Goal: Task Accomplishment & Management: Use online tool/utility

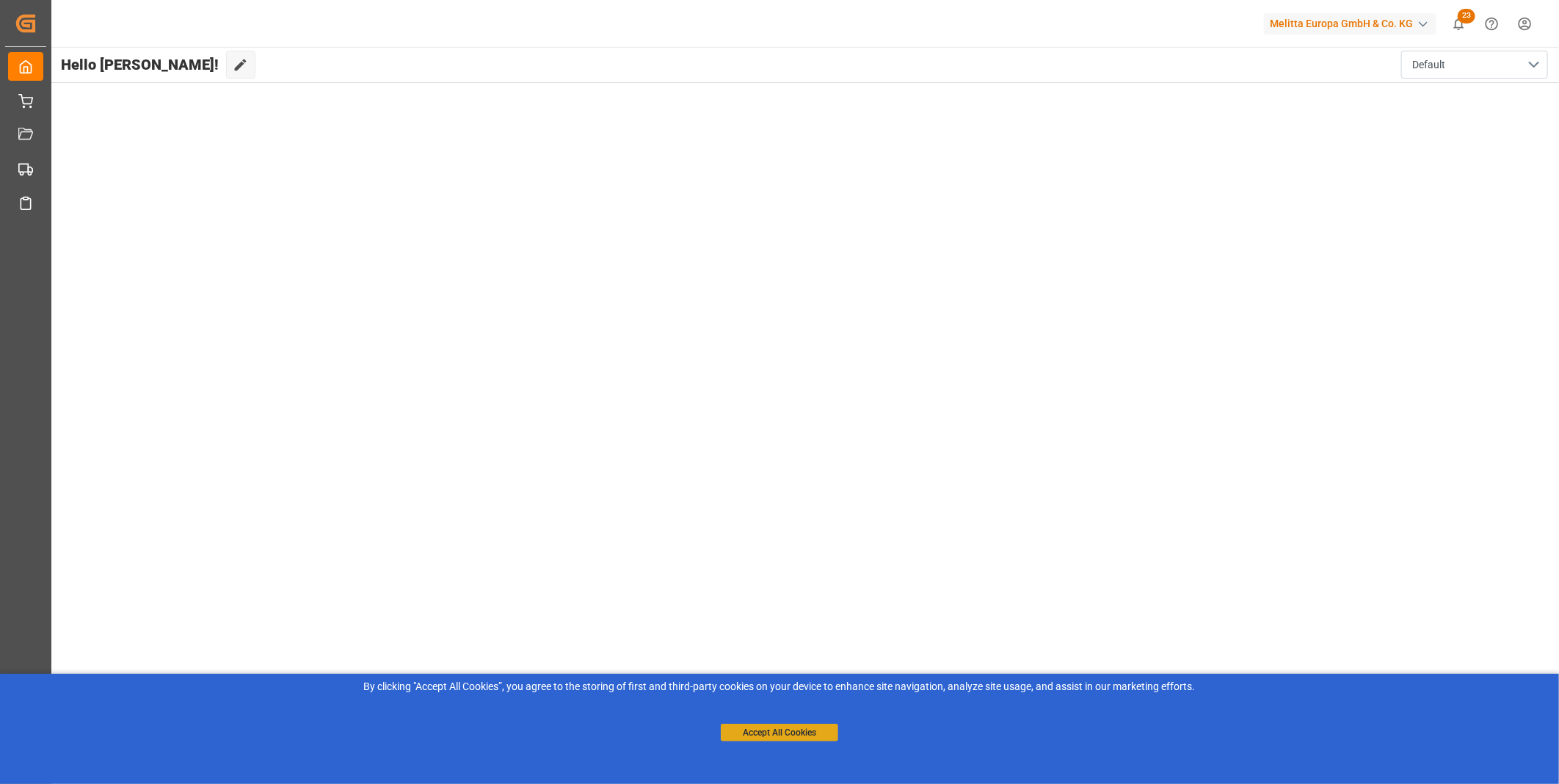
click at [764, 730] on button "Accept All Cookies" at bounding box center [779, 733] width 117 height 18
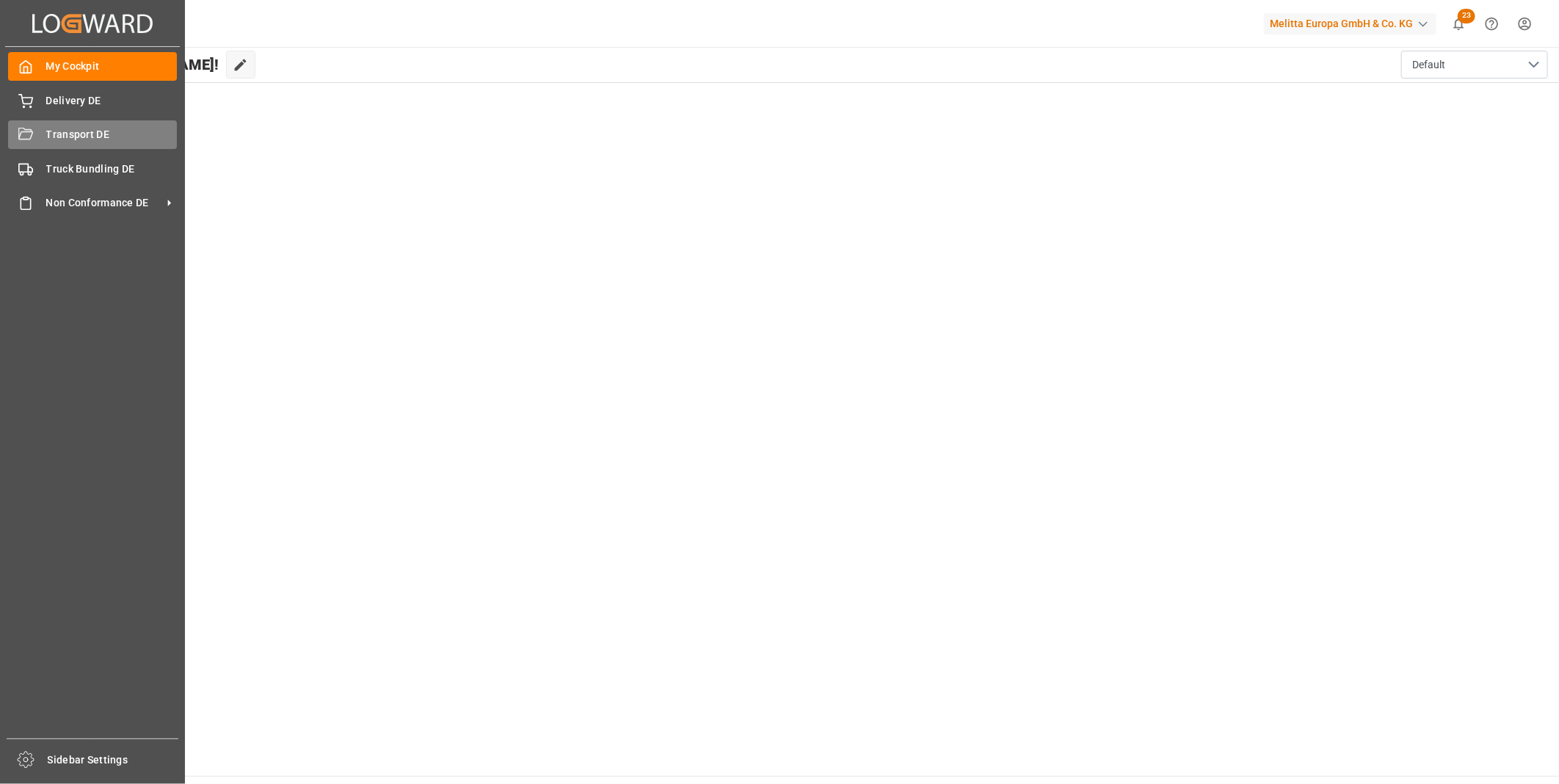
click at [35, 141] on div "Transport DE Transport DE" at bounding box center [92, 135] width 169 height 29
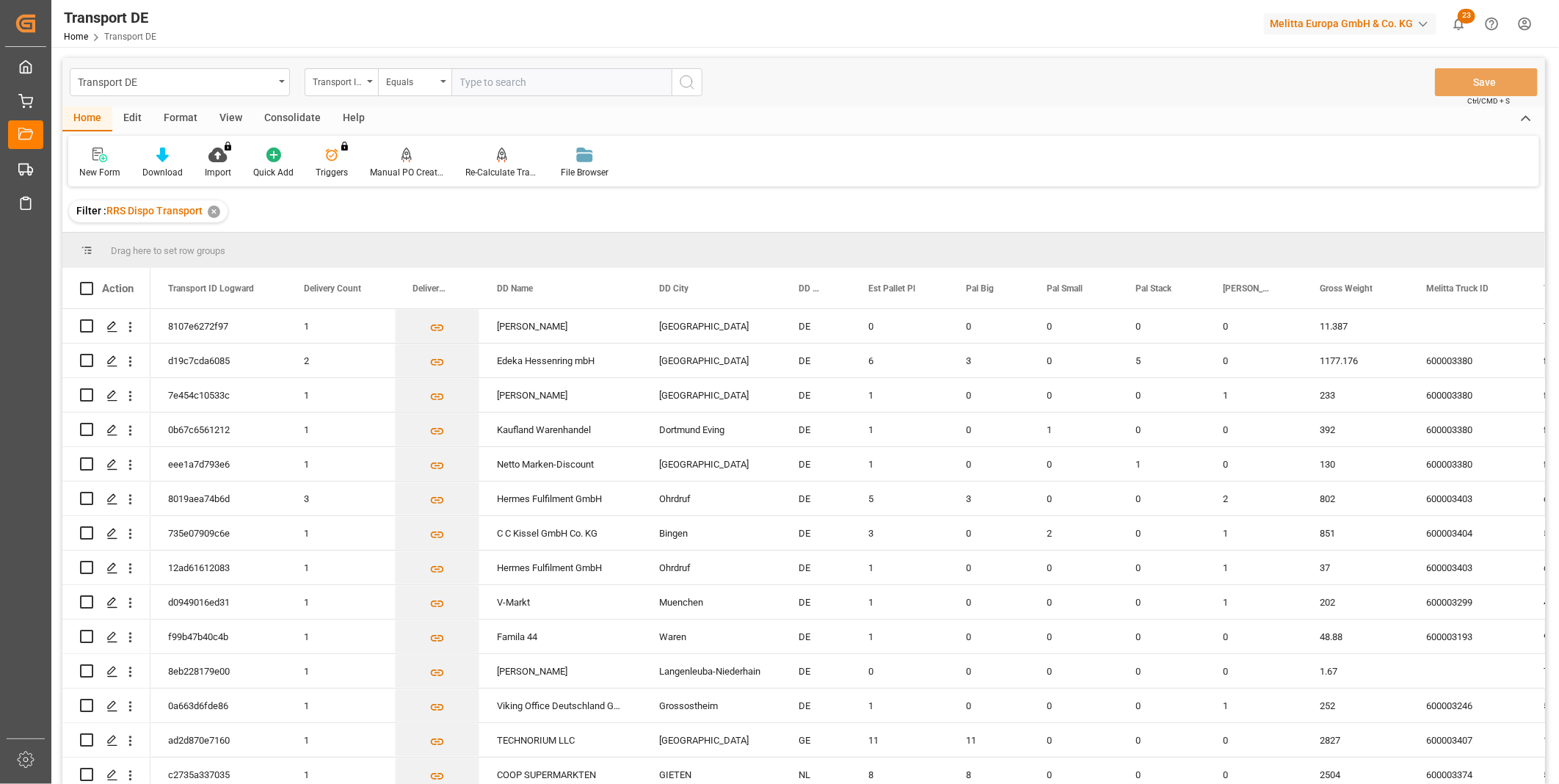
click at [301, 108] on div "Consolidate" at bounding box center [292, 119] width 78 height 25
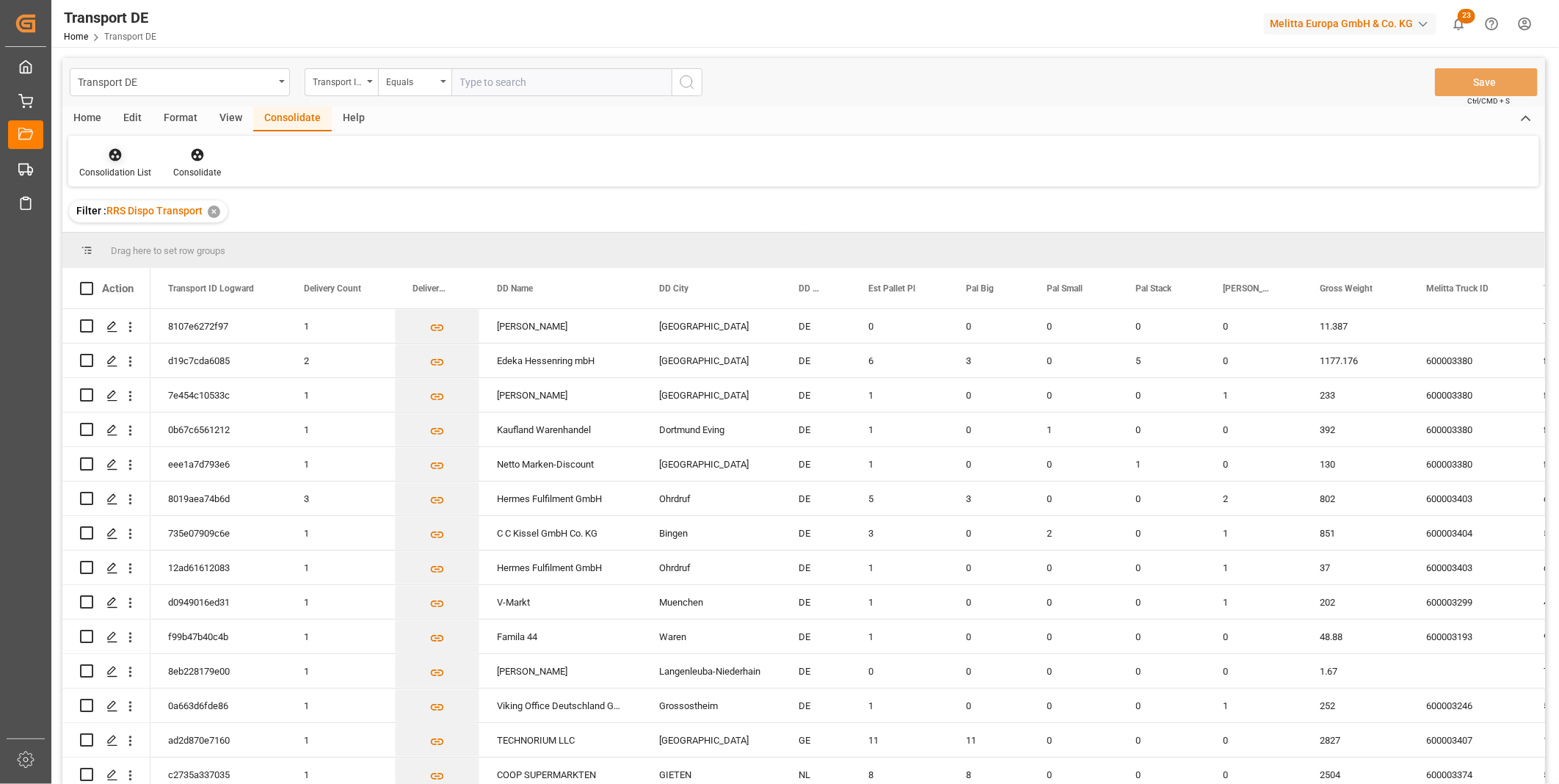
click at [105, 168] on div "Consolidation List" at bounding box center [115, 172] width 72 height 14
click at [164, 269] on div "Truck Bundling RRS Dispo Export" at bounding box center [167, 267] width 152 height 15
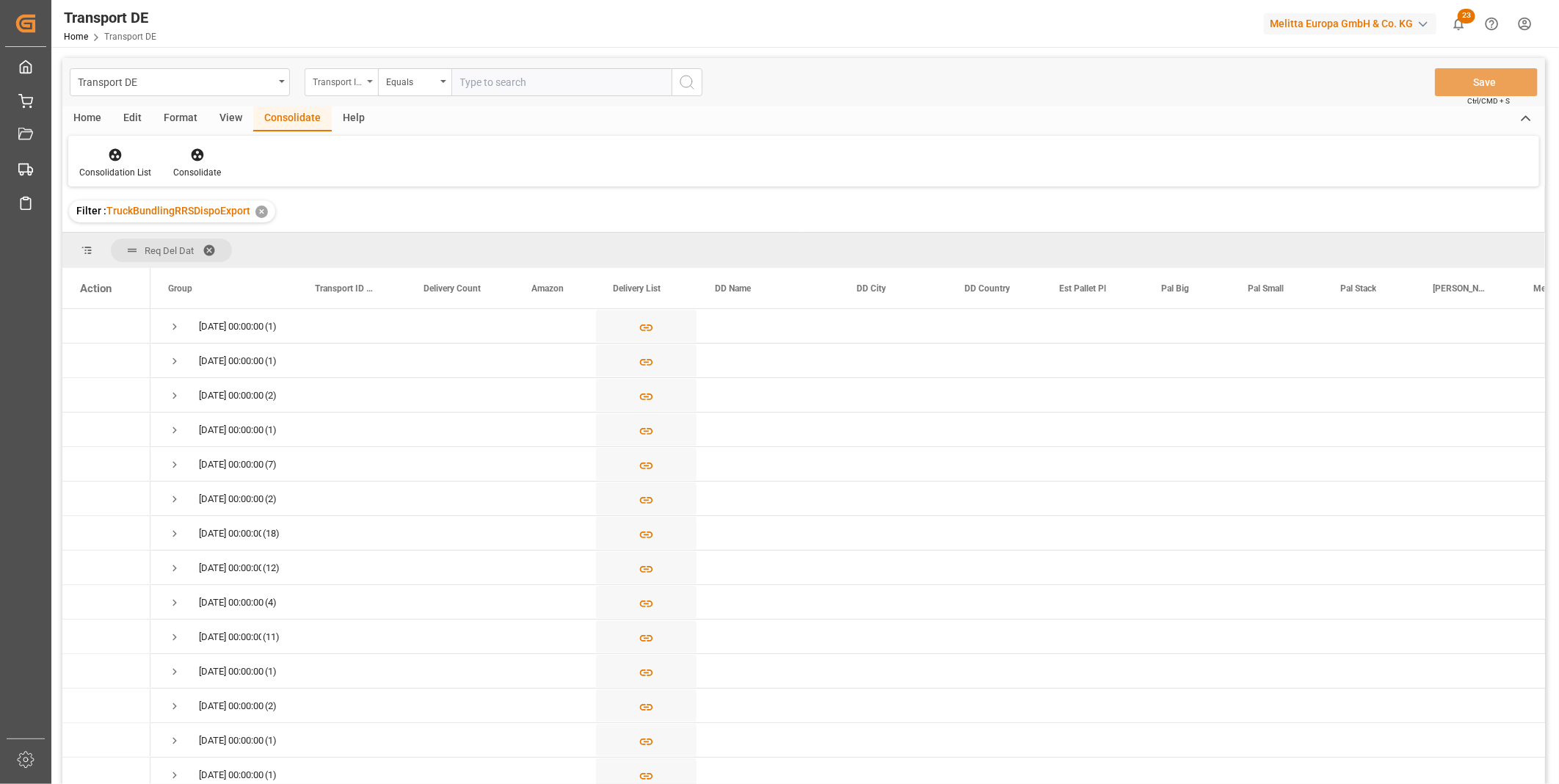
click at [342, 88] on div "Transport ID Logward" at bounding box center [337, 80] width 50 height 17
type input "ROute"
drag, startPoint x: 425, startPoint y: 73, endPoint x: 436, endPoint y: 94, distance: 23.7
click at [426, 73] on div "Equals" at bounding box center [410, 80] width 50 height 17
click at [441, 231] on div "Starts with" at bounding box center [488, 242] width 219 height 31
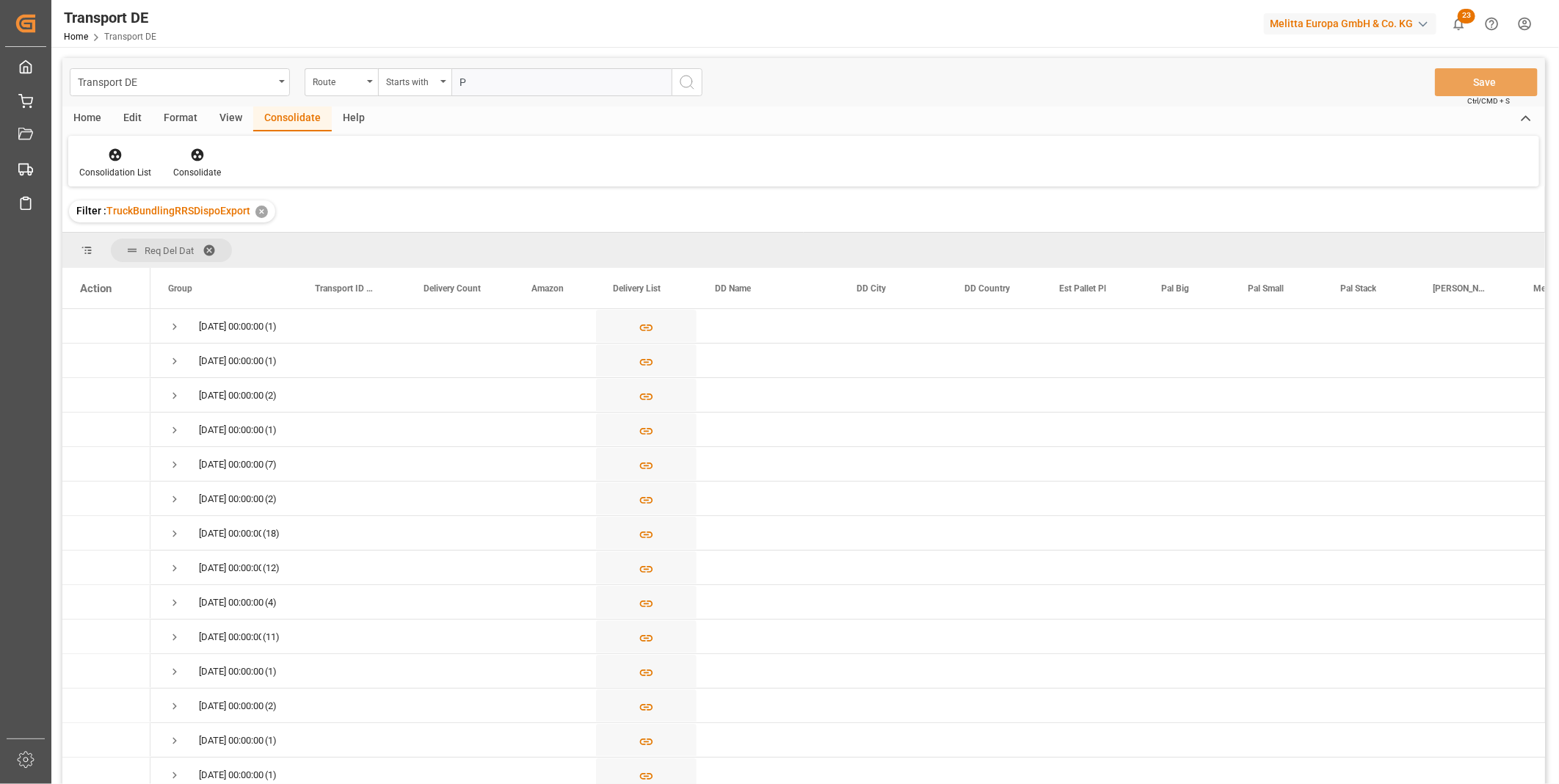
type input "PL"
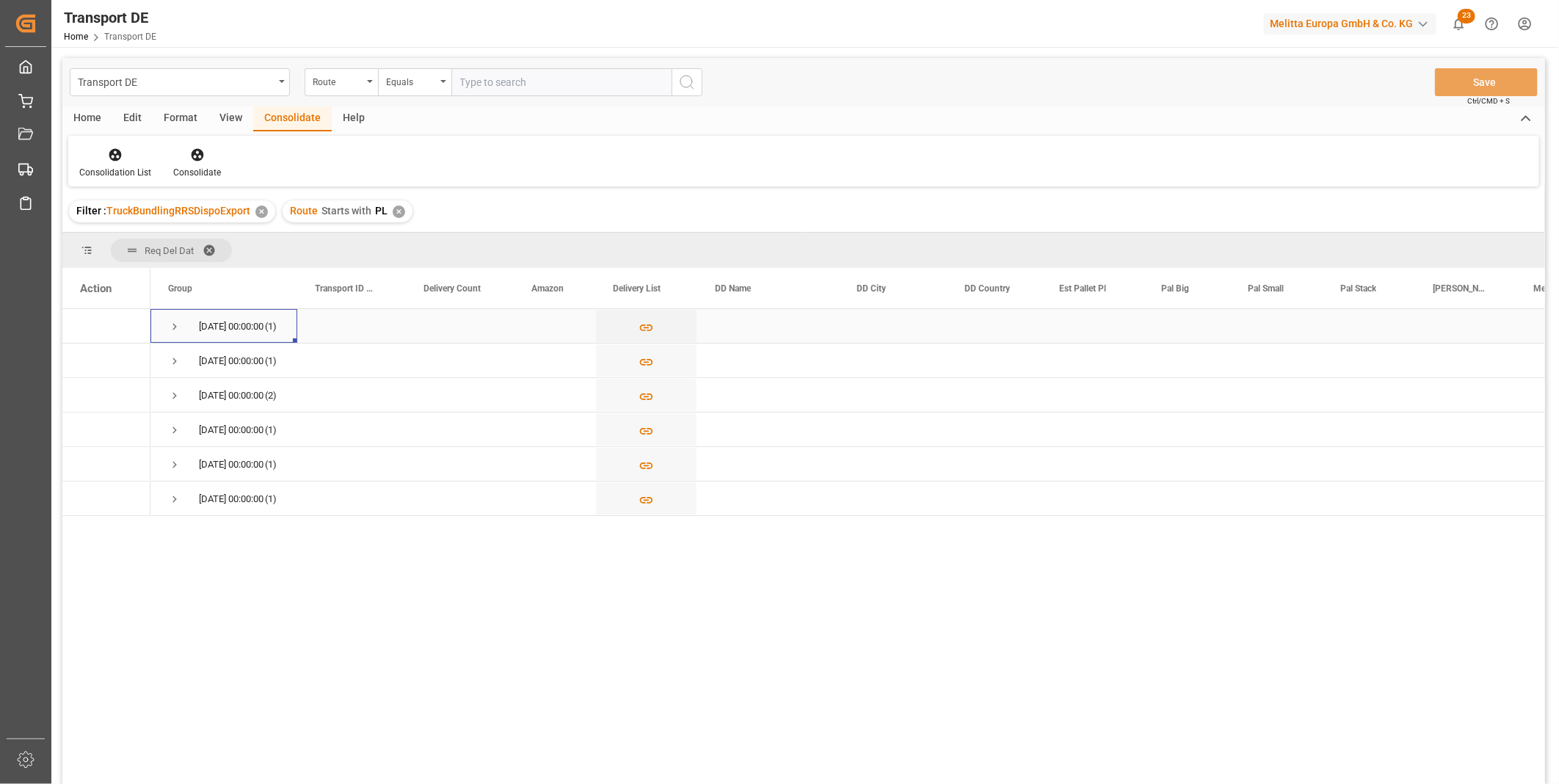
click at [179, 322] on span "Press SPACE to select this row." at bounding box center [174, 326] width 14 height 14
click at [89, 360] on input "Press Space to toggle row selection (unchecked)" at bounding box center [87, 360] width 14 height 14
checkbox input "true"
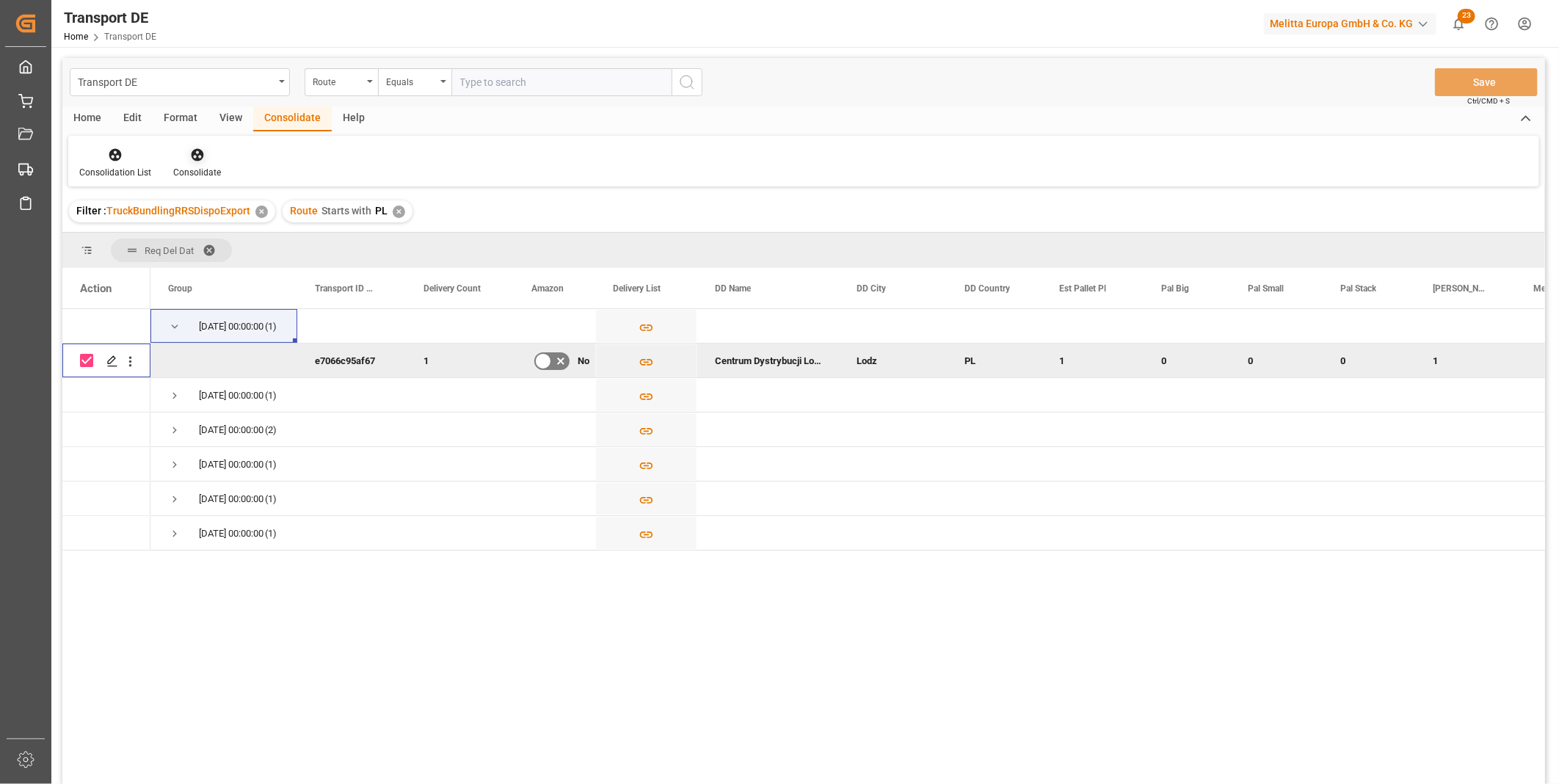
click at [188, 167] on div "Consolidate" at bounding box center [197, 172] width 48 height 14
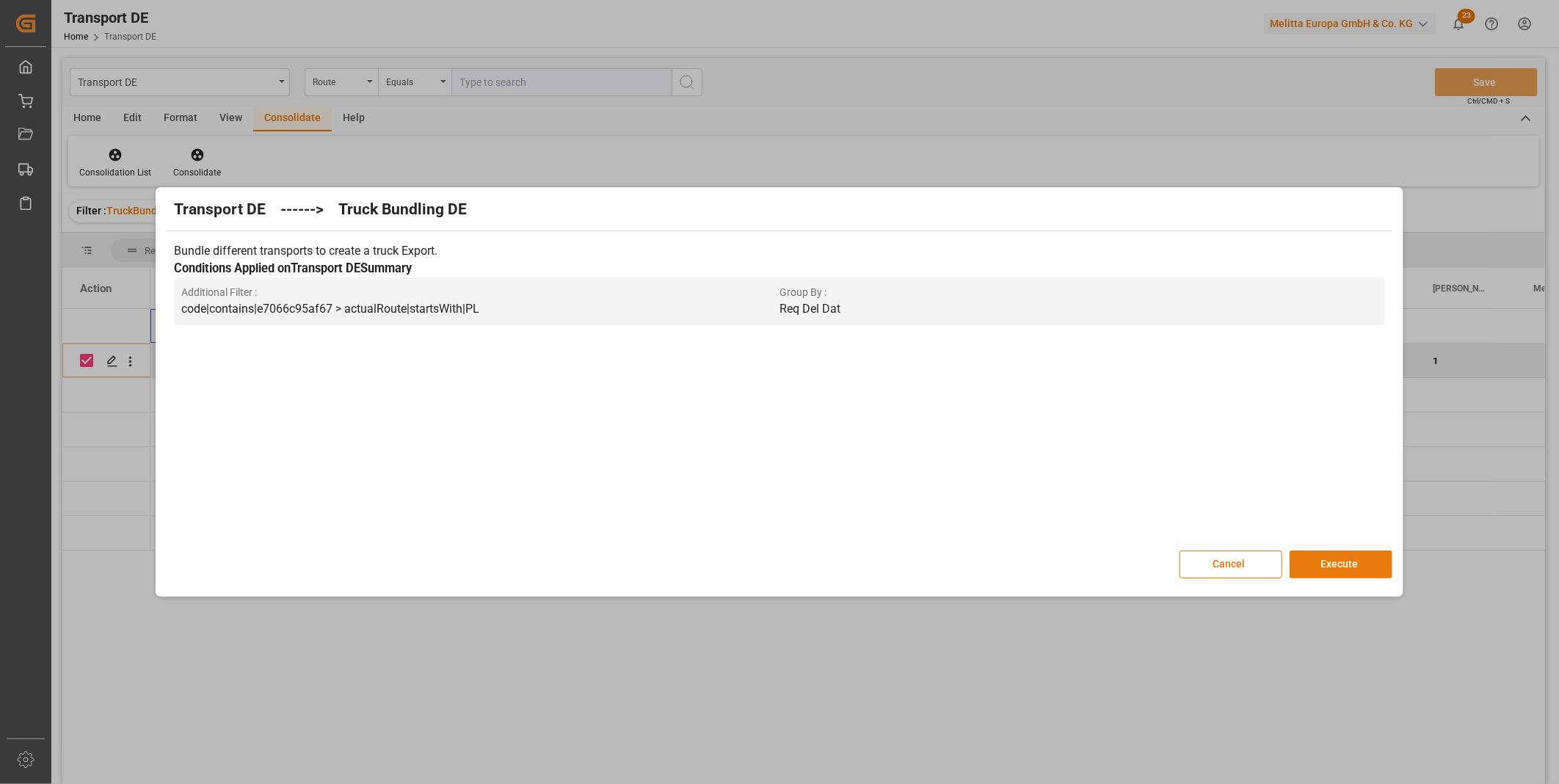
click at [1317, 561] on button "Execute" at bounding box center [1341, 564] width 103 height 28
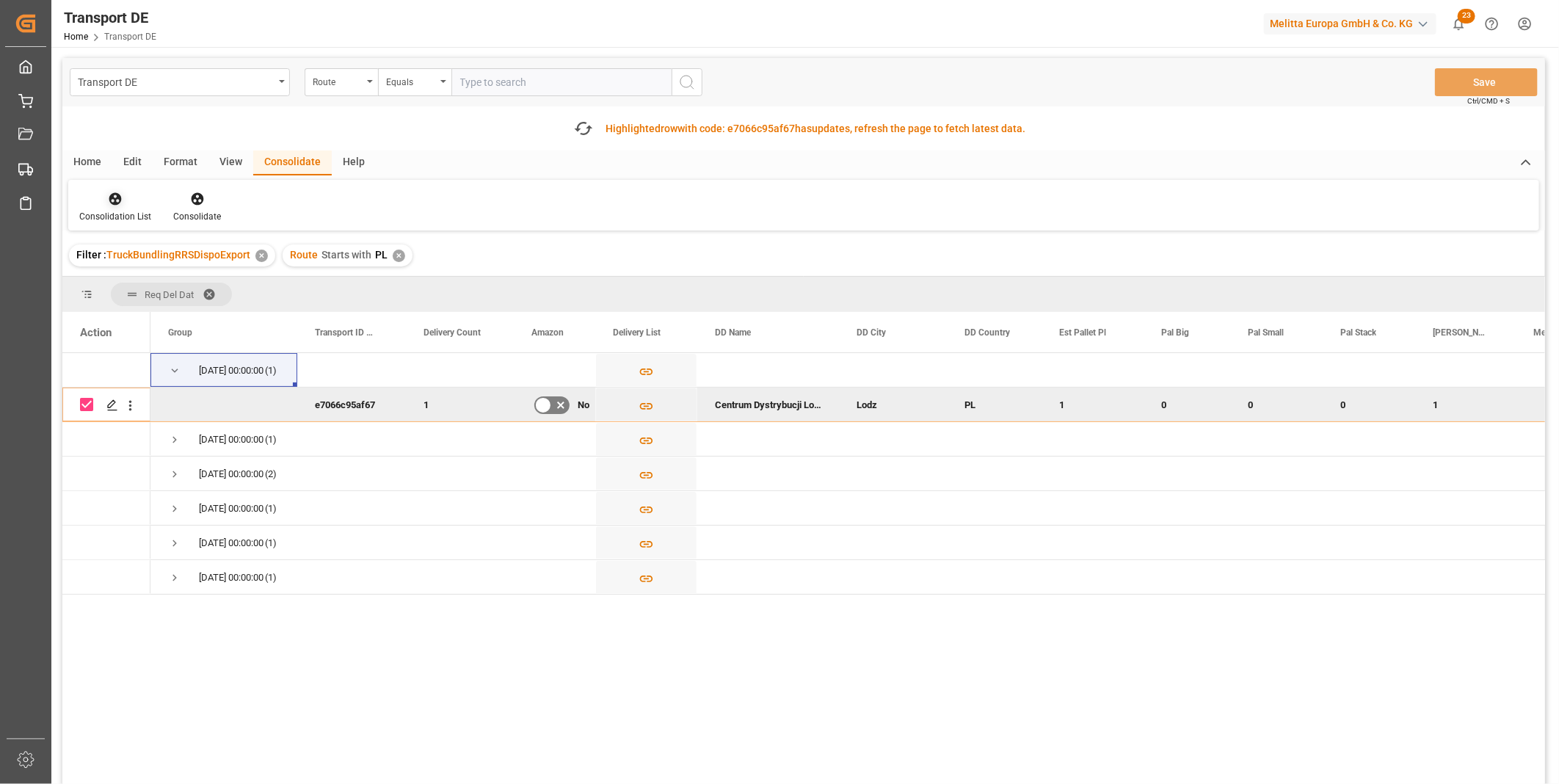
click at [103, 202] on div at bounding box center [115, 198] width 72 height 15
click at [186, 314] on div "Transport DE Route Equals Save Ctrl/CMD + S Fetch latest updates Highlighted ro…" at bounding box center [803, 461] width 1483 height 808
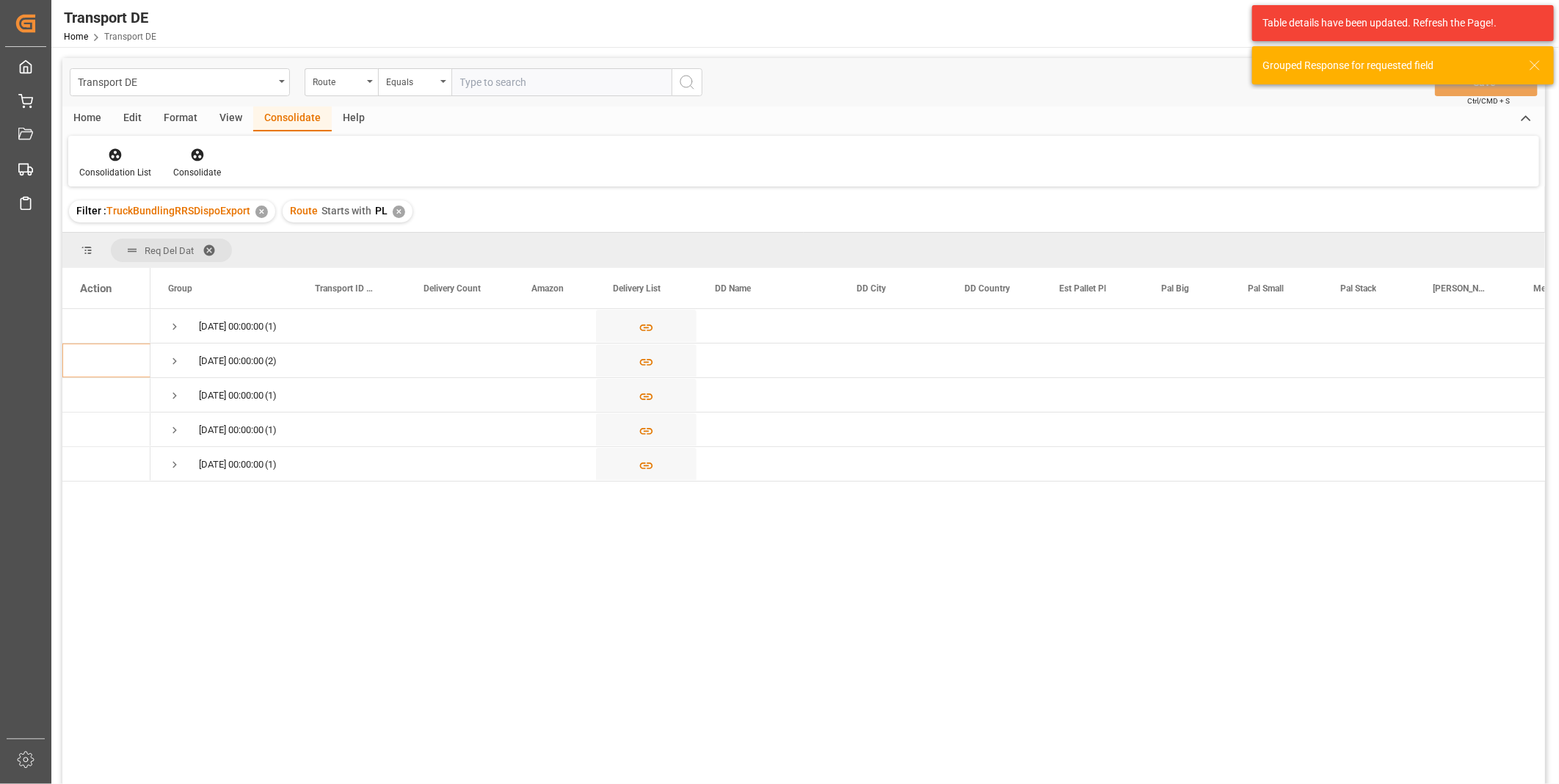
click at [397, 213] on div "✕" at bounding box center [399, 212] width 13 height 13
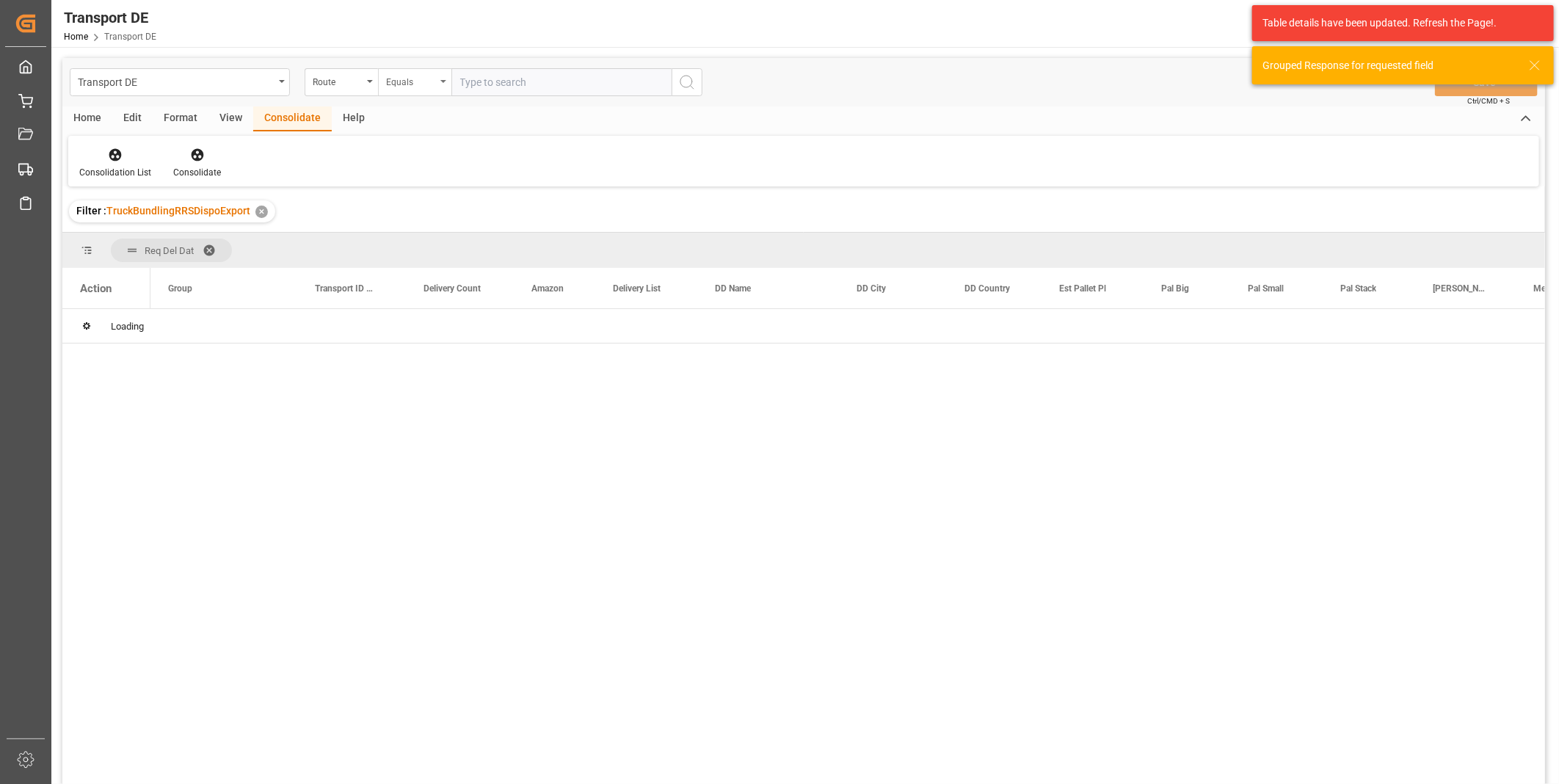
click at [416, 83] on div "Equals" at bounding box center [410, 80] width 50 height 17
click at [401, 232] on div "Starts with" at bounding box center [488, 242] width 219 height 31
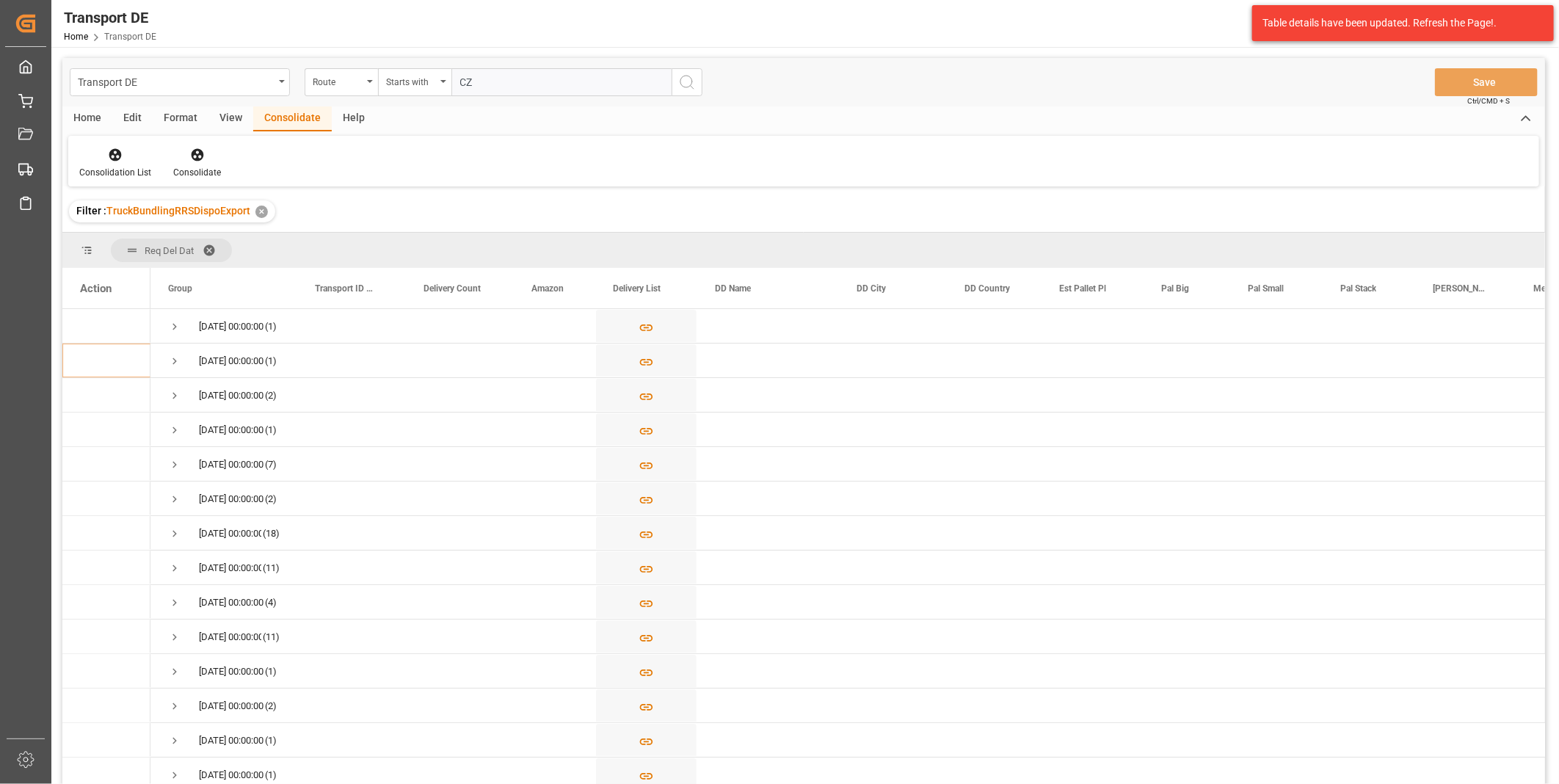
type input "CZ"
click at [685, 92] on button "search button" at bounding box center [687, 82] width 31 height 28
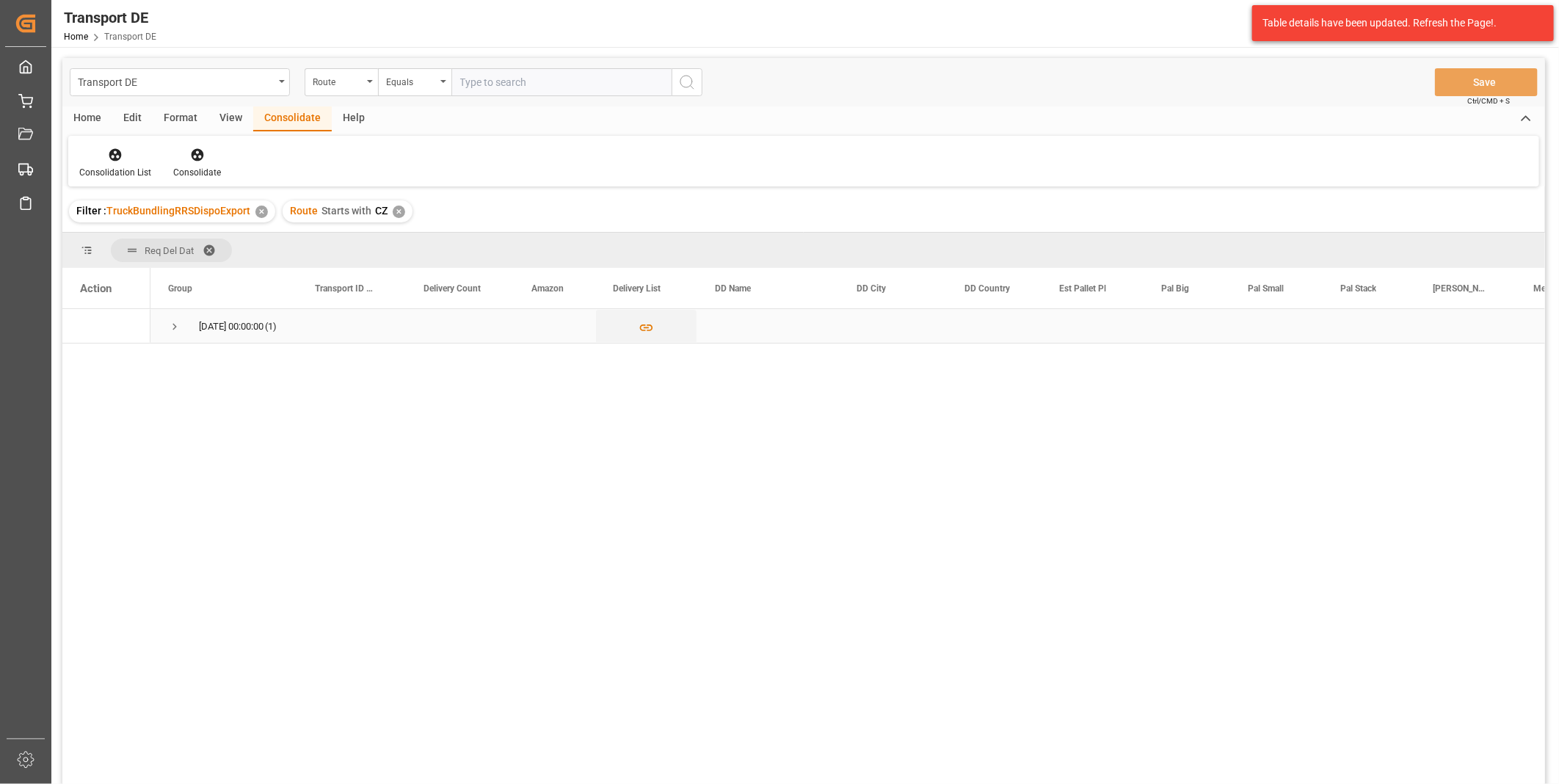
click at [175, 325] on span "Press SPACE to select this row." at bounding box center [174, 326] width 14 height 14
click at [89, 357] on input "Press Space to toggle row selection (unchecked)" at bounding box center [87, 360] width 14 height 14
checkbox input "true"
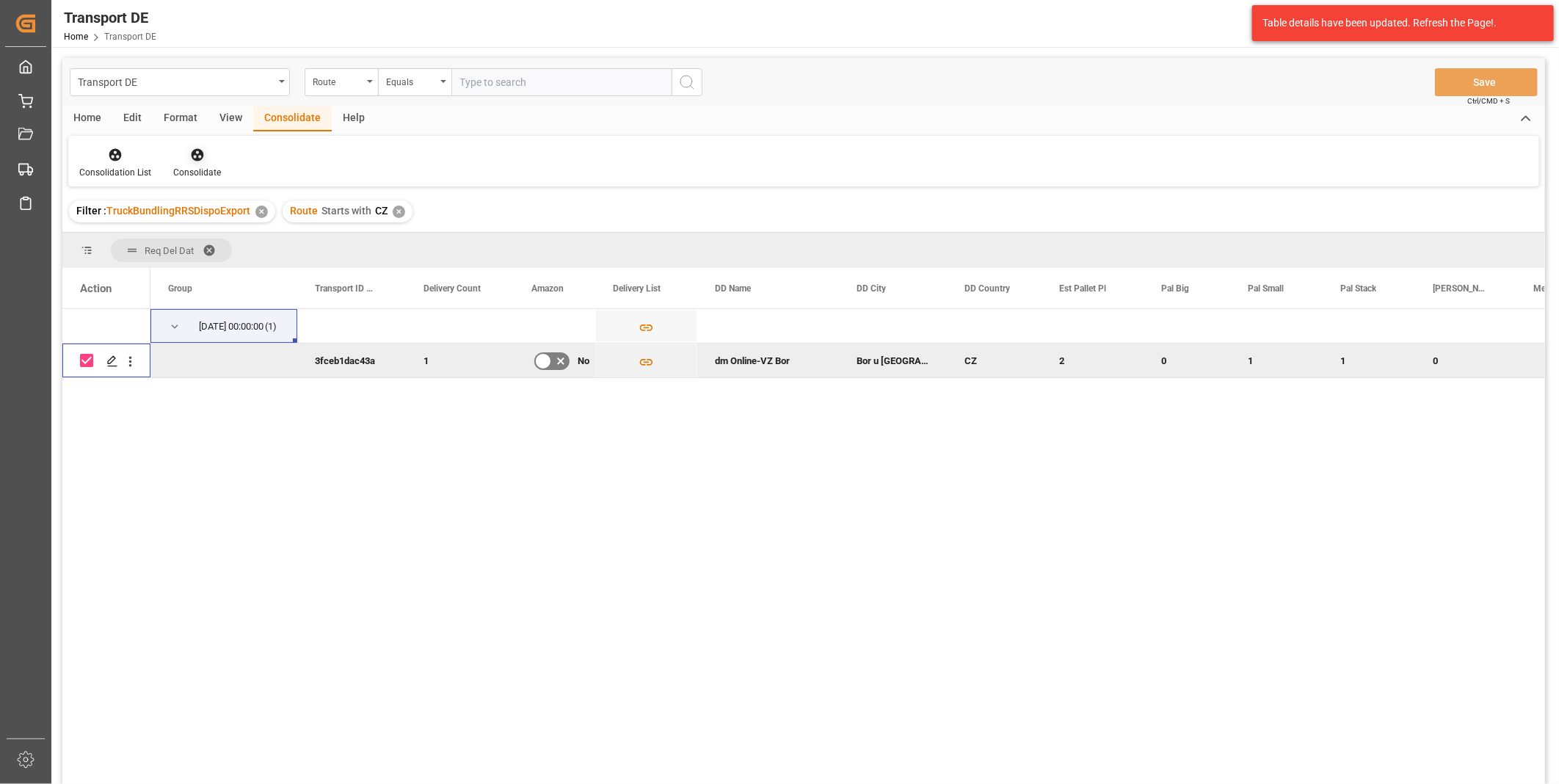
click at [202, 164] on div "Consolidate" at bounding box center [197, 163] width 69 height 32
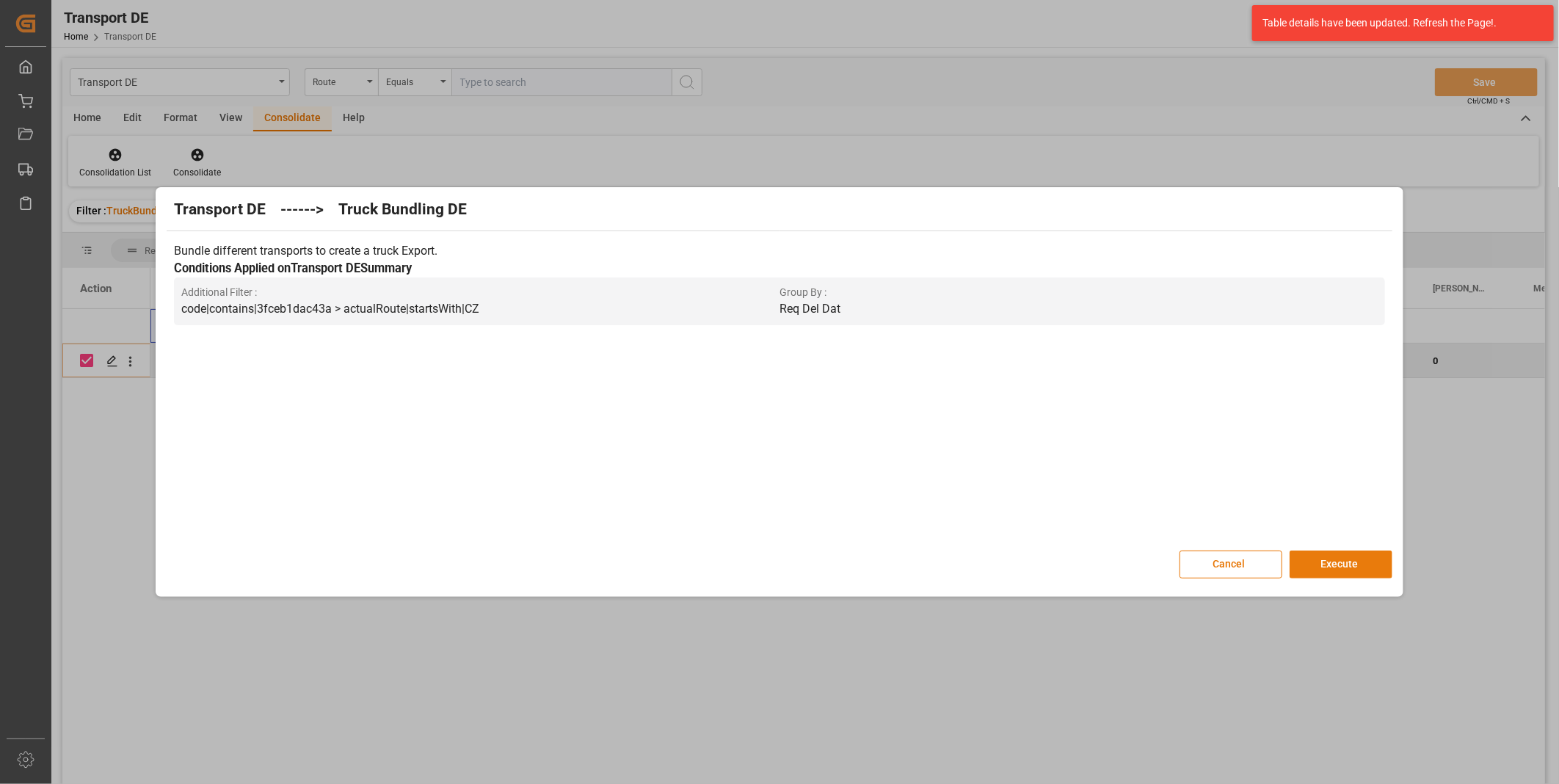
click at [1329, 554] on button "Execute" at bounding box center [1341, 564] width 103 height 28
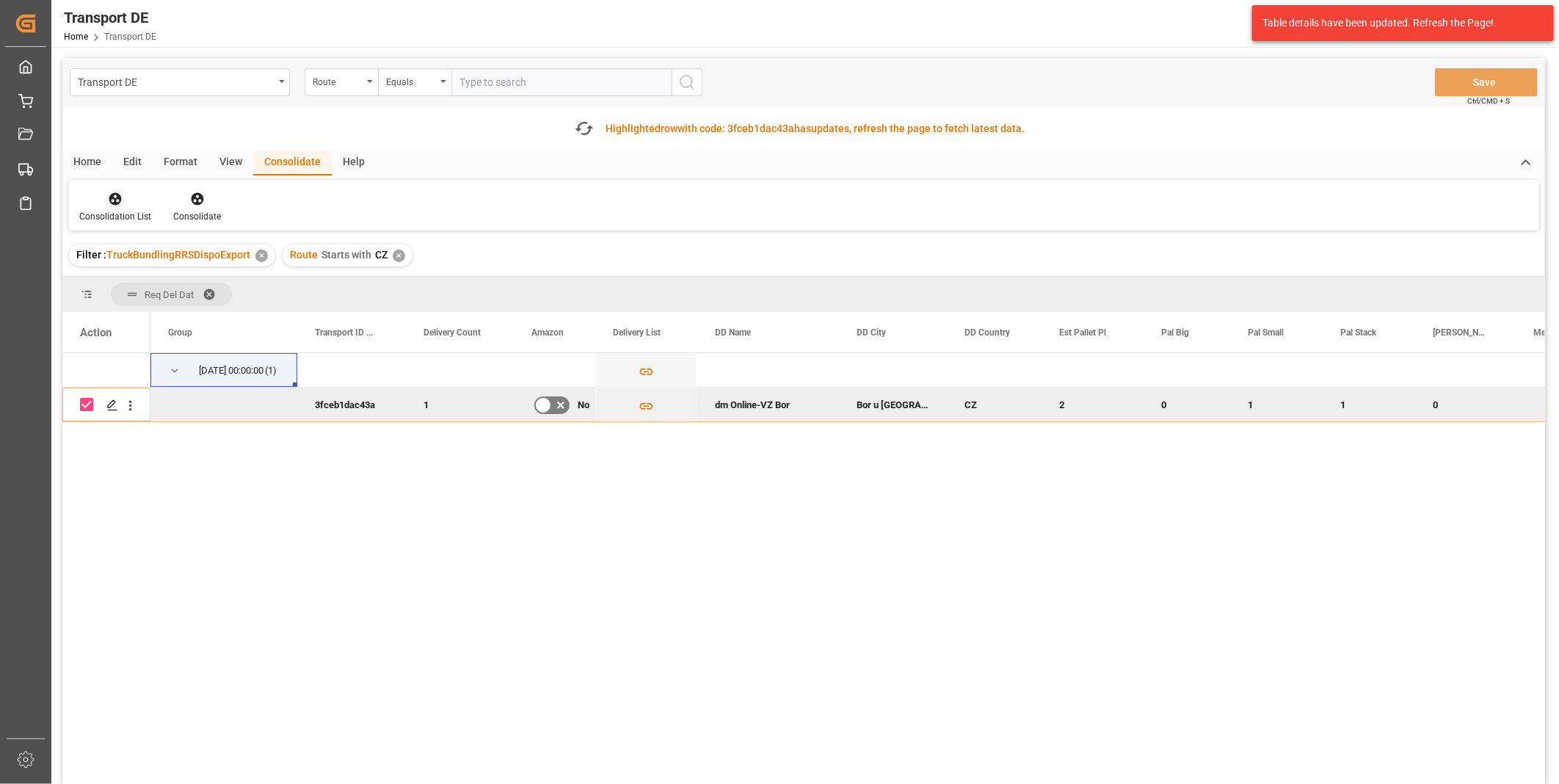
click at [128, 210] on div "Consolidation List" at bounding box center [115, 216] width 72 height 14
click at [156, 309] on div "Transport DE Route Equals Save Ctrl/CMD + S Fetch latest updates Highlighted ro…" at bounding box center [803, 461] width 1483 height 808
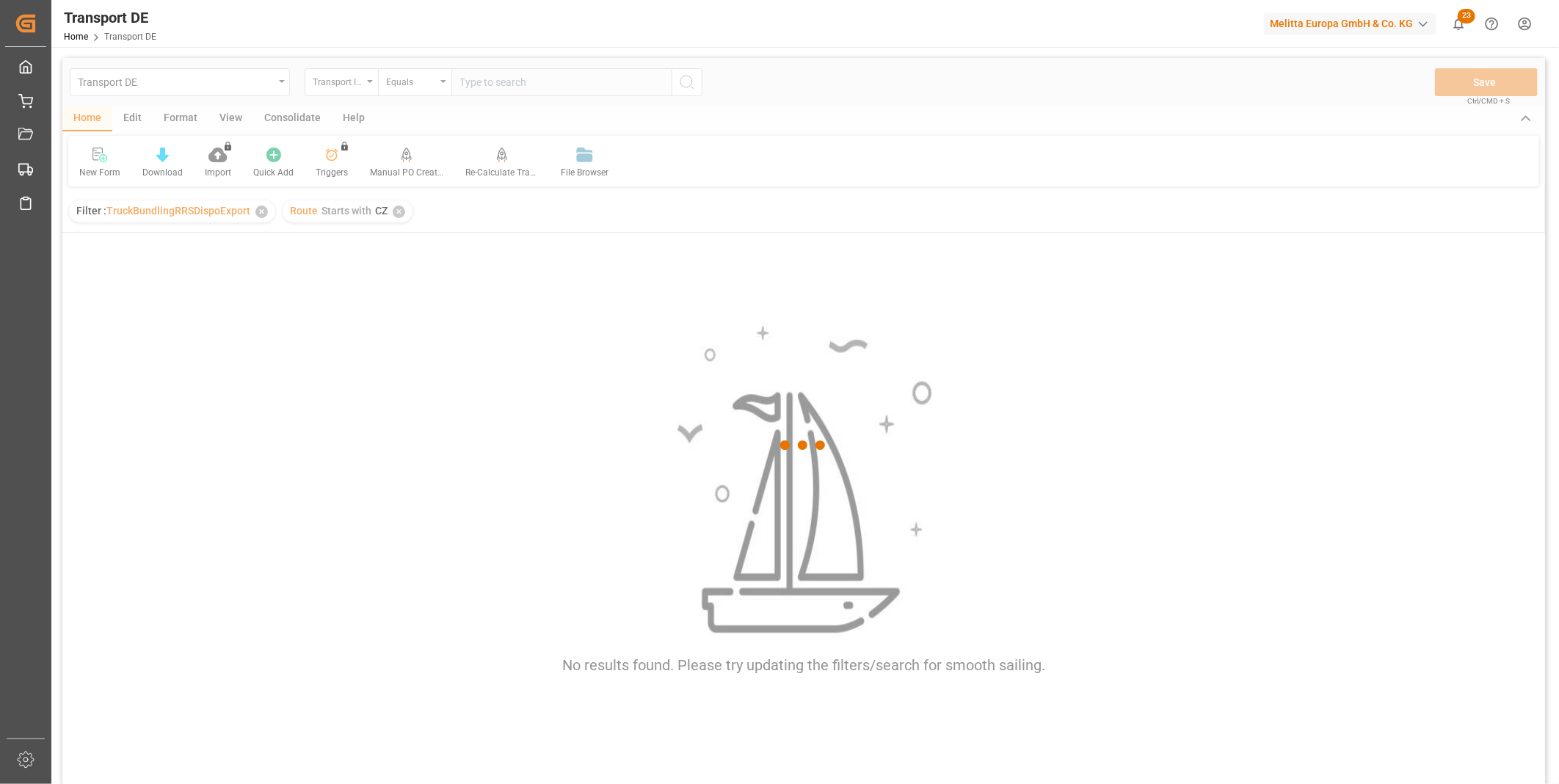
click at [280, 118] on div at bounding box center [803, 445] width 1483 height 775
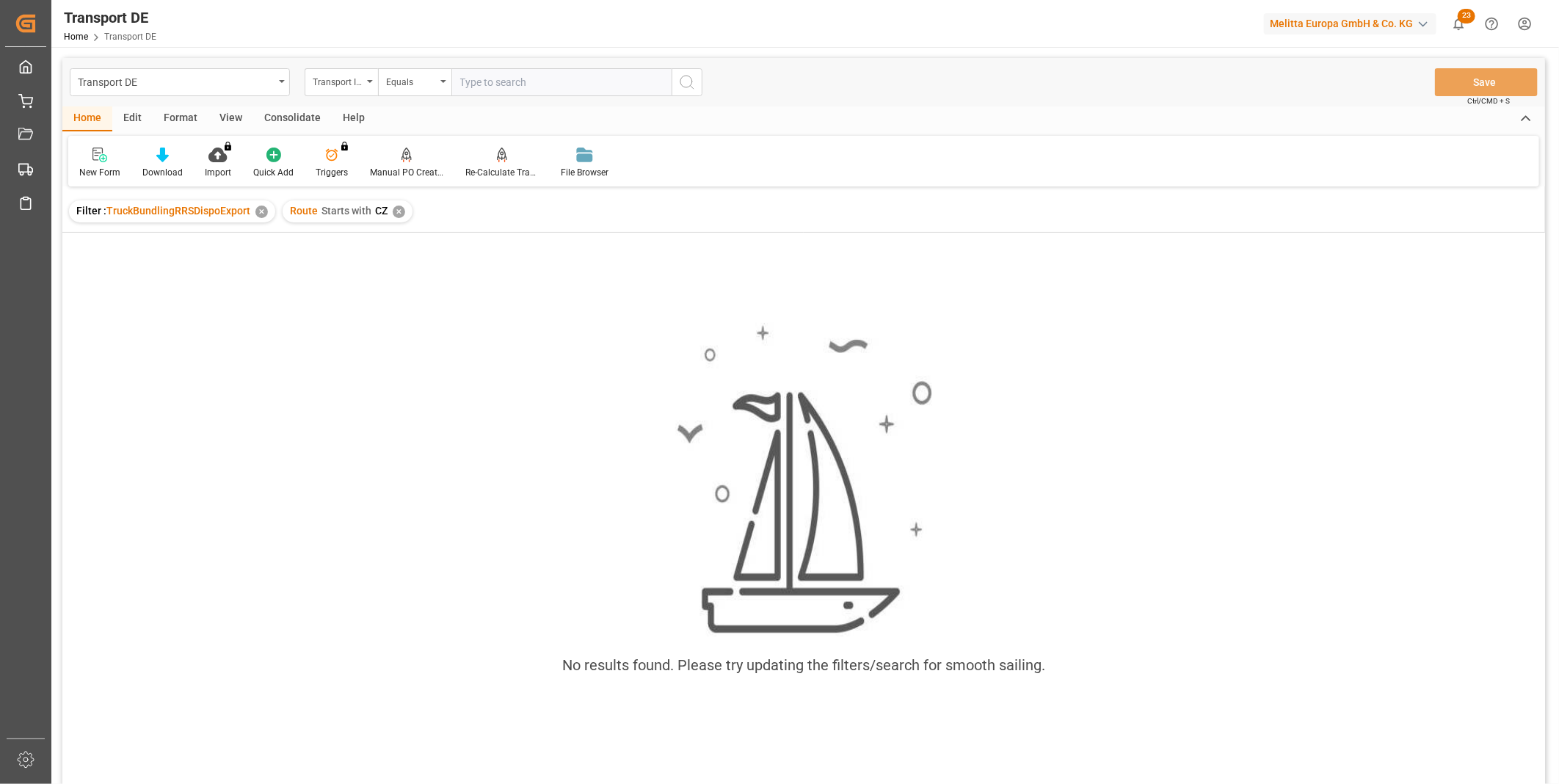
click at [280, 118] on div "Consolidate" at bounding box center [292, 119] width 78 height 25
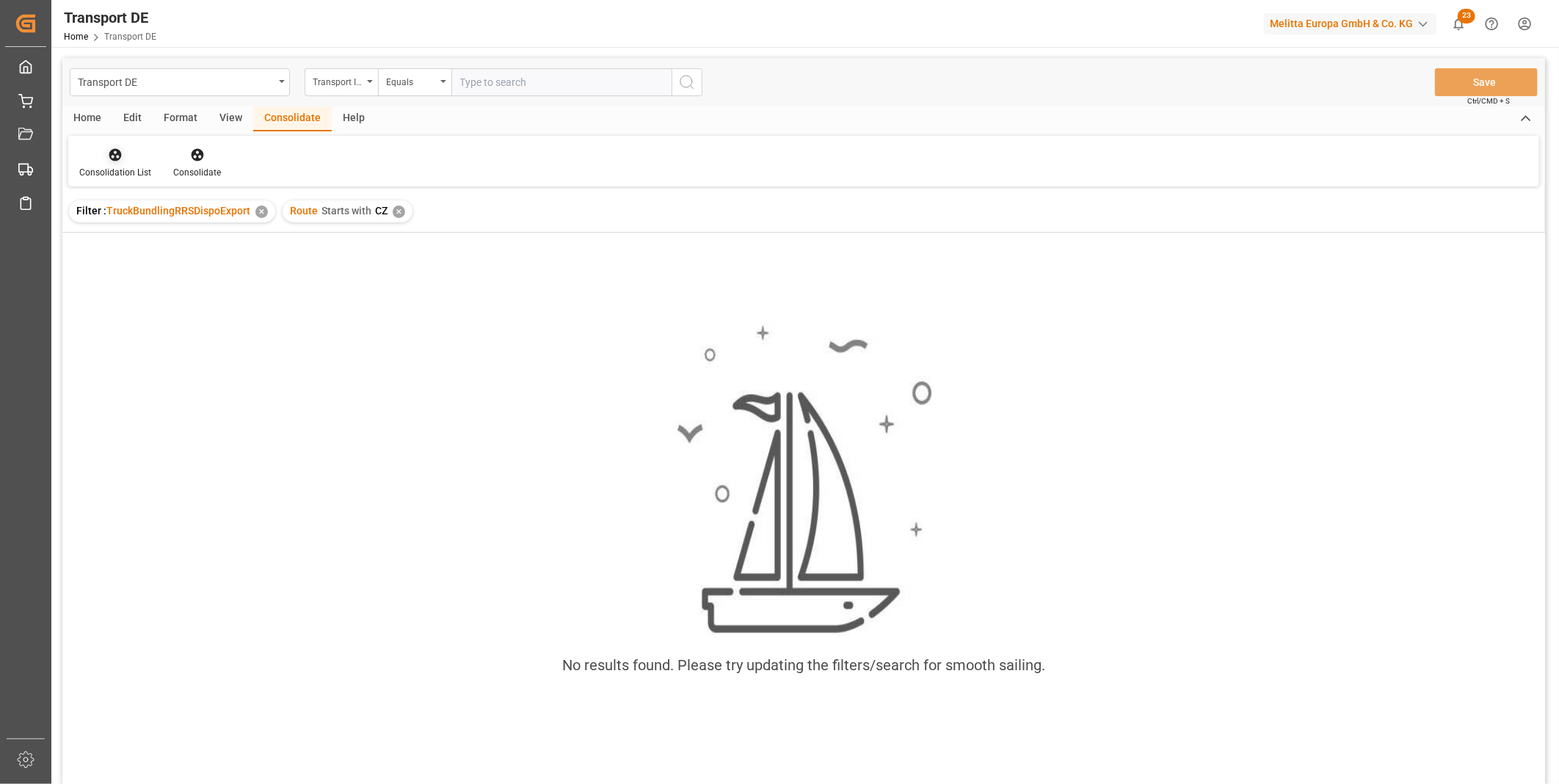
click at [105, 161] on div at bounding box center [115, 154] width 72 height 15
click at [169, 271] on div "Transport DE Transport ID Logward Equals Save Ctrl/CMD + S Home Edit Format Vie…" at bounding box center [803, 440] width 1483 height 764
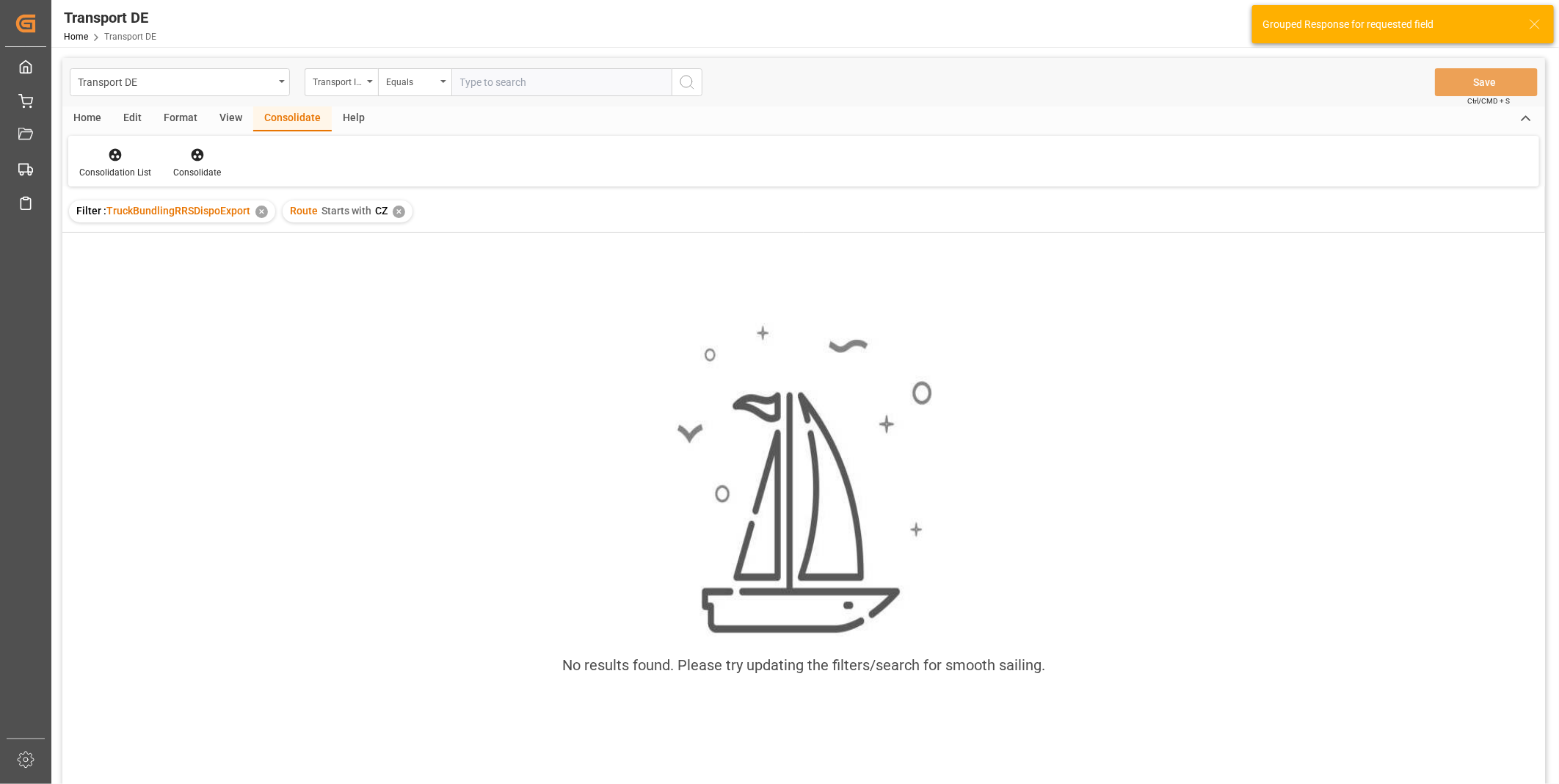
click at [395, 211] on div "✕" at bounding box center [399, 212] width 13 height 13
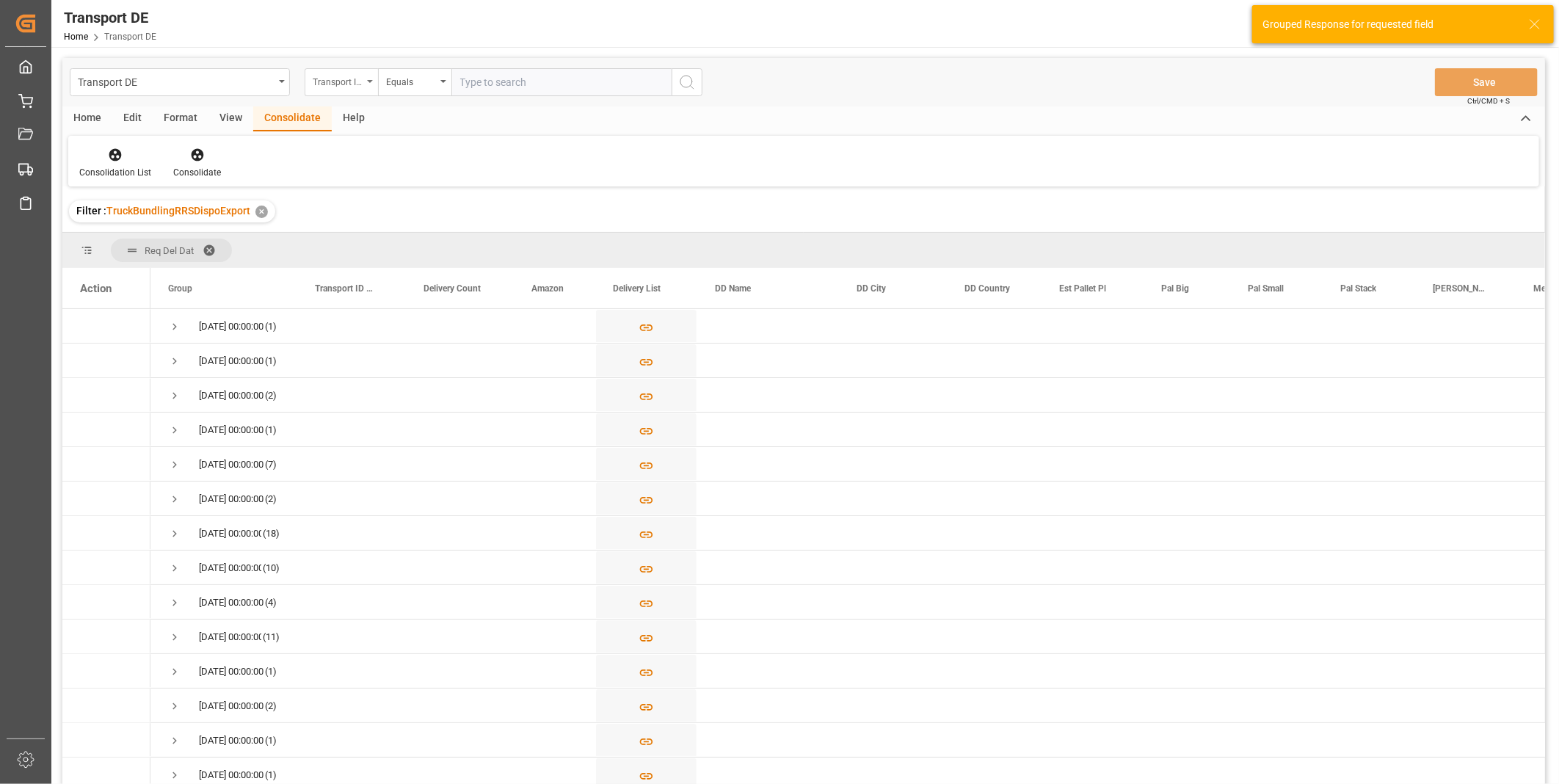
click at [362, 90] on div "Transport ID Logward" at bounding box center [341, 82] width 73 height 28
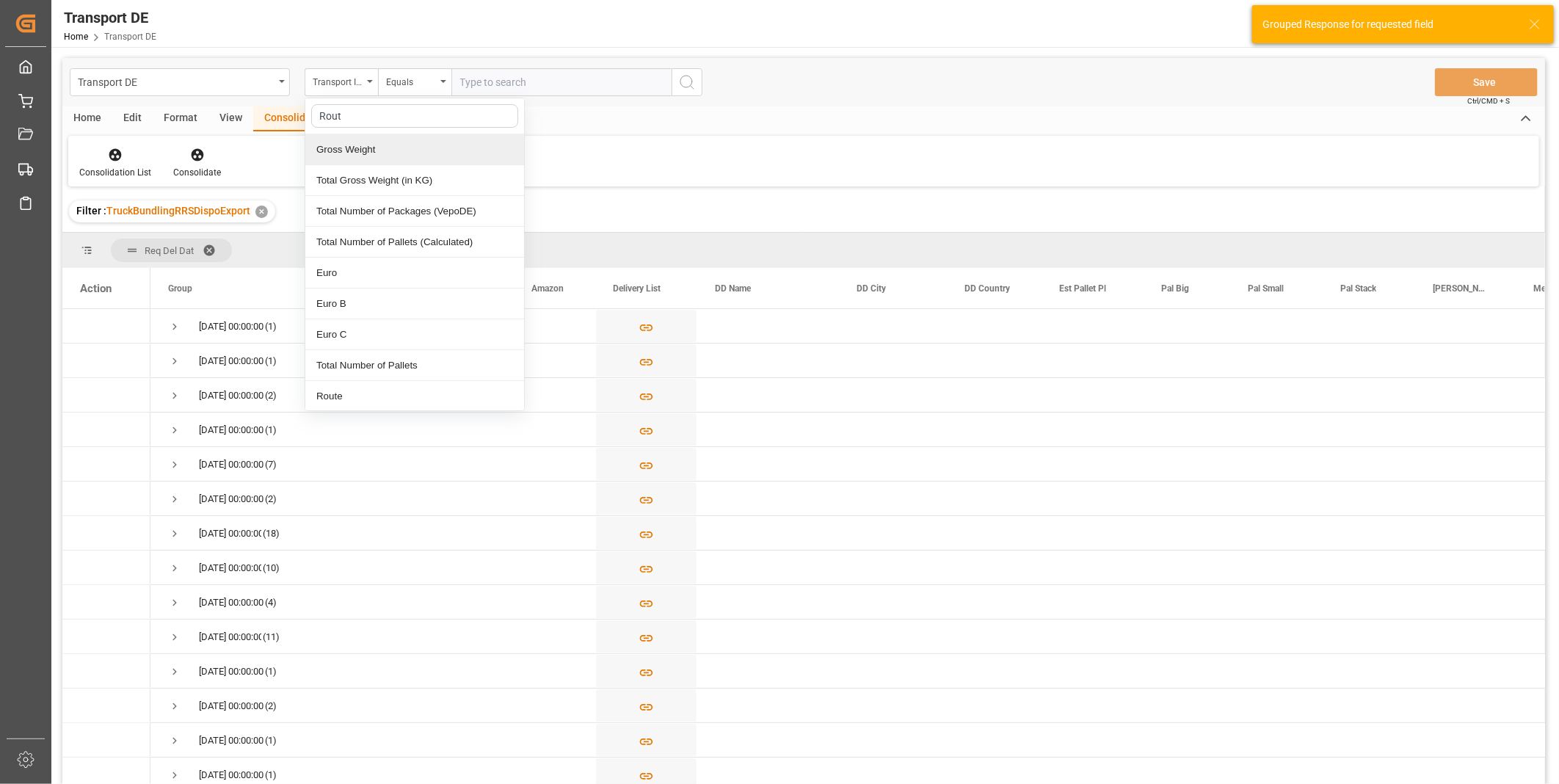
type input "Route"
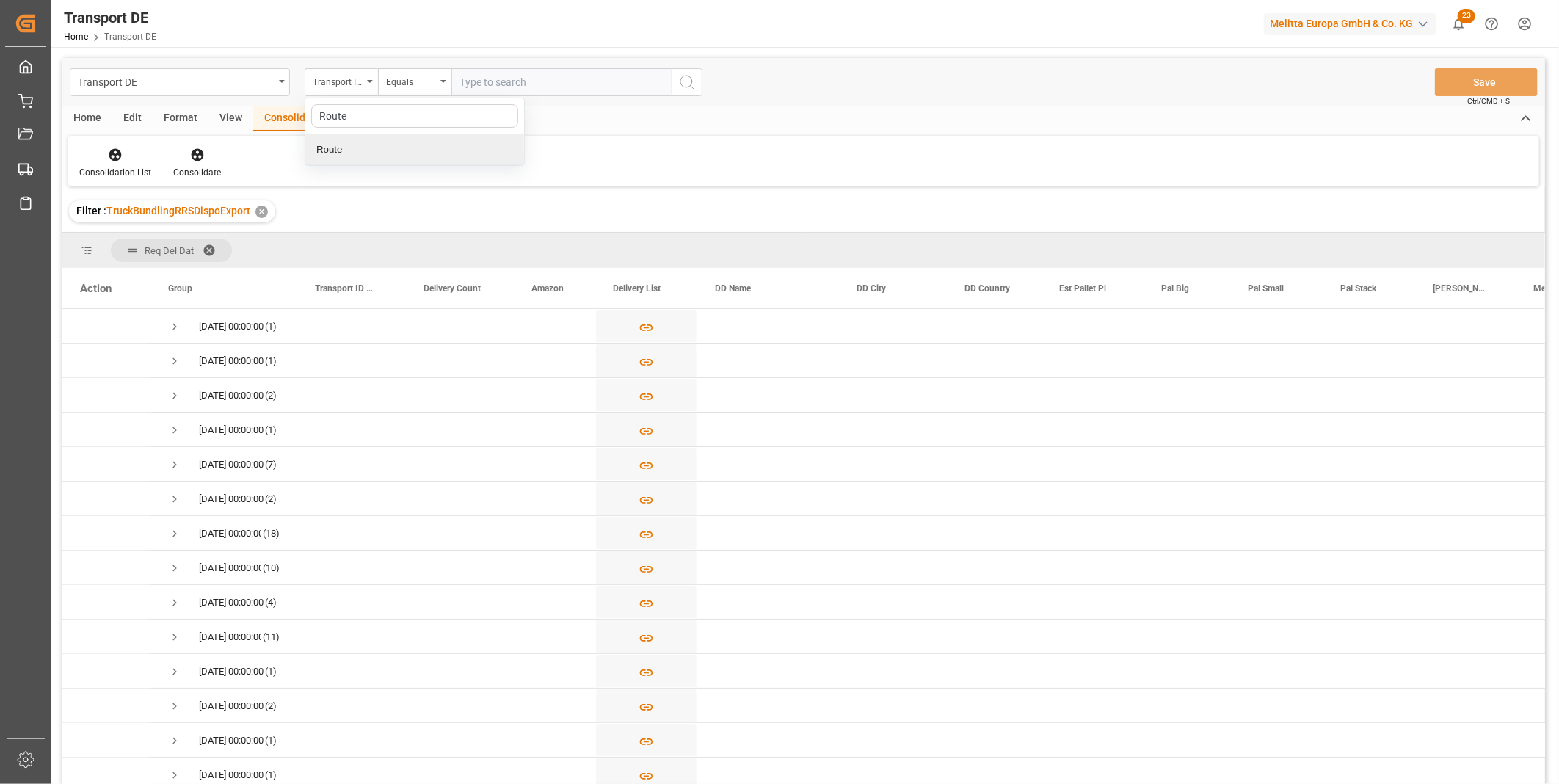
click at [326, 142] on div "Route" at bounding box center [415, 150] width 219 height 31
click at [428, 72] on div "Equals" at bounding box center [410, 80] width 50 height 17
click at [430, 239] on div "Starts with" at bounding box center [488, 242] width 219 height 31
type input "PL"
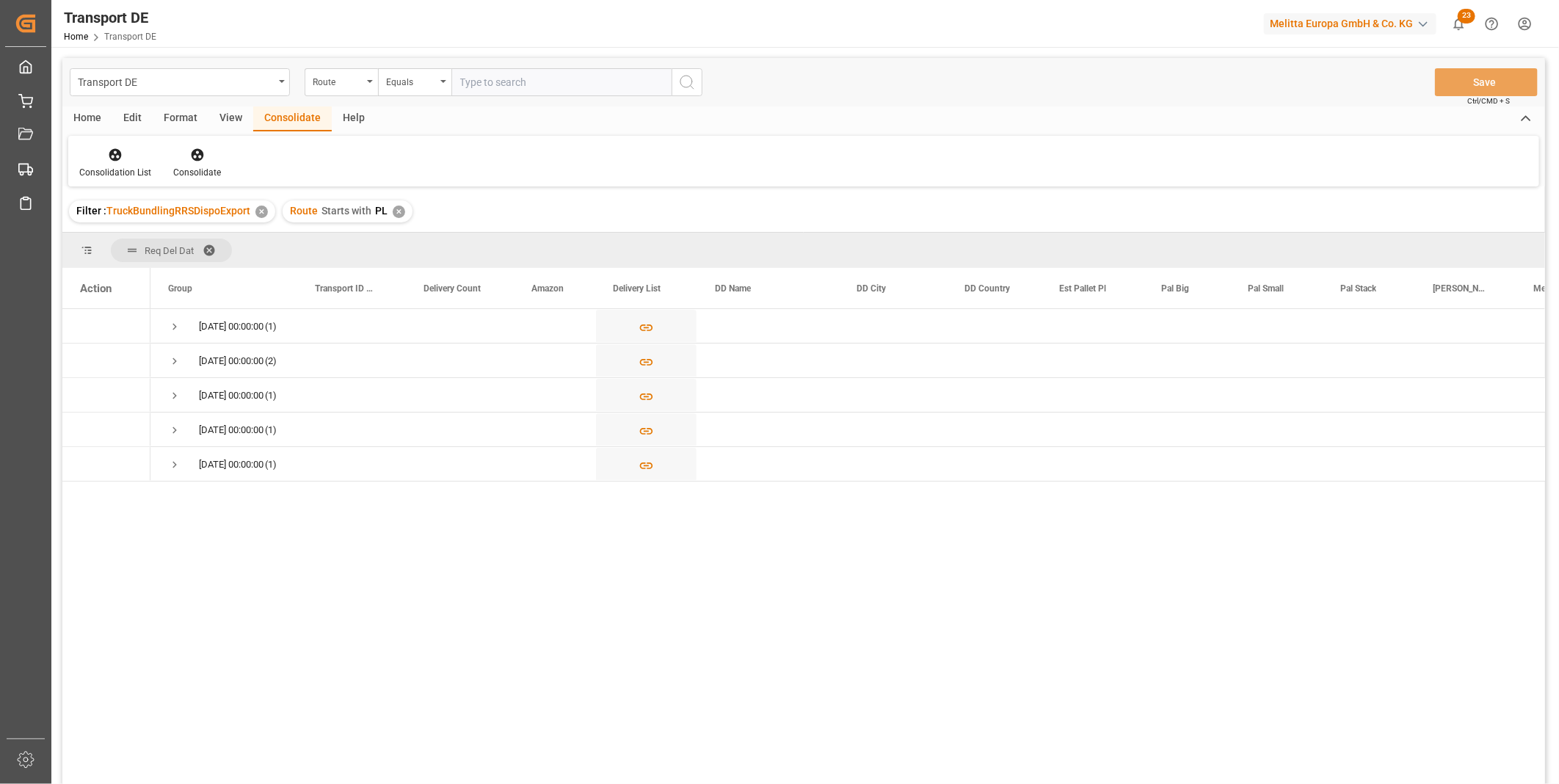
click at [401, 200] on div "Route Starts with PL ✕" at bounding box center [347, 211] width 130 height 22
click at [397, 205] on div "✕" at bounding box center [399, 212] width 13 height 13
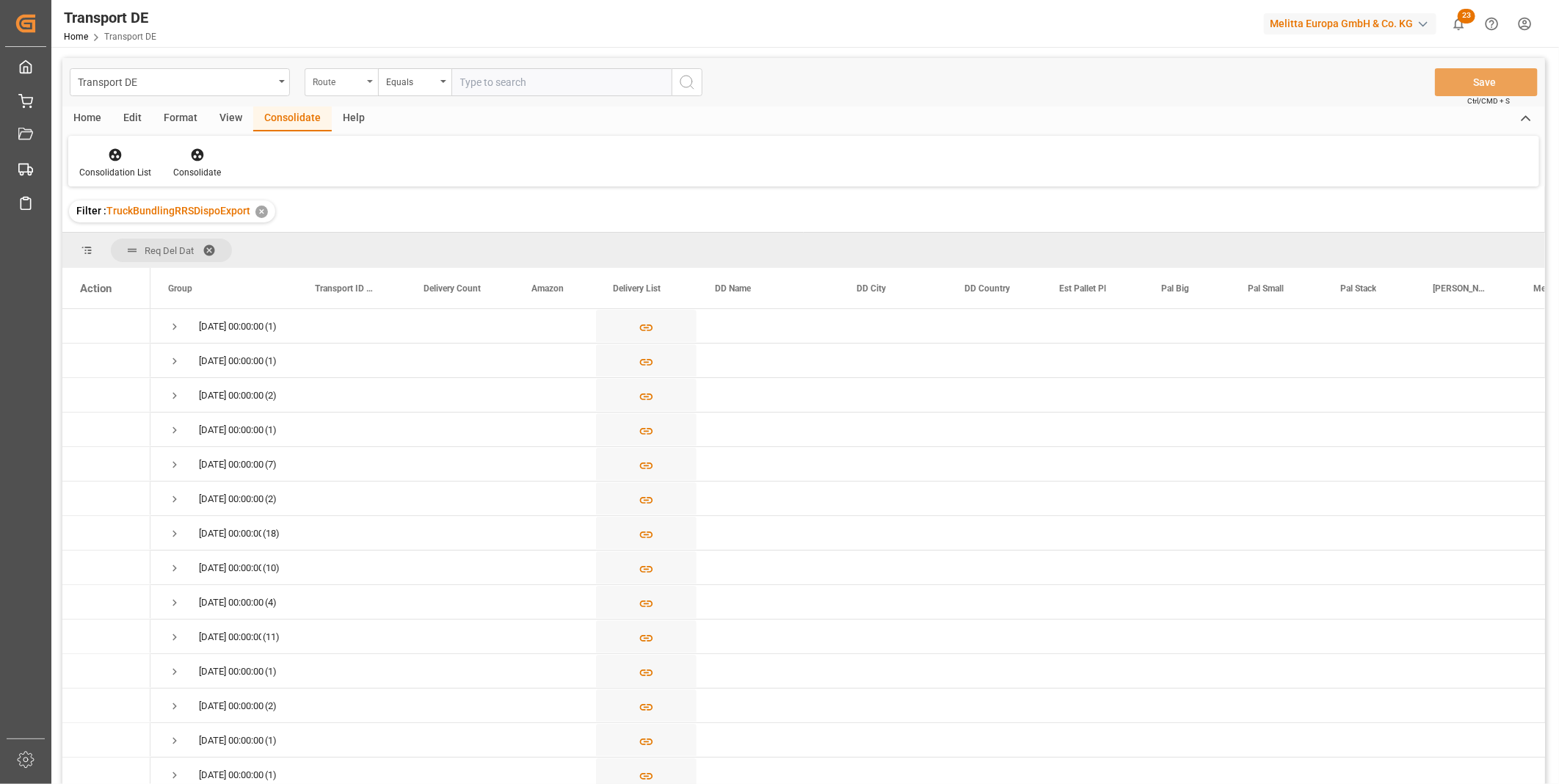
click at [355, 87] on div "Route" at bounding box center [337, 80] width 50 height 17
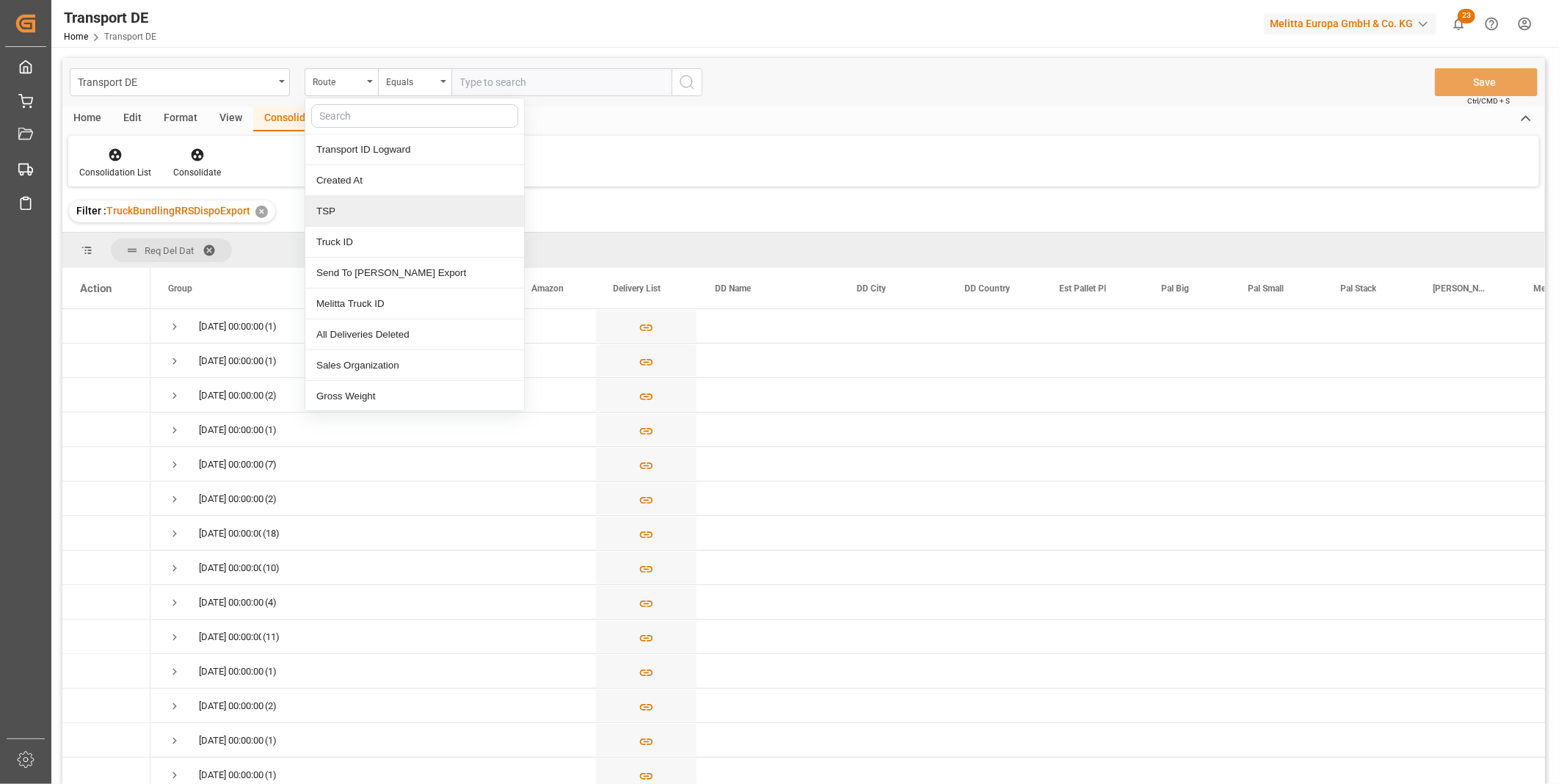
click at [379, 210] on div "TSP" at bounding box center [415, 211] width 219 height 31
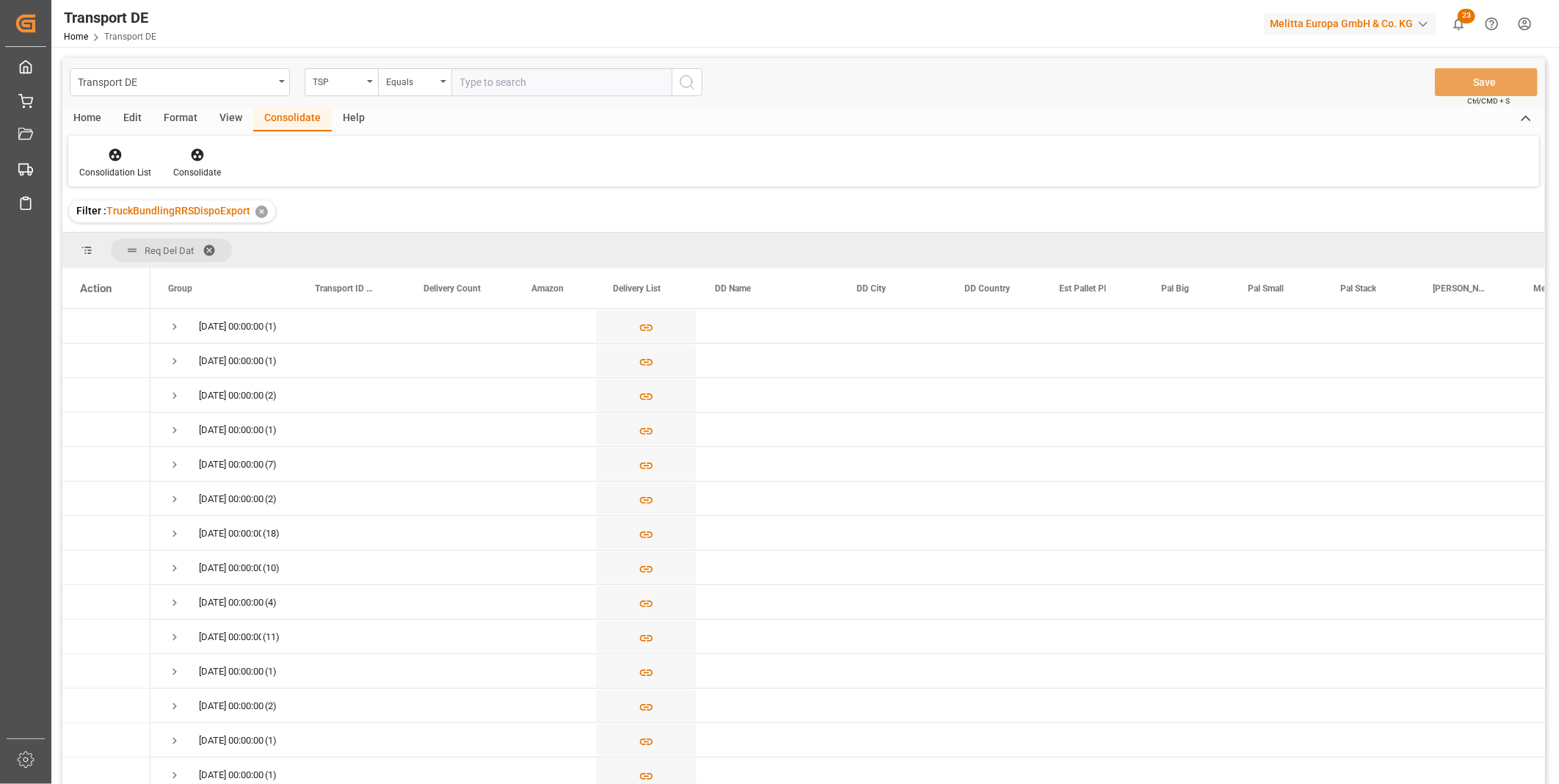
click at [497, 87] on input "text" at bounding box center [562, 82] width 220 height 28
type input "DACHSER COF FOODSERVICE"
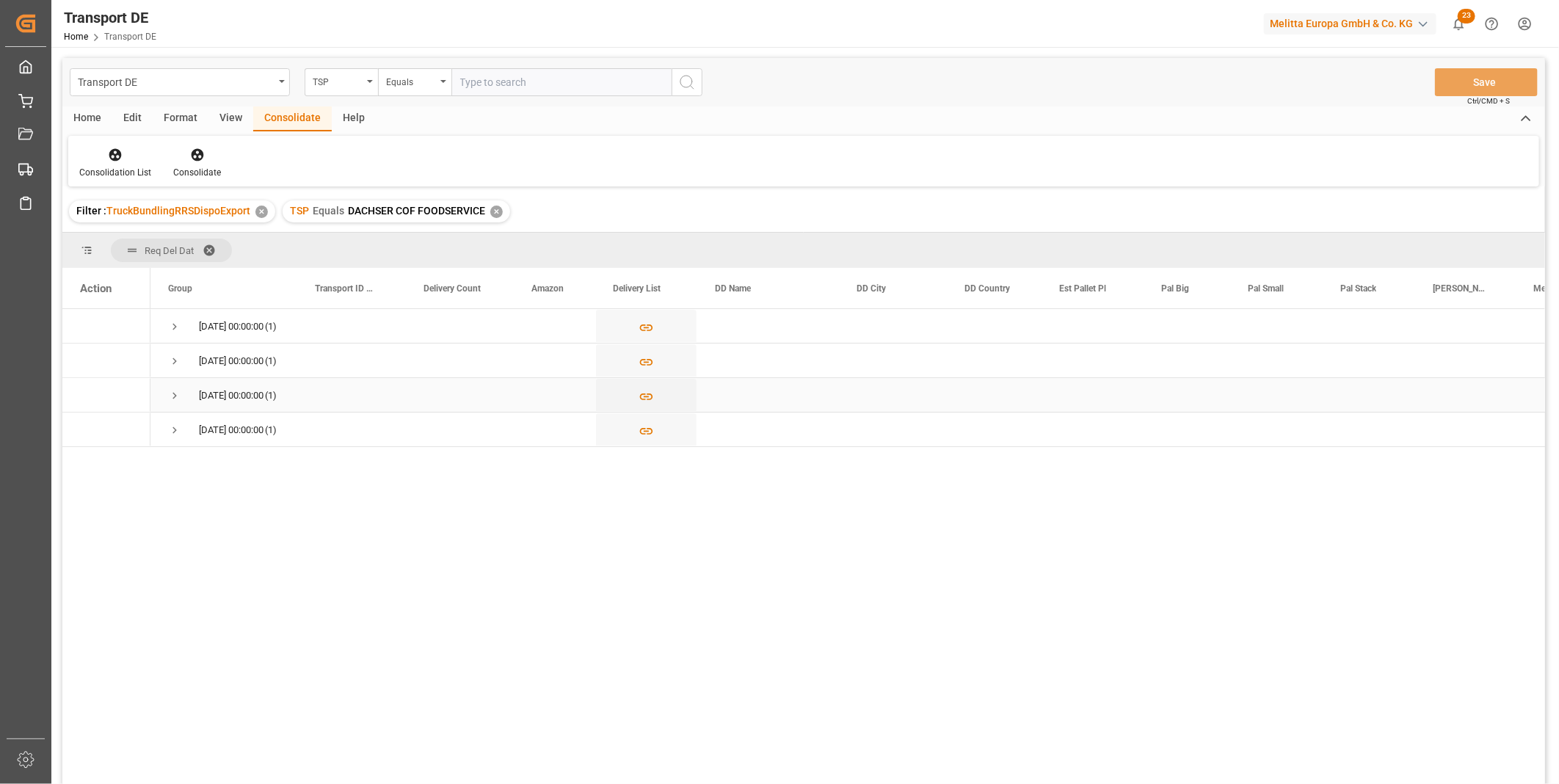
click at [171, 390] on span "Press SPACE to select this row." at bounding box center [174, 395] width 14 height 14
click at [645, 428] on icon "Press SPACE to select this row." at bounding box center [647, 431] width 14 height 6
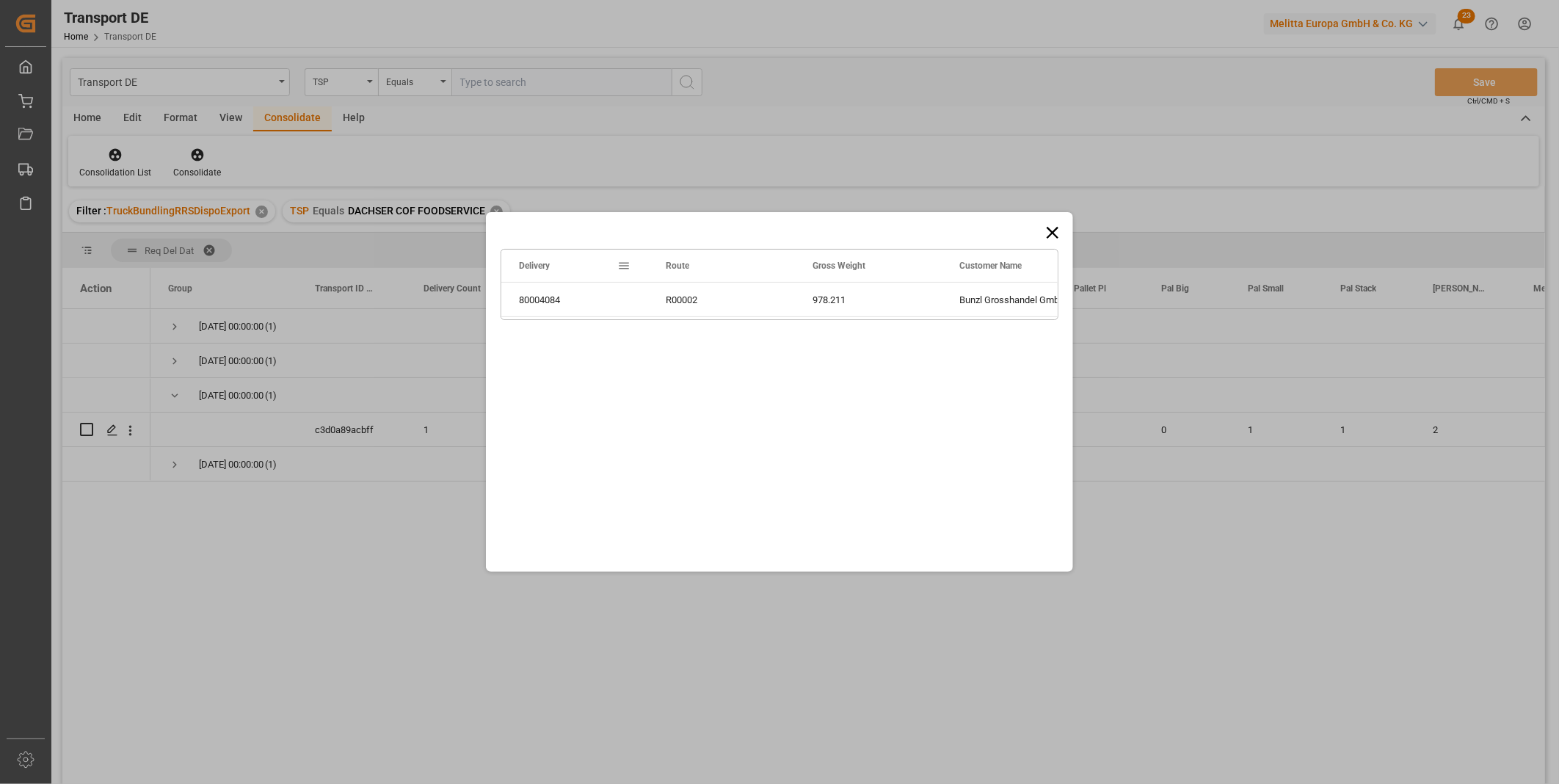
click at [1045, 223] on icon at bounding box center [1052, 232] width 21 height 21
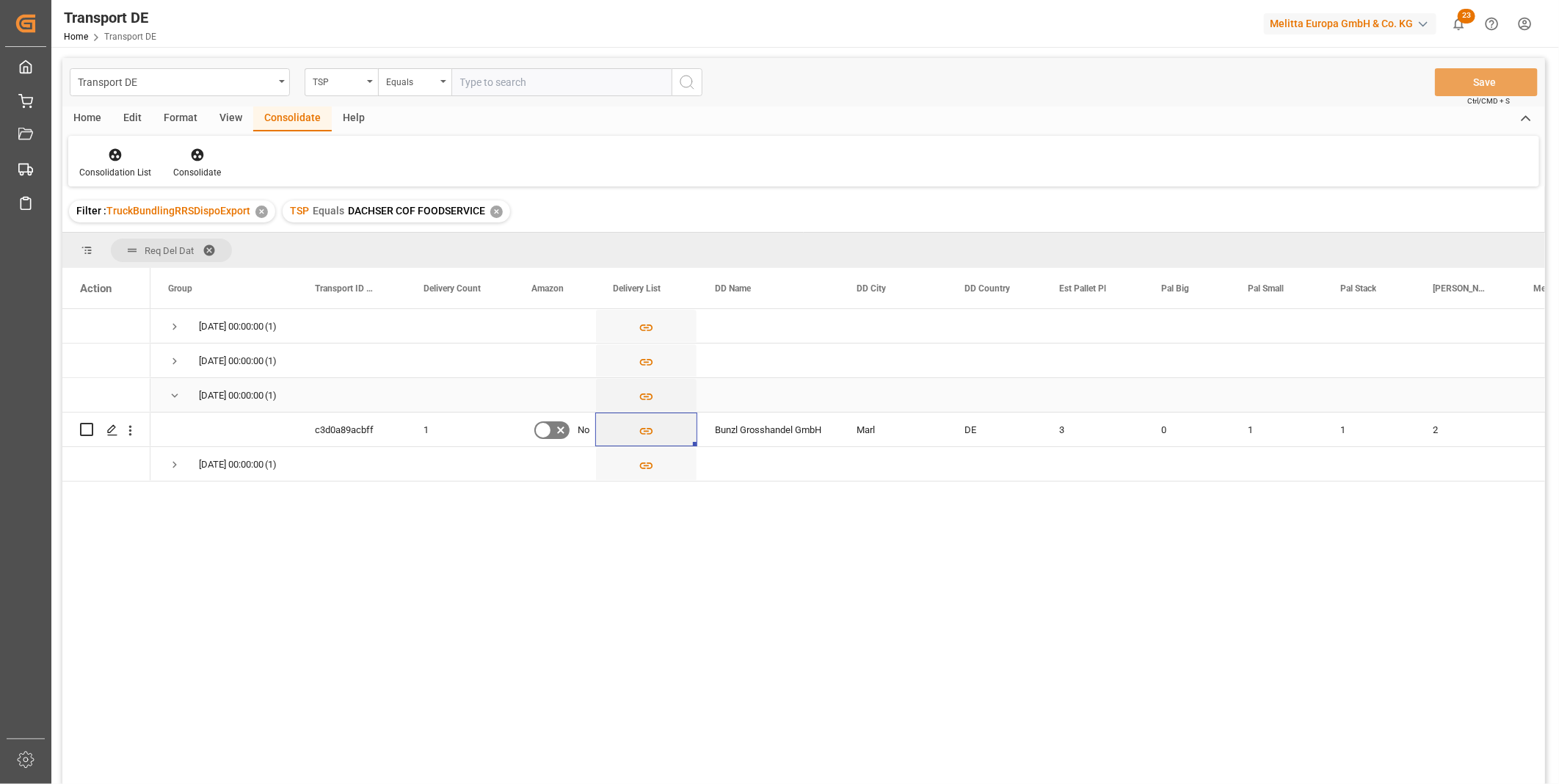
click at [168, 397] on span "Press SPACE to select this row." at bounding box center [174, 395] width 14 height 14
click at [175, 320] on span "Press SPACE to select this row." at bounding box center [174, 326] width 14 height 14
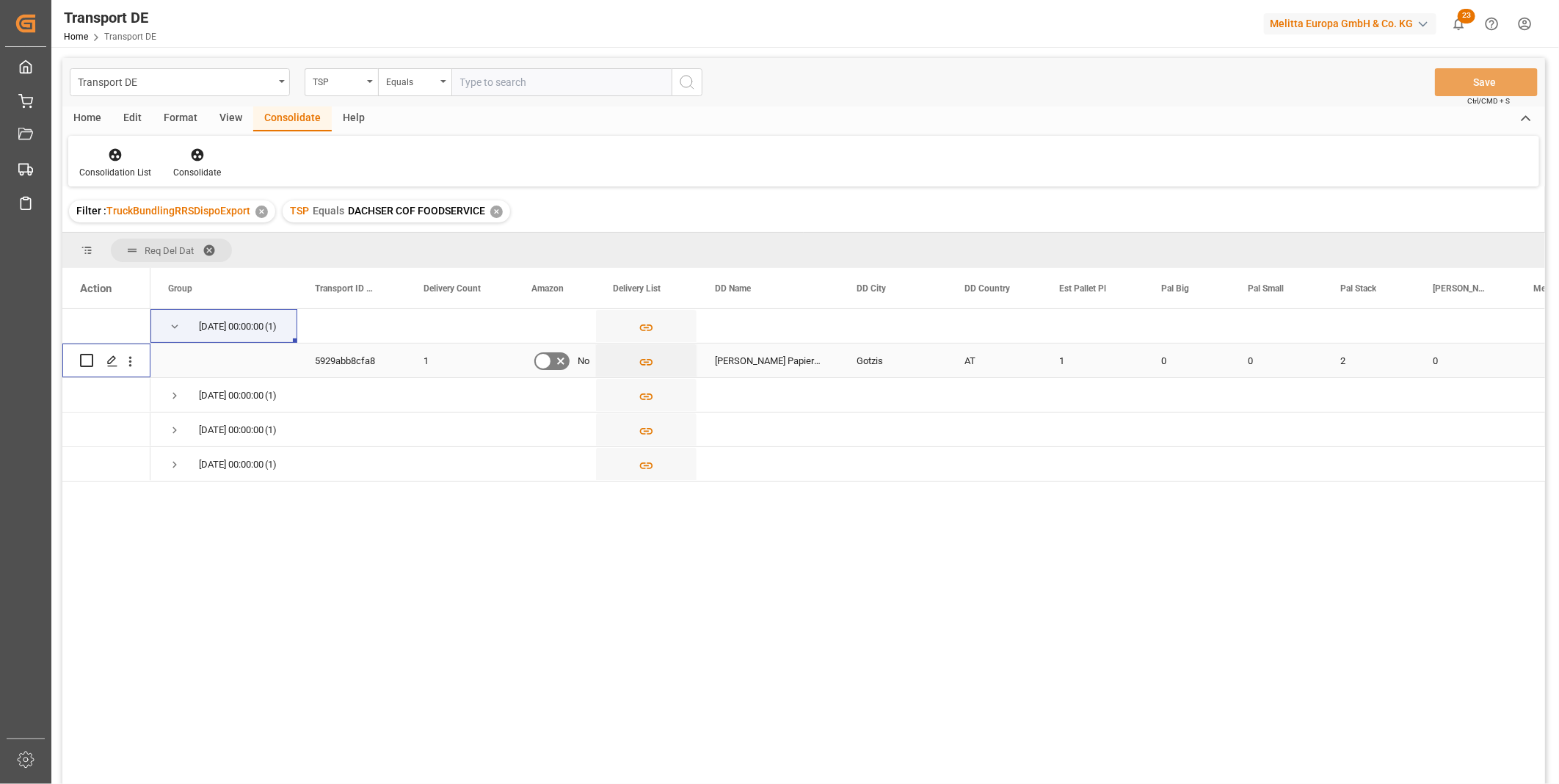
drag, startPoint x: 85, startPoint y: 357, endPoint x: 140, endPoint y: 317, distance: 68.0
click at [84, 356] on input "Press Space to toggle row selection (unchecked)" at bounding box center [87, 360] width 14 height 14
checkbox input "true"
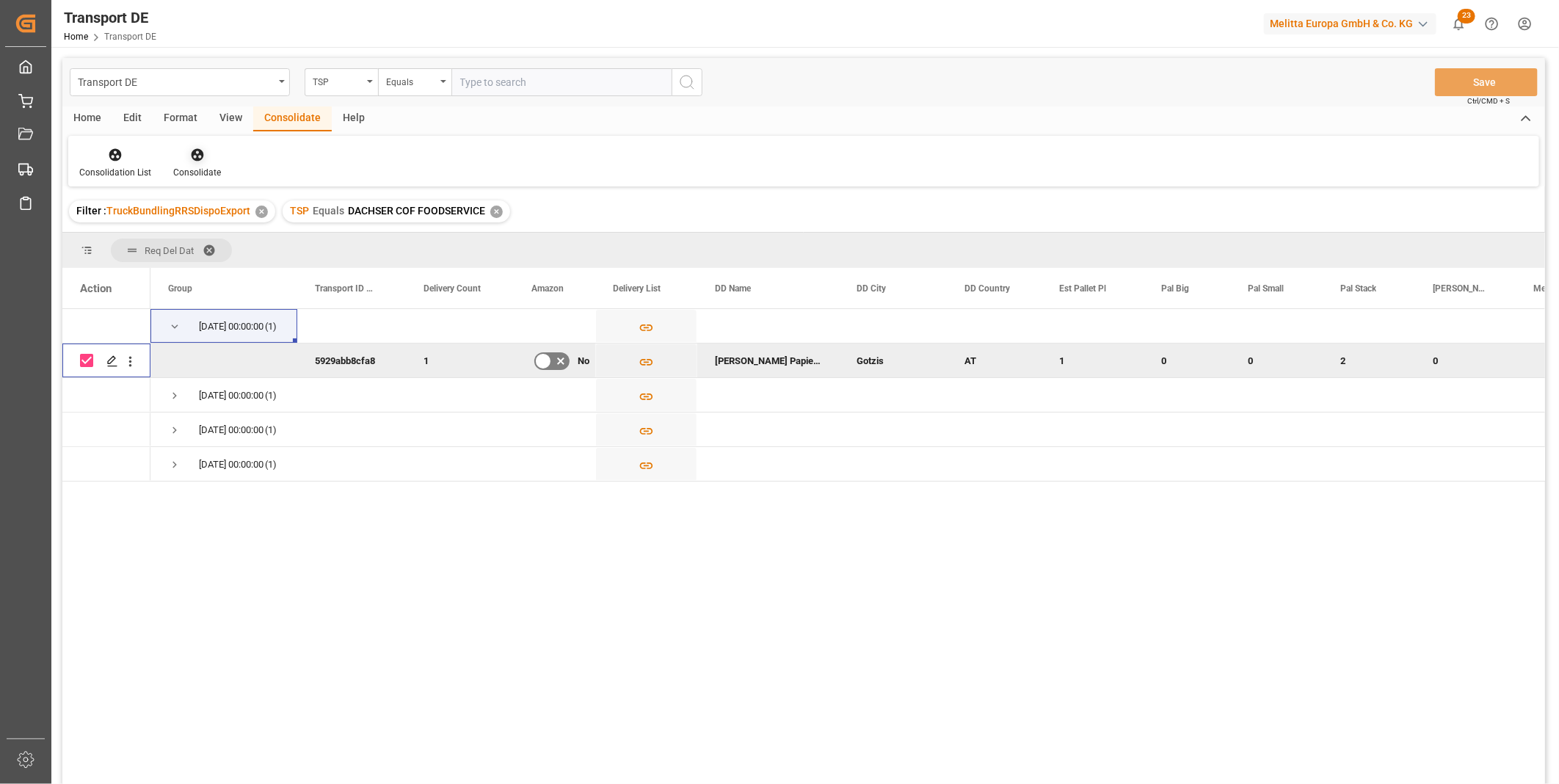
click at [192, 166] on div "Consolidate" at bounding box center [197, 172] width 48 height 14
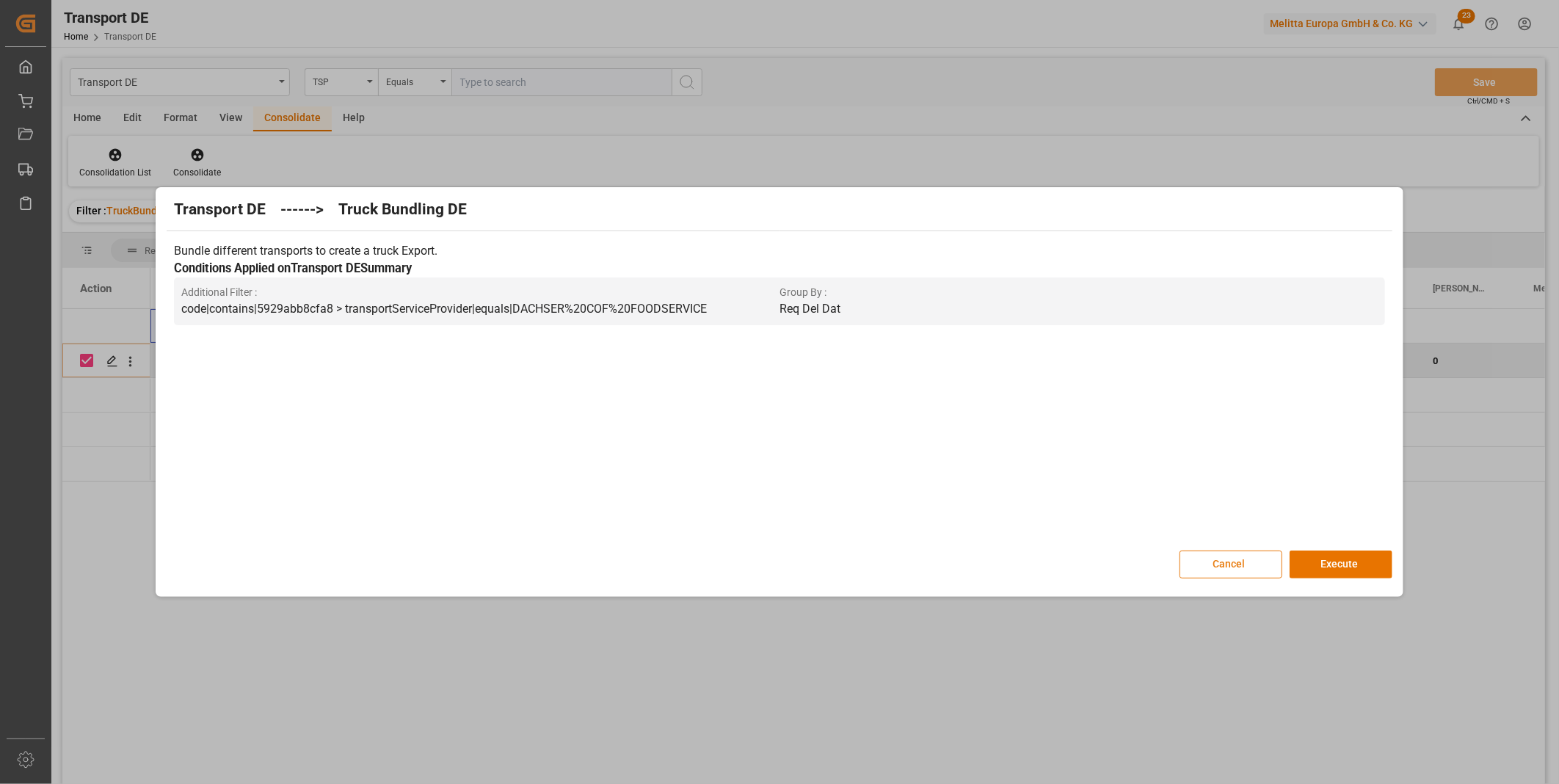
click at [1233, 558] on button "Cancel" at bounding box center [1231, 564] width 103 height 28
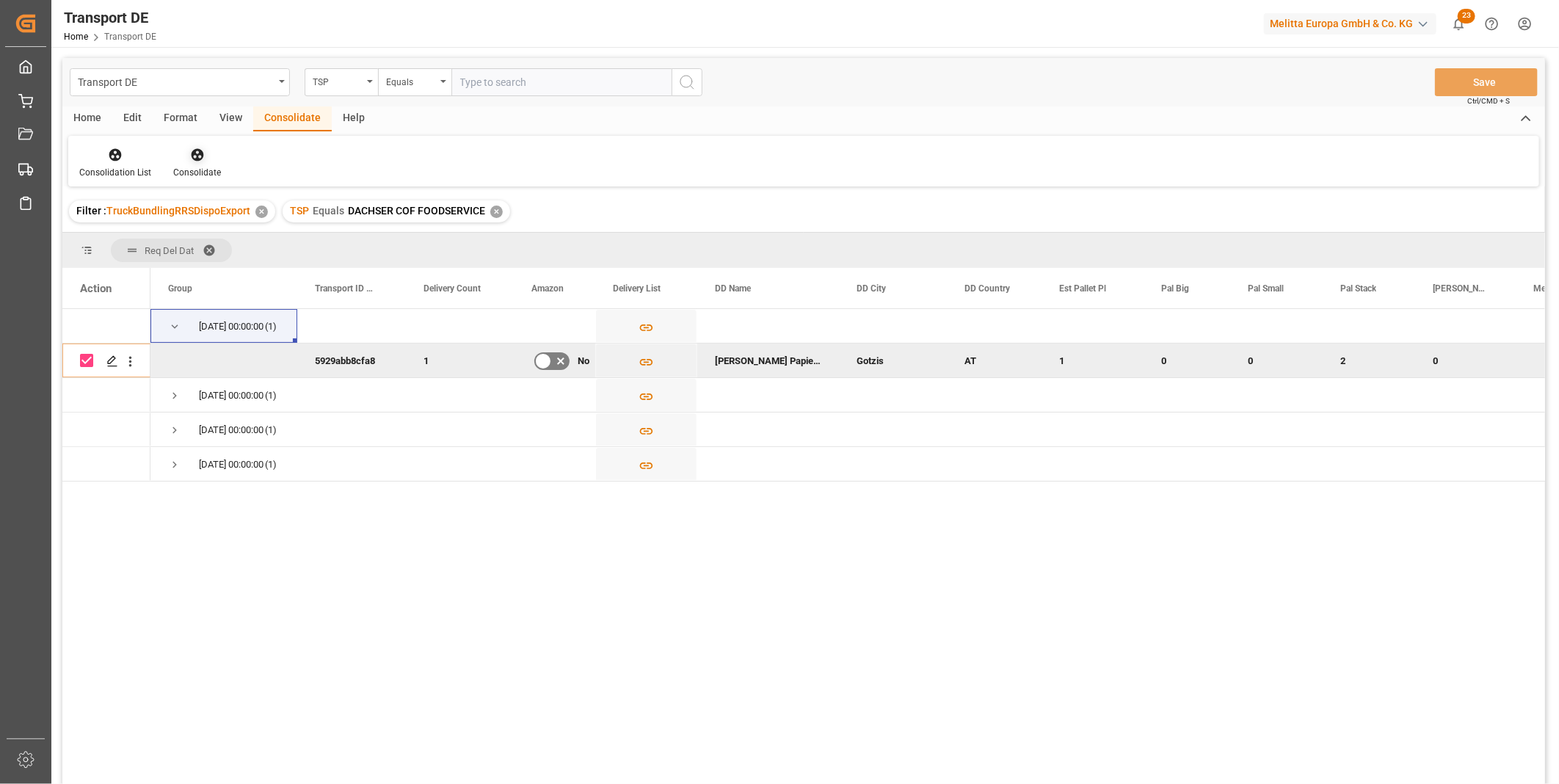
click at [216, 160] on div at bounding box center [197, 154] width 48 height 15
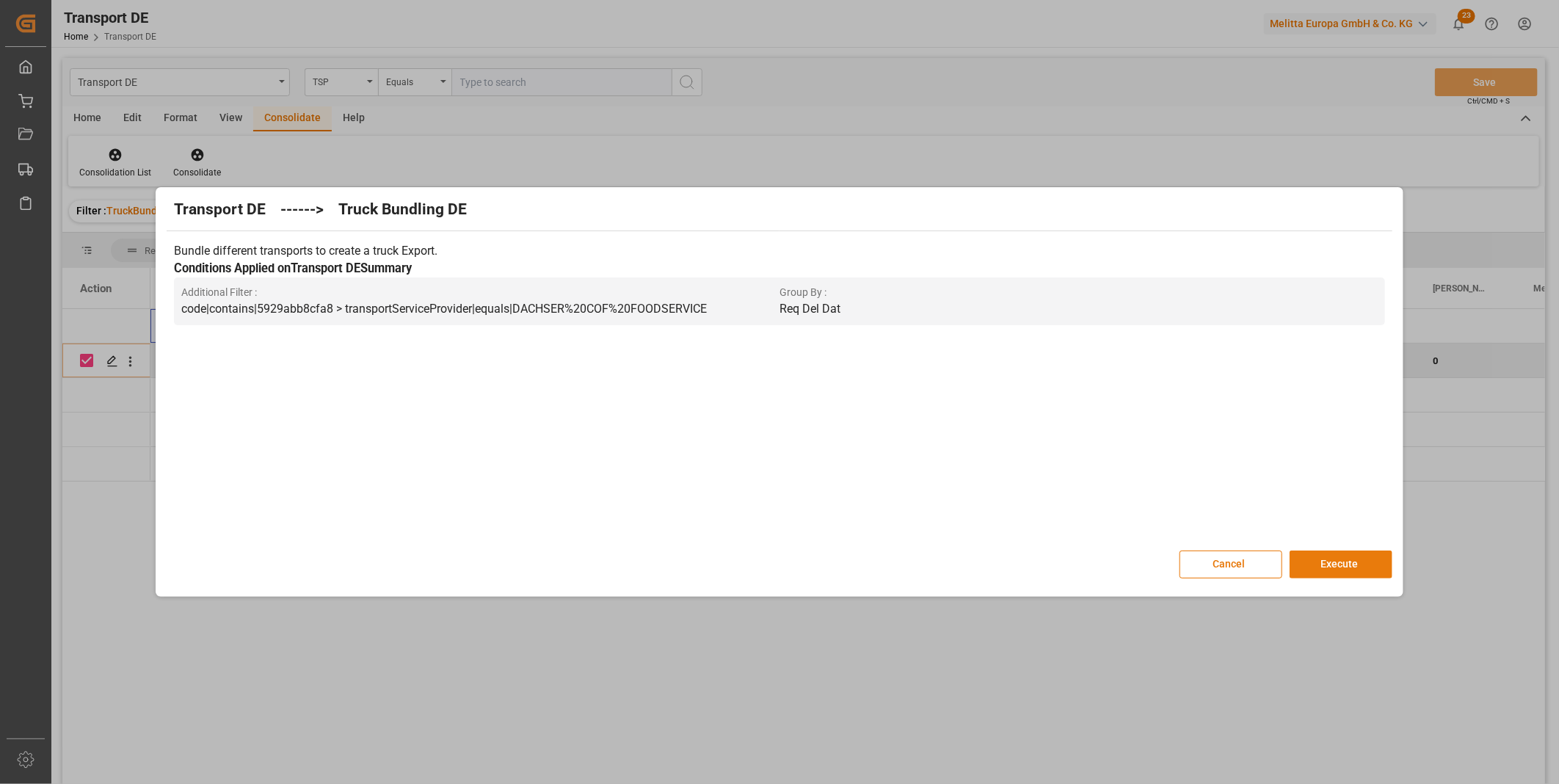
click at [1317, 560] on button "Execute" at bounding box center [1341, 564] width 103 height 28
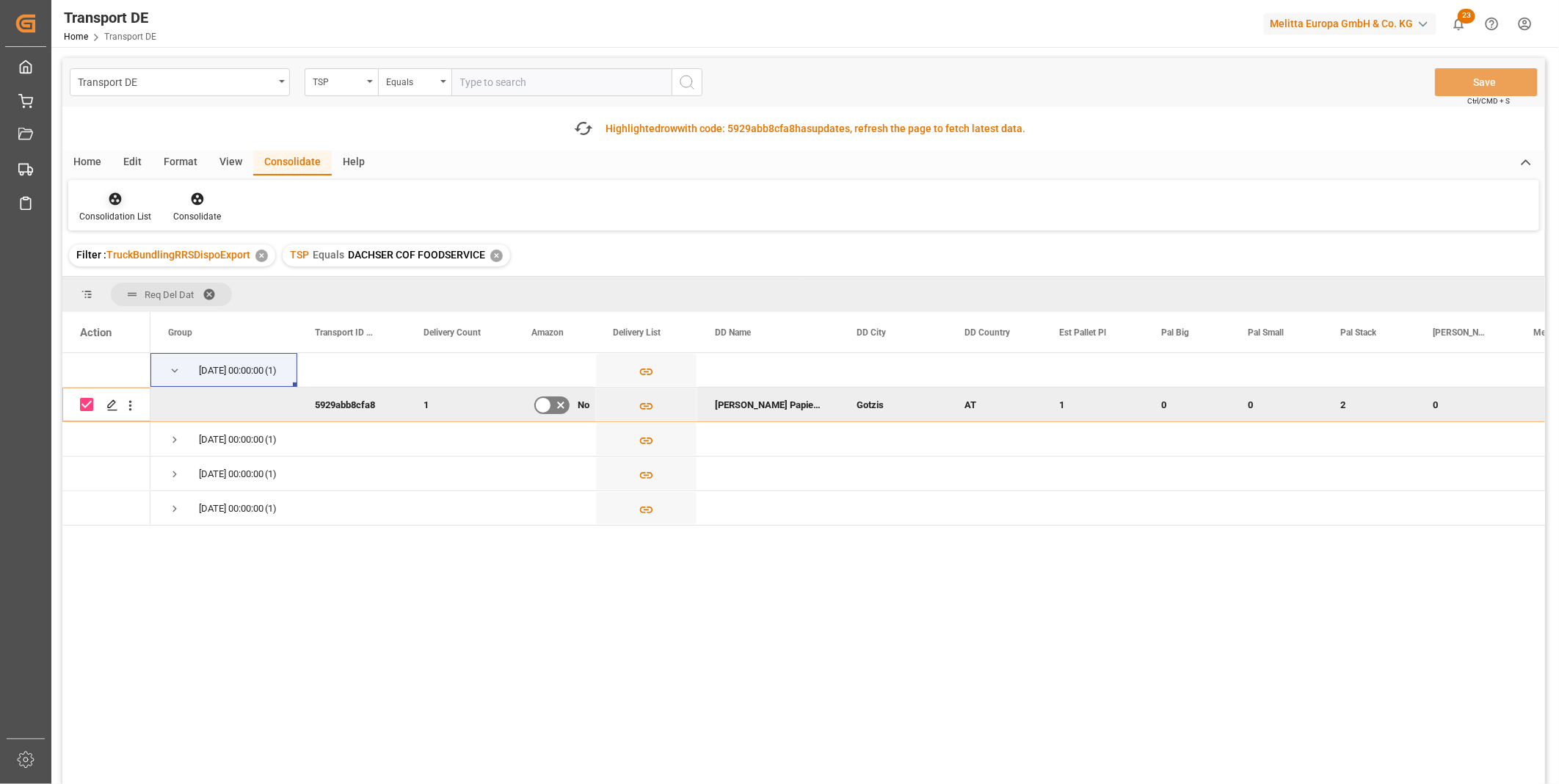
click at [124, 207] on div "Consolidation List" at bounding box center [115, 207] width 94 height 32
click at [159, 303] on div "Transport DE TSP Equals Save Ctrl/CMD + S Fetch latest updates Highlighted row …" at bounding box center [803, 461] width 1483 height 808
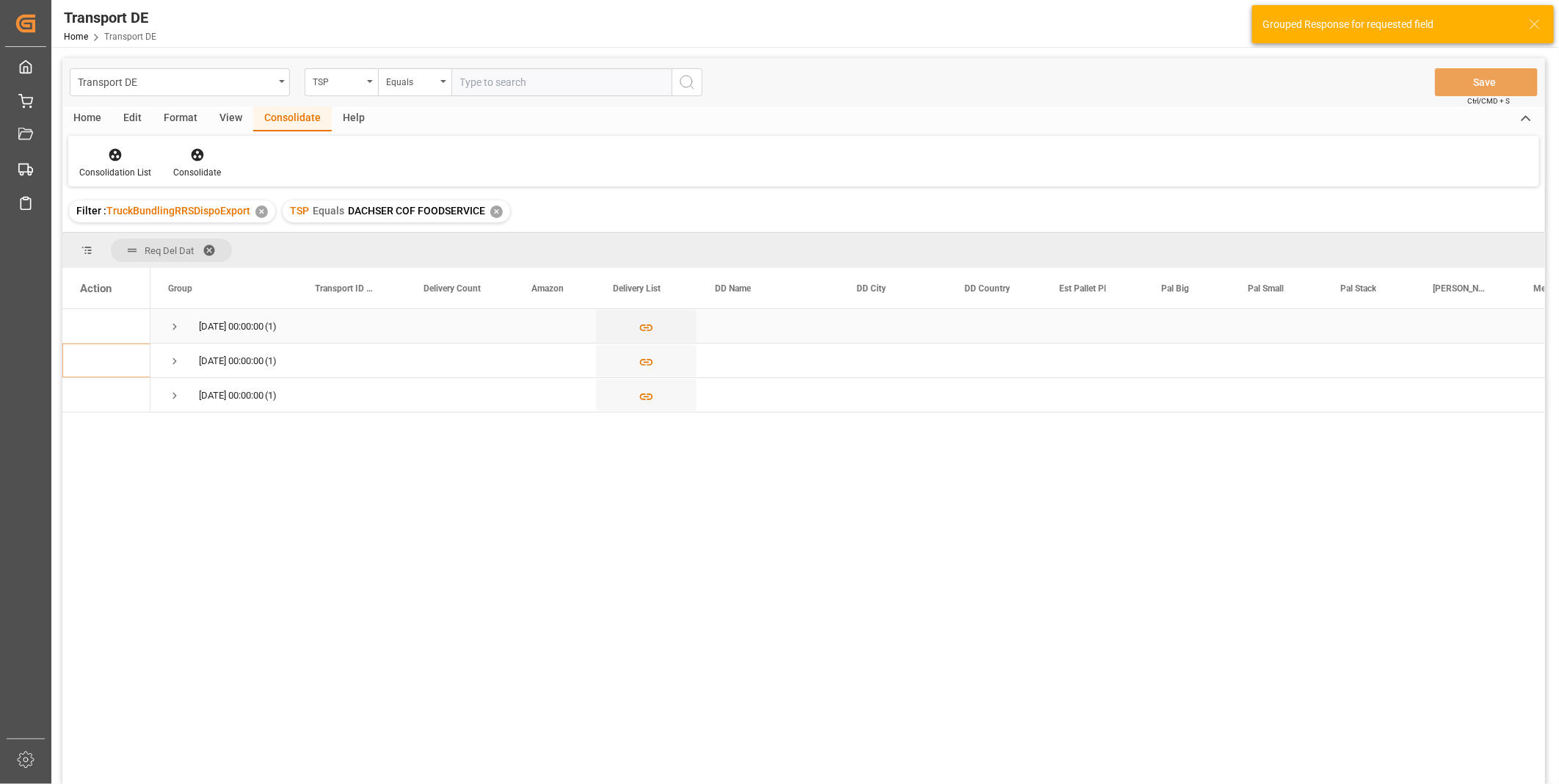
click at [171, 320] on span "Press SPACE to select this row." at bounding box center [174, 326] width 14 height 14
drag, startPoint x: 82, startPoint y: 361, endPoint x: 124, endPoint y: 320, distance: 58.7
click at [84, 361] on input "Press Space to toggle row selection (unchecked)" at bounding box center [87, 360] width 14 height 14
checkbox input "true"
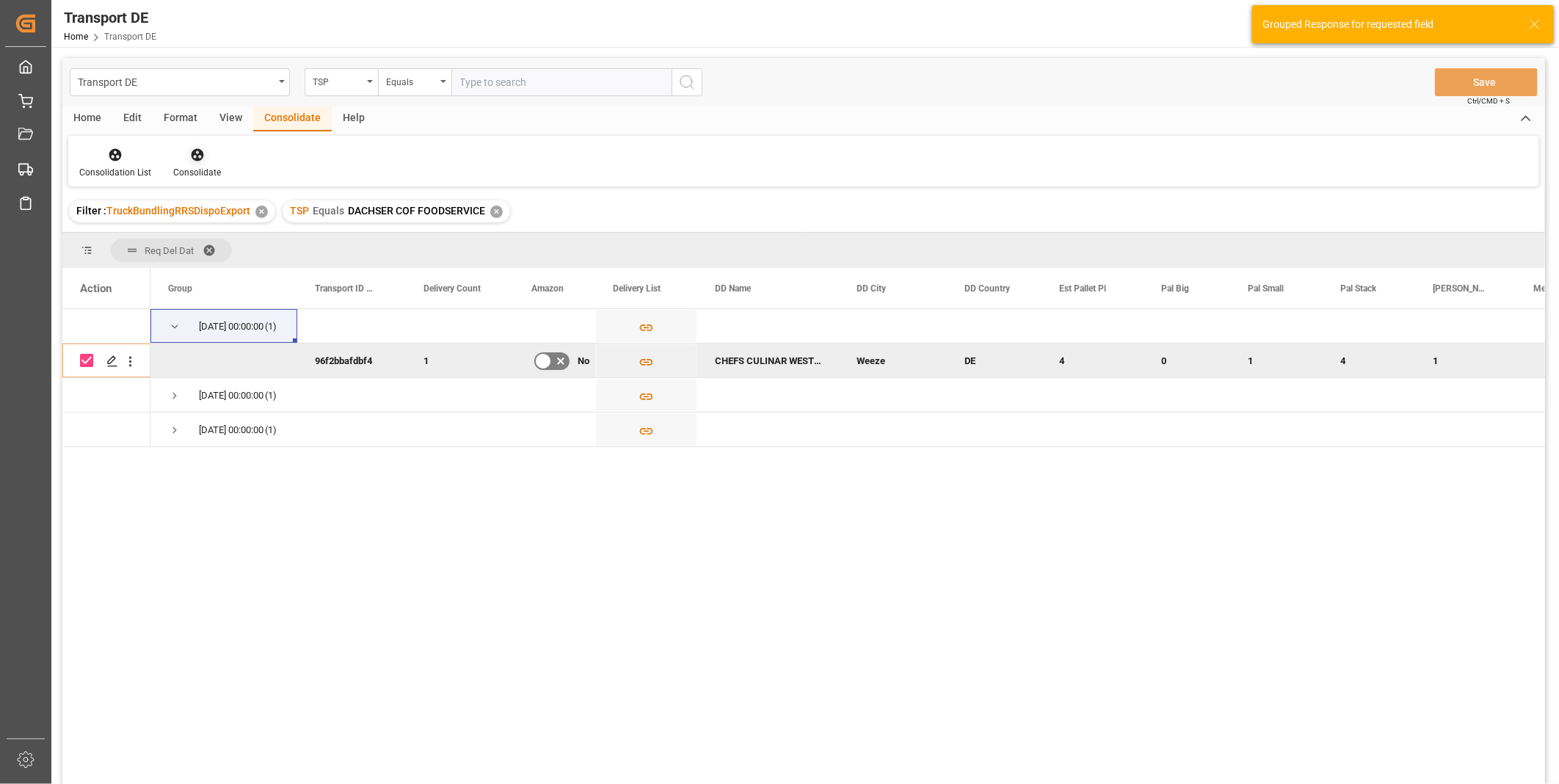
click at [196, 162] on div "Consolidate" at bounding box center [197, 163] width 69 height 32
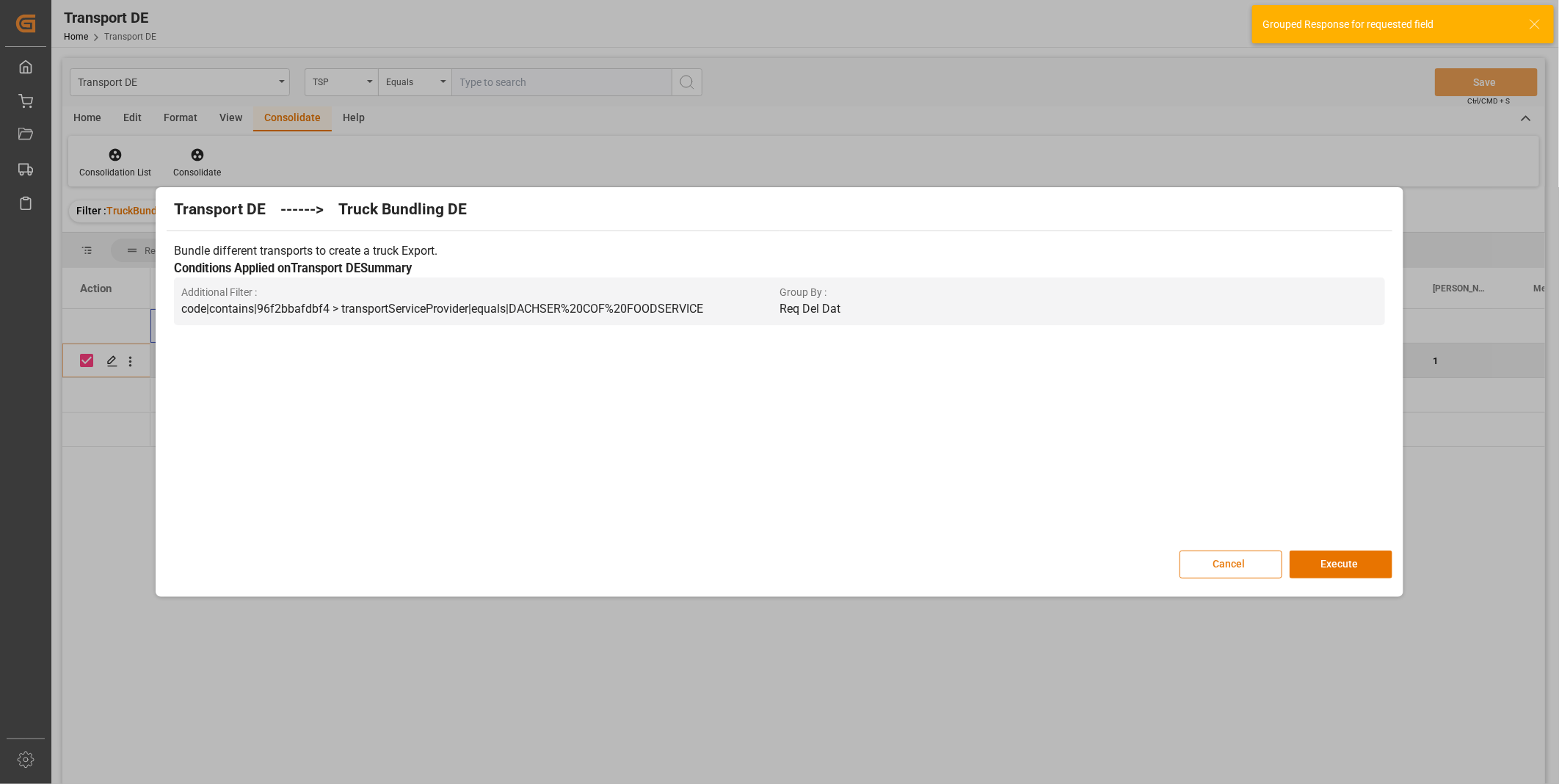
click at [1275, 554] on button "Cancel" at bounding box center [1231, 564] width 103 height 28
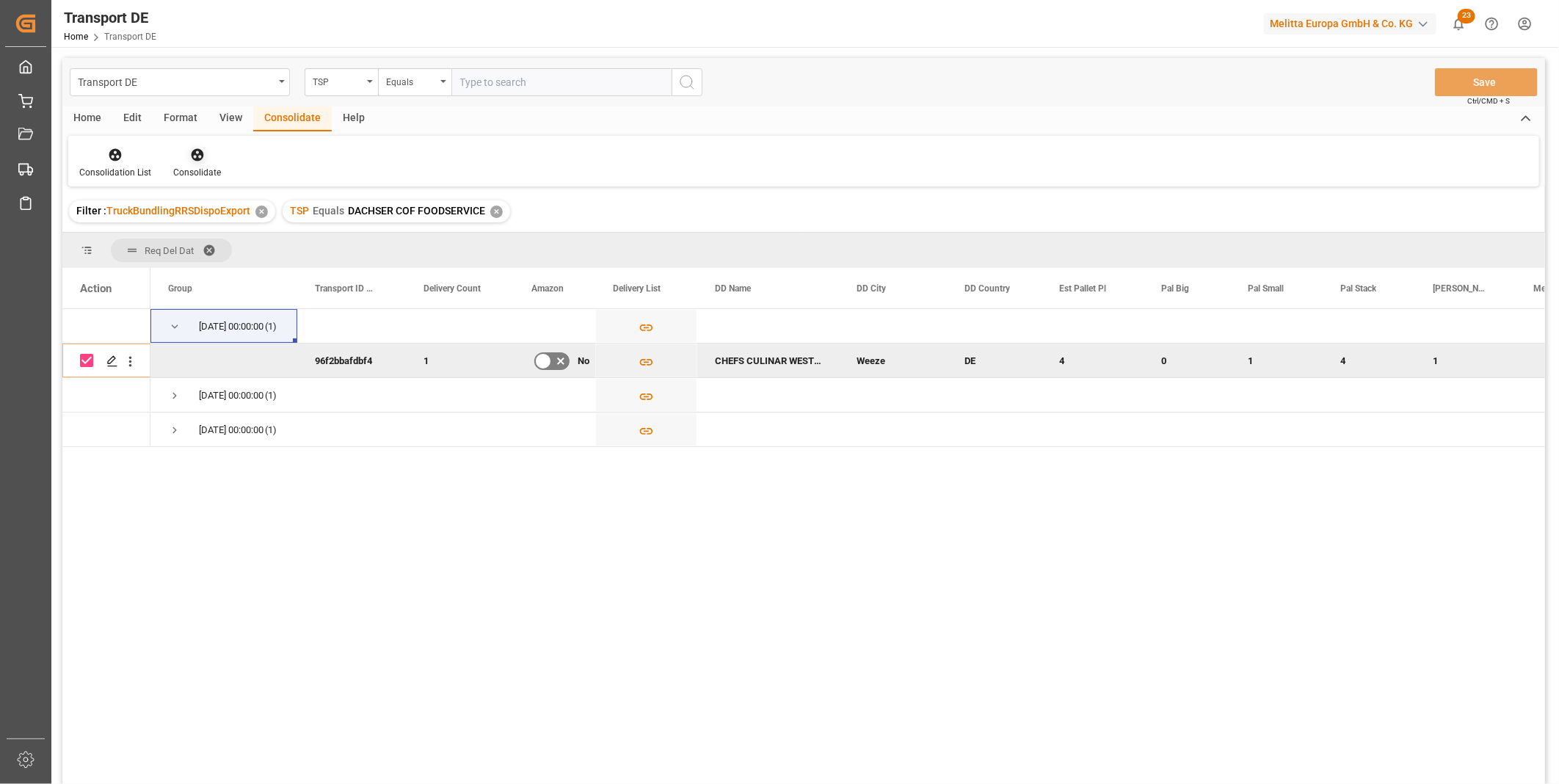
click at [210, 152] on div at bounding box center [197, 154] width 48 height 15
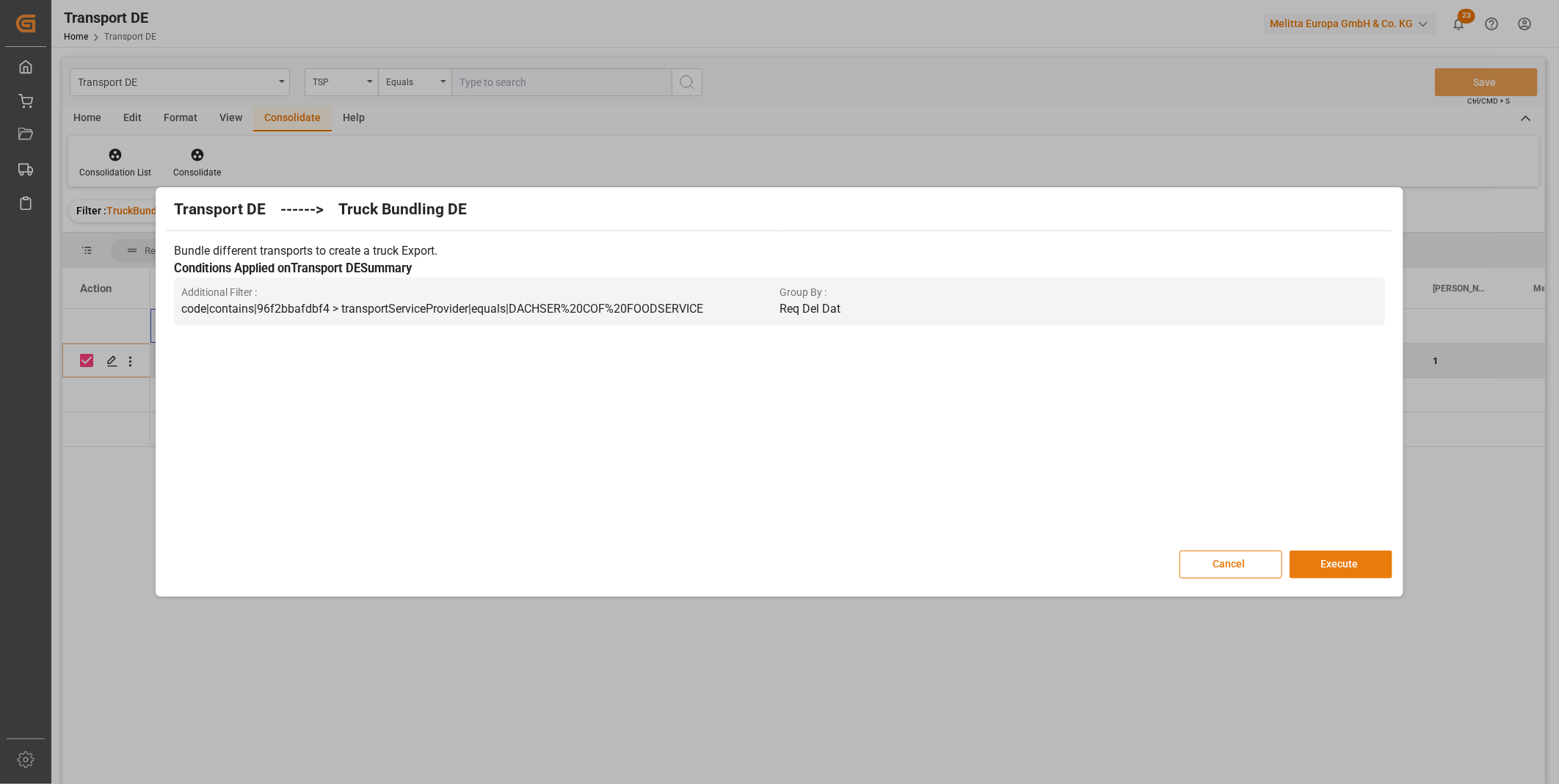
click at [1337, 570] on button "Execute" at bounding box center [1341, 564] width 103 height 28
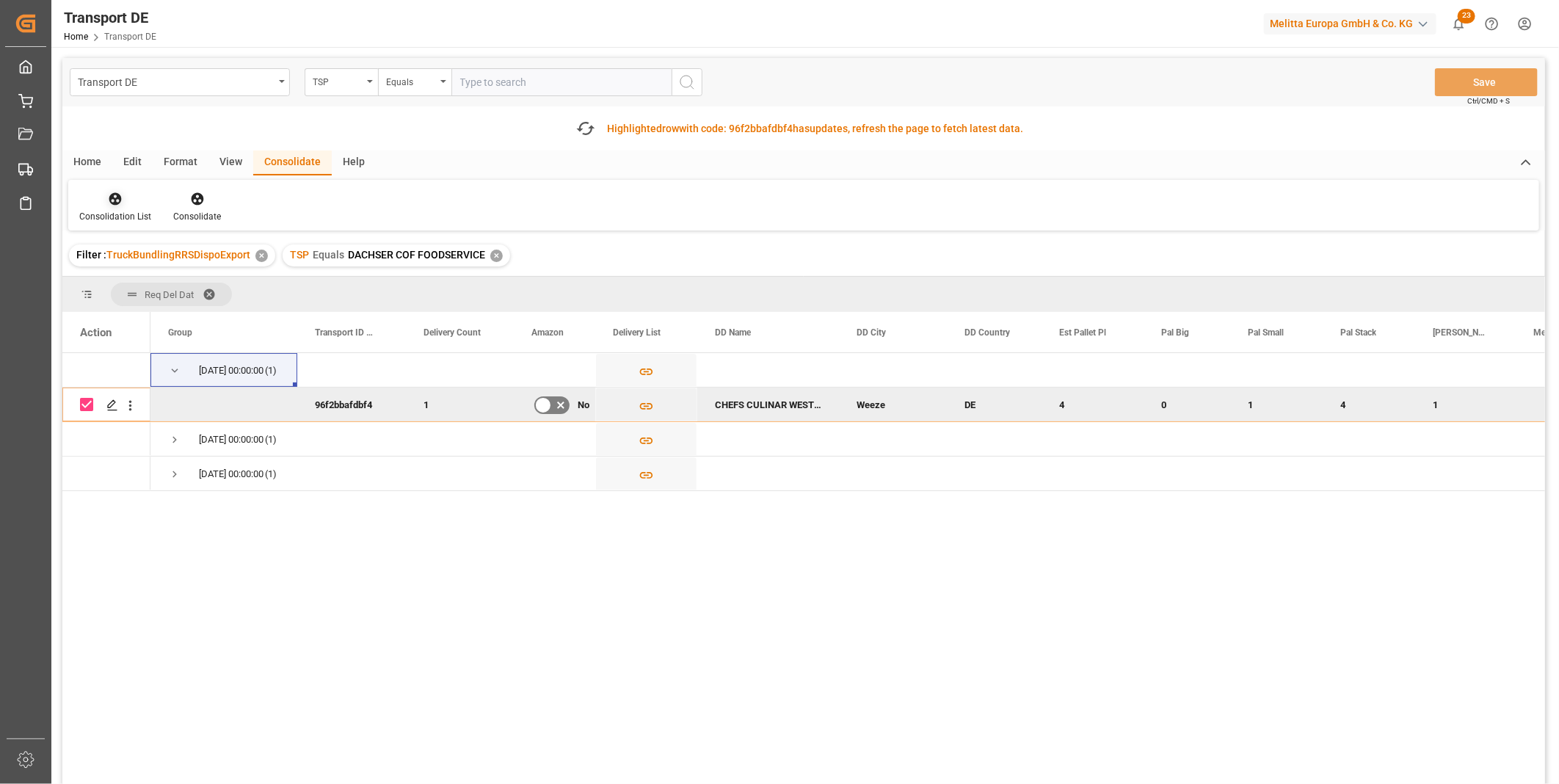
click at [119, 210] on div "Consolidation List" at bounding box center [115, 216] width 72 height 14
click at [162, 303] on div "Transport DE TSP Equals Save Ctrl/CMD + S Fetch latest updates Highlighted row …" at bounding box center [803, 461] width 1483 height 808
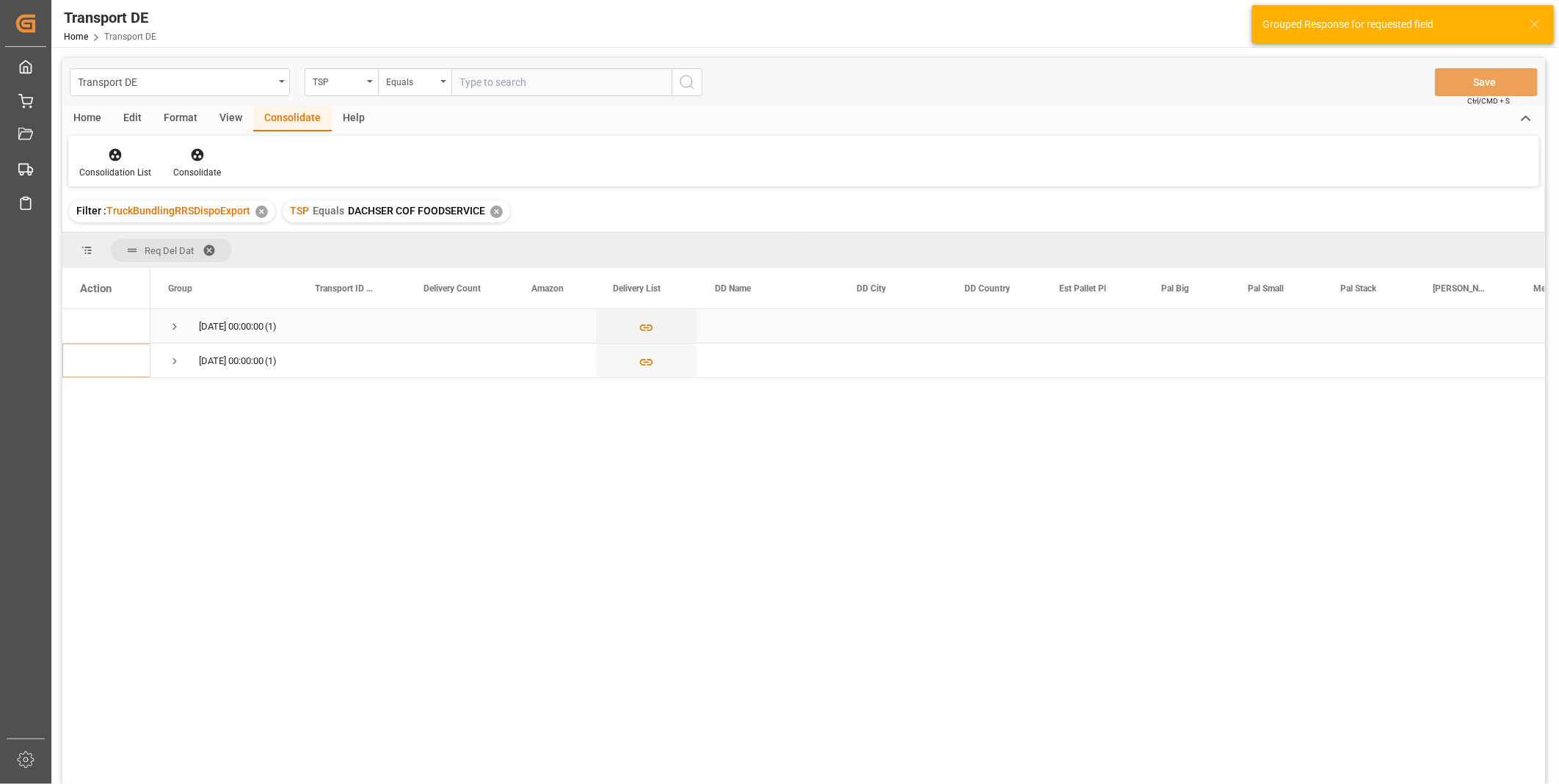
click at [179, 318] on span "Press SPACE to select this row." at bounding box center [174, 326] width 14 height 33
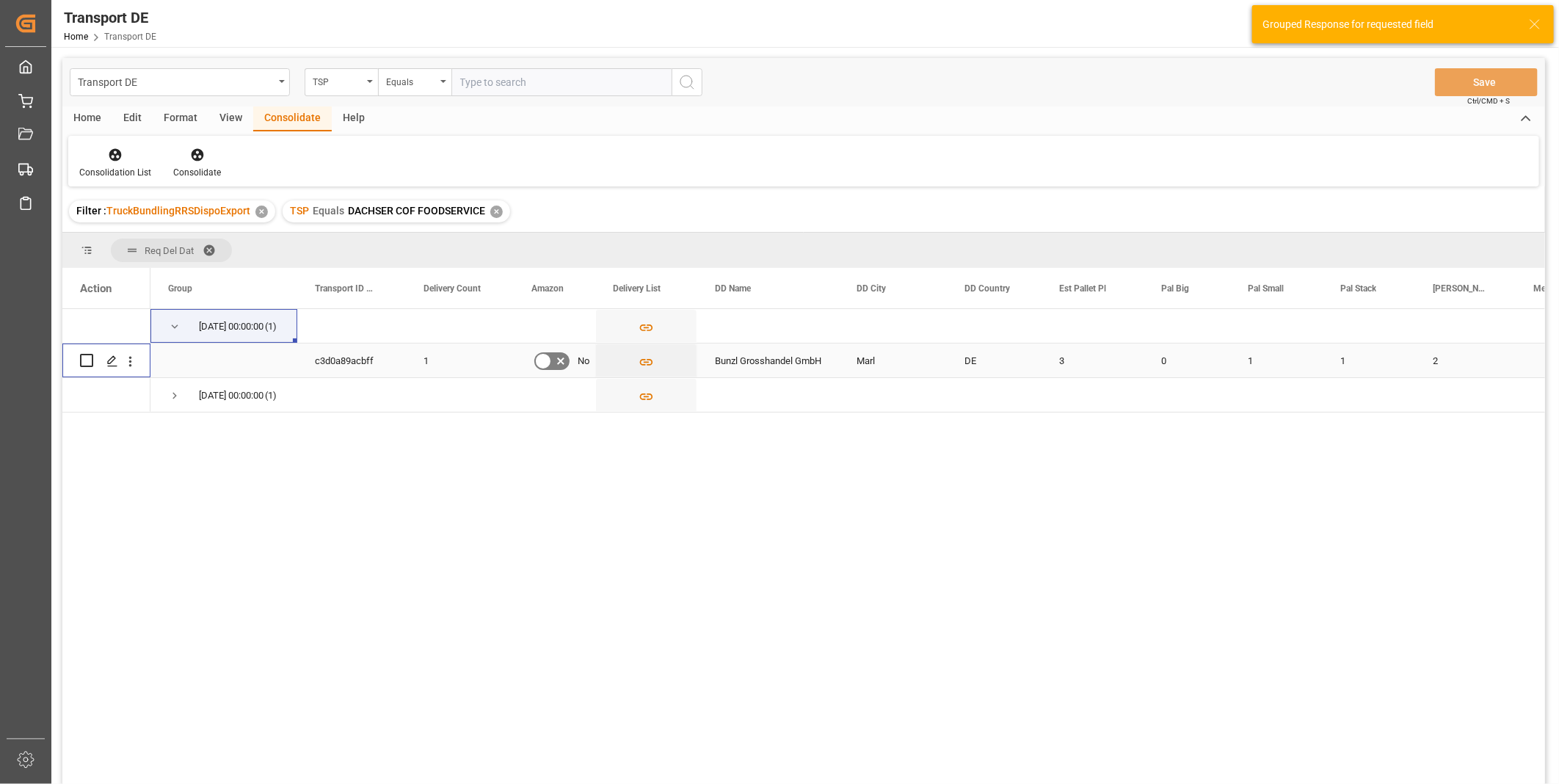
click at [84, 360] on input "Press Space to toggle row selection (unchecked)" at bounding box center [87, 360] width 14 height 14
checkbox input "true"
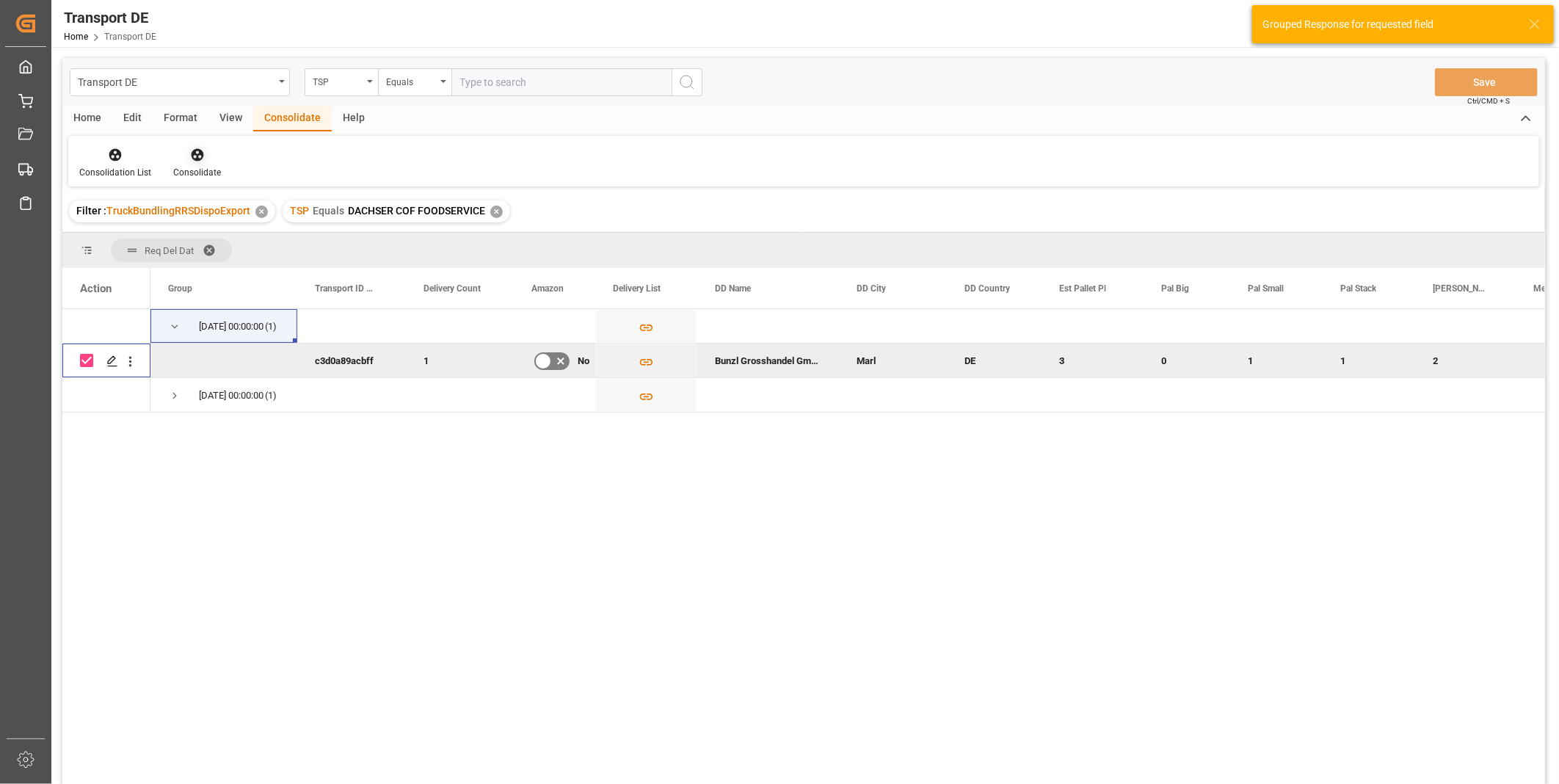
click at [191, 150] on icon at bounding box center [197, 155] width 14 height 14
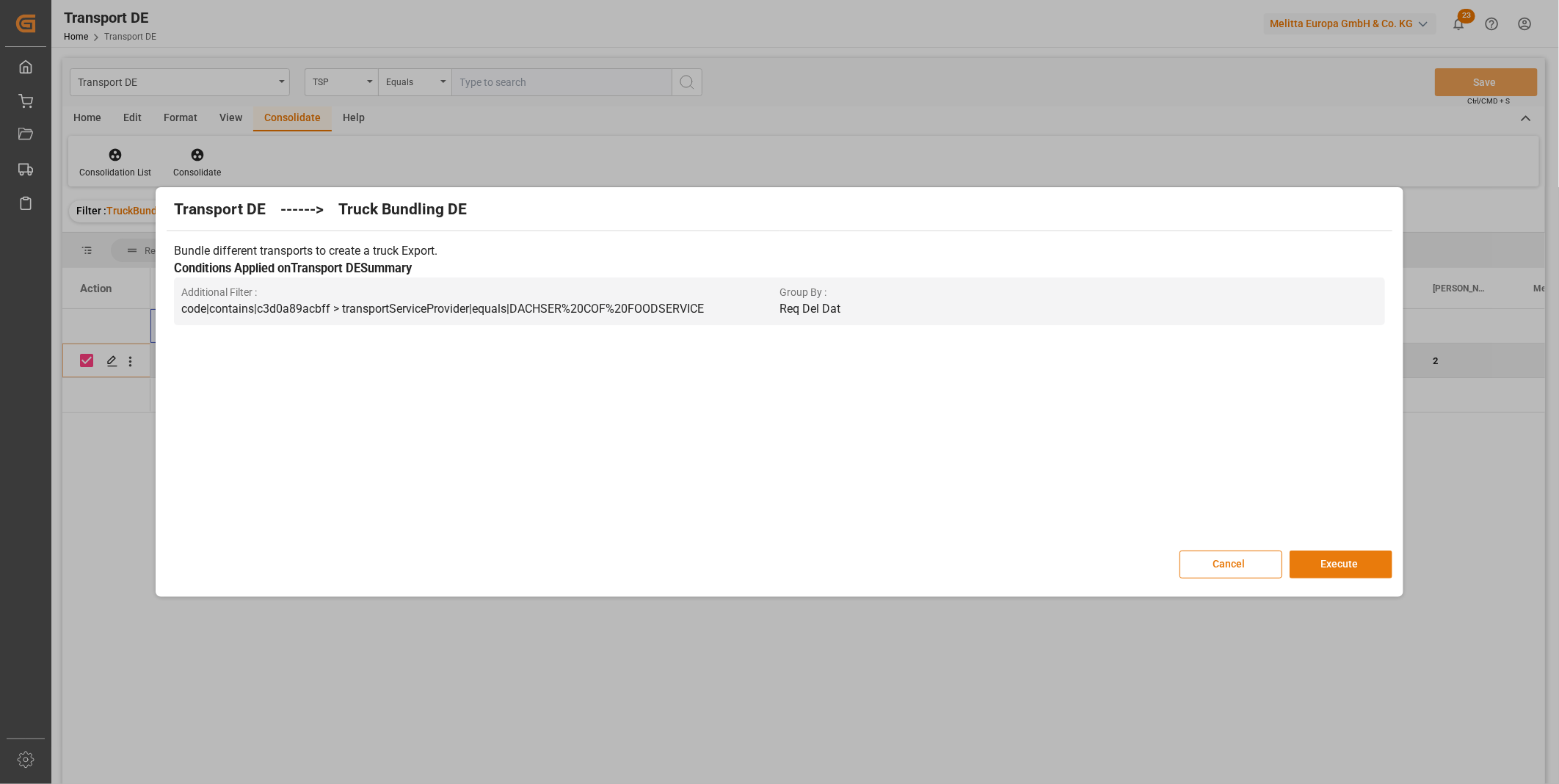
click at [1317, 562] on button "Execute" at bounding box center [1341, 564] width 103 height 28
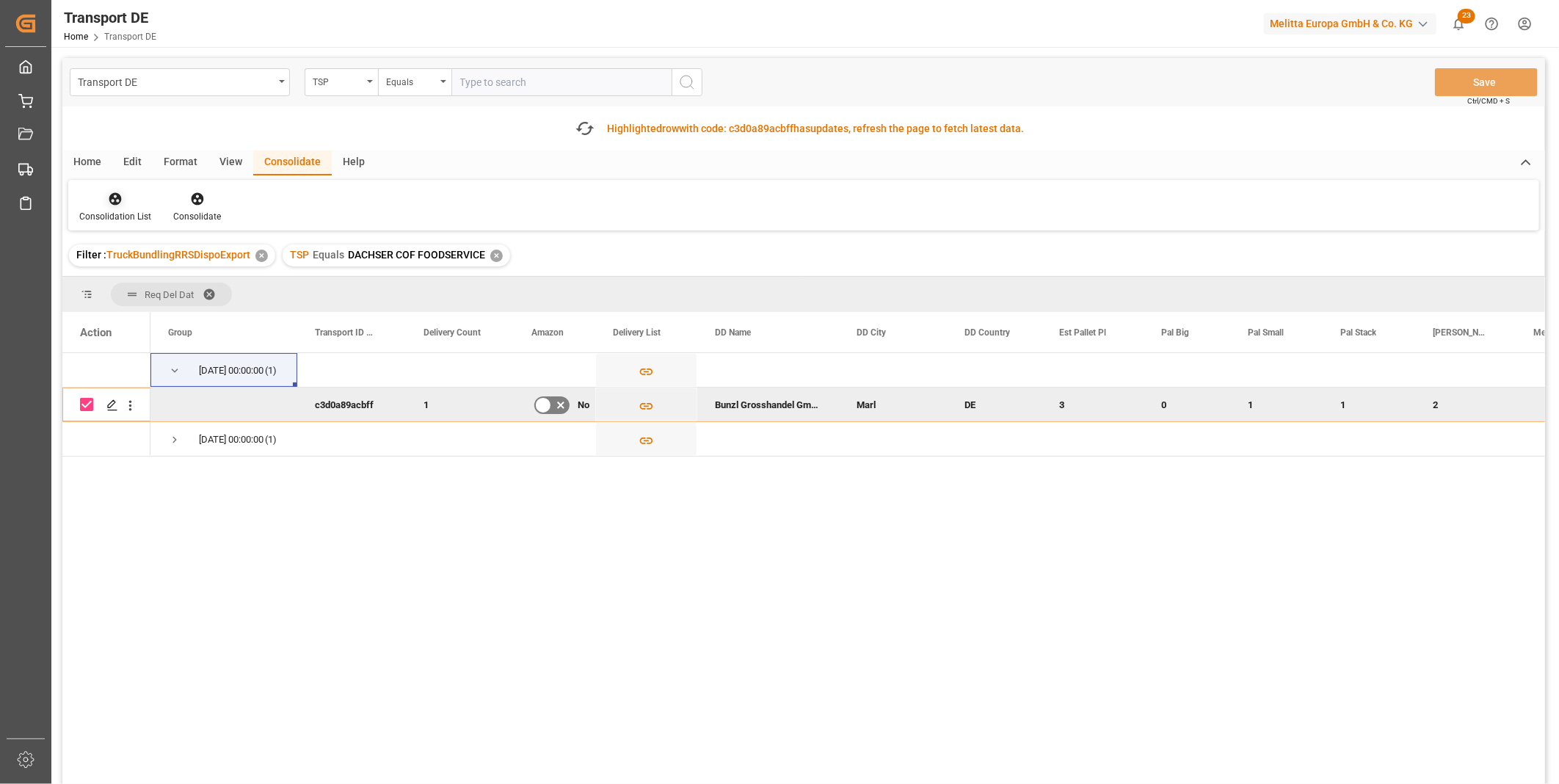
click at [115, 196] on icon at bounding box center [115, 198] width 14 height 14
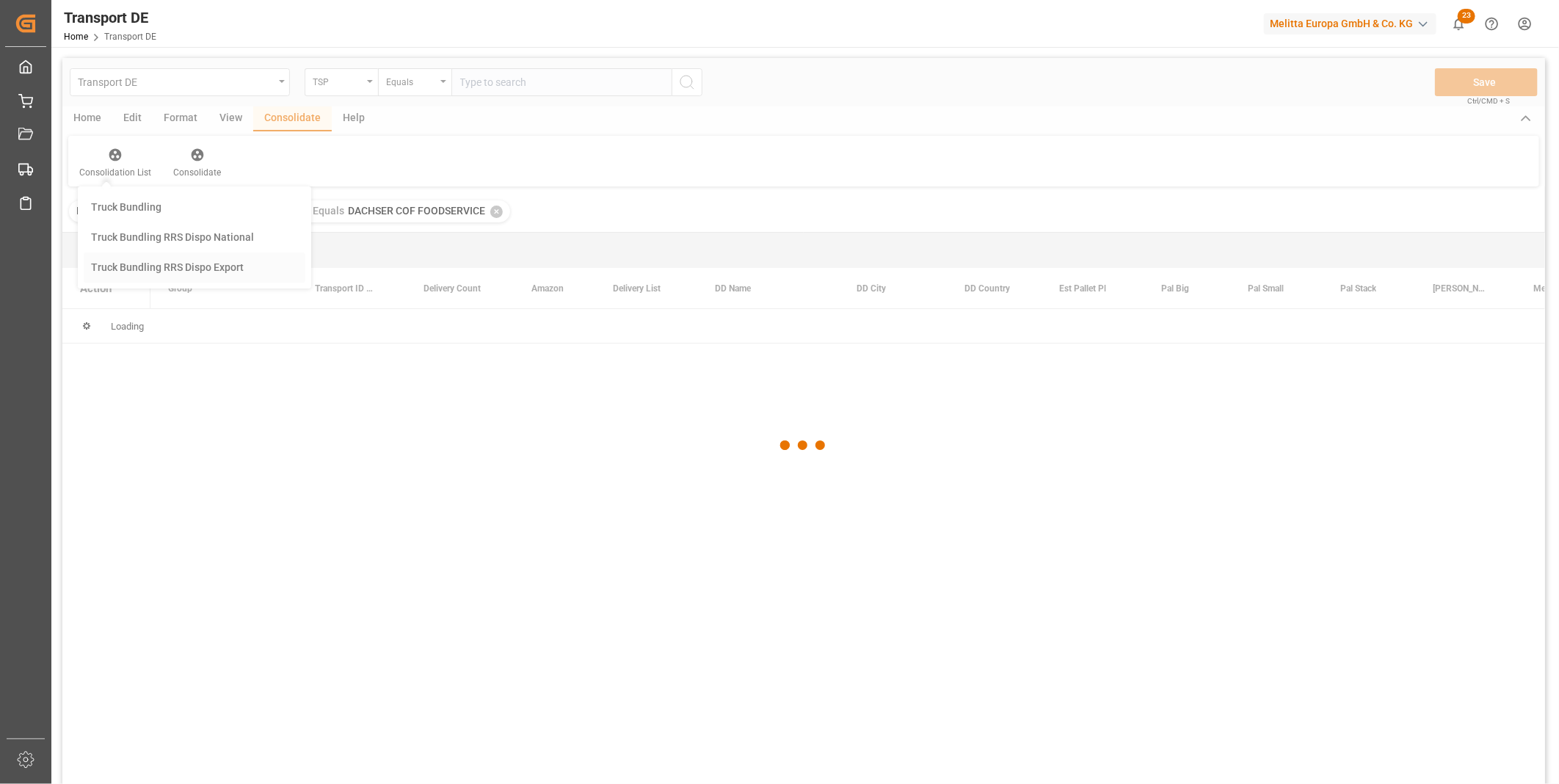
click at [174, 322] on div "Transport DE TSP Equals Save Ctrl/CMD + S Home Edit Format View Consolidate Hel…" at bounding box center [803, 440] width 1483 height 764
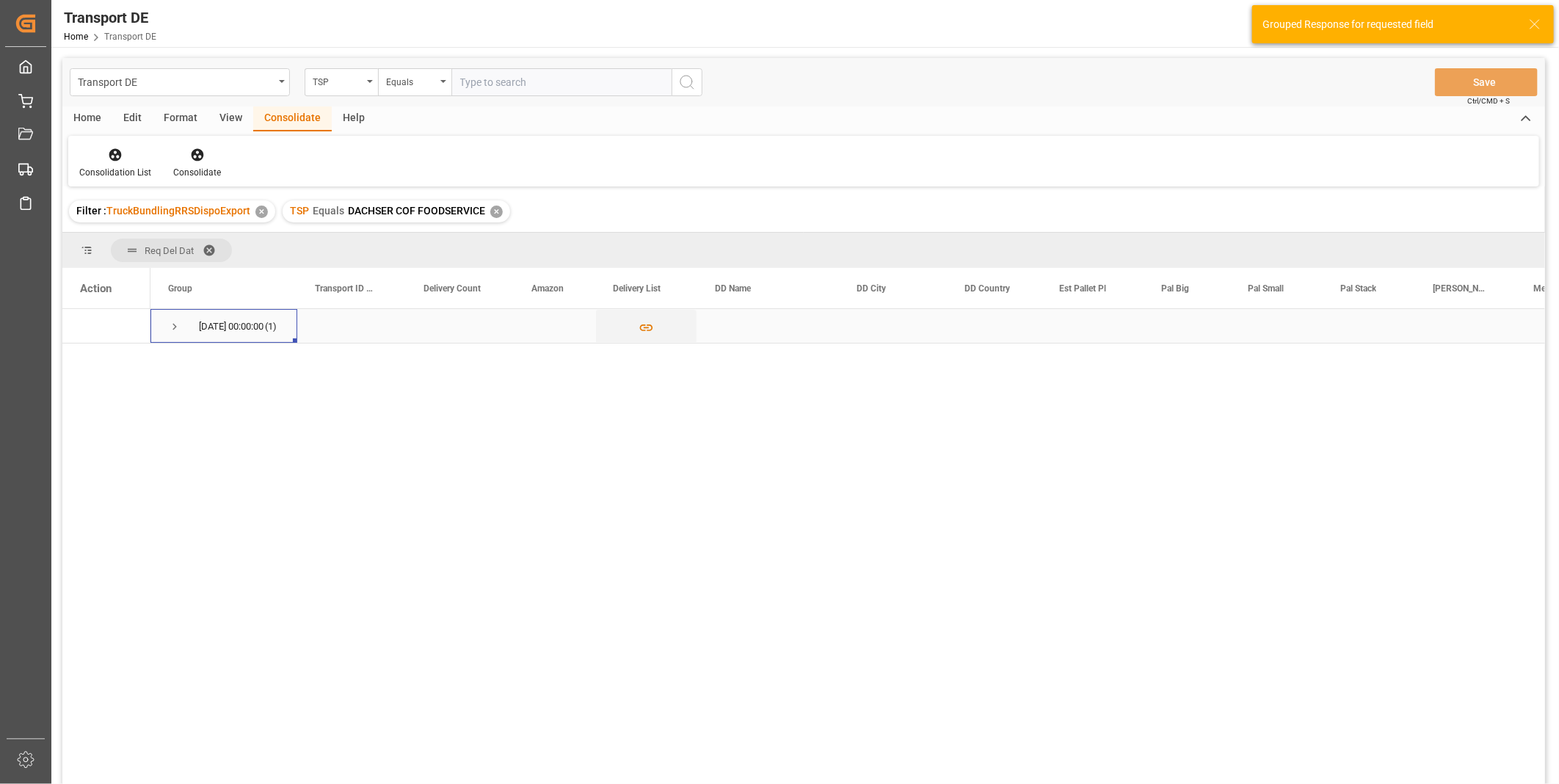
click at [174, 322] on span "Press SPACE to select this row." at bounding box center [174, 326] width 14 height 14
click at [87, 364] on input "Press Space to toggle row selection (unchecked)" at bounding box center [87, 360] width 14 height 14
checkbox input "true"
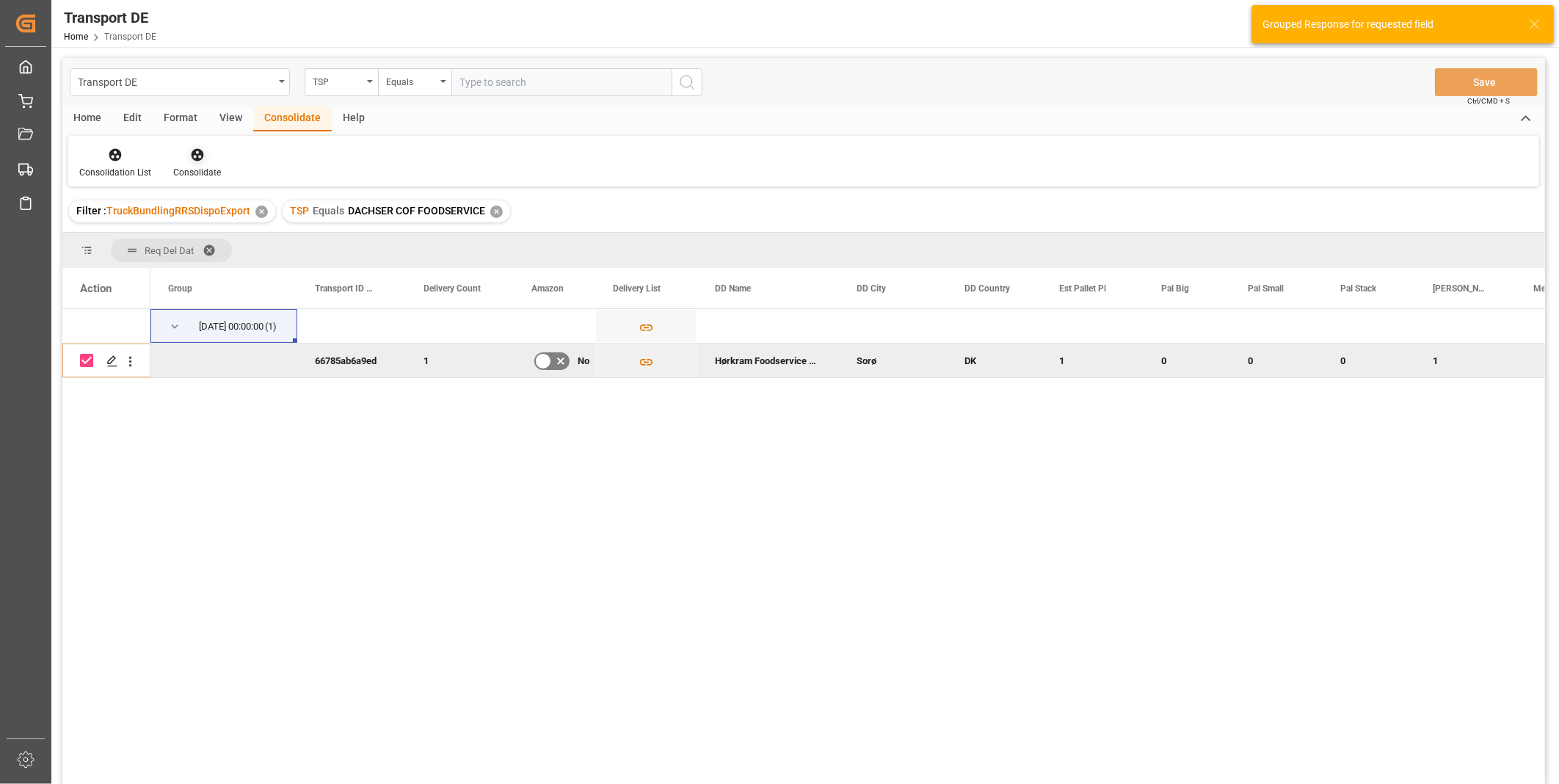
click at [182, 163] on div "Consolidate" at bounding box center [197, 163] width 69 height 32
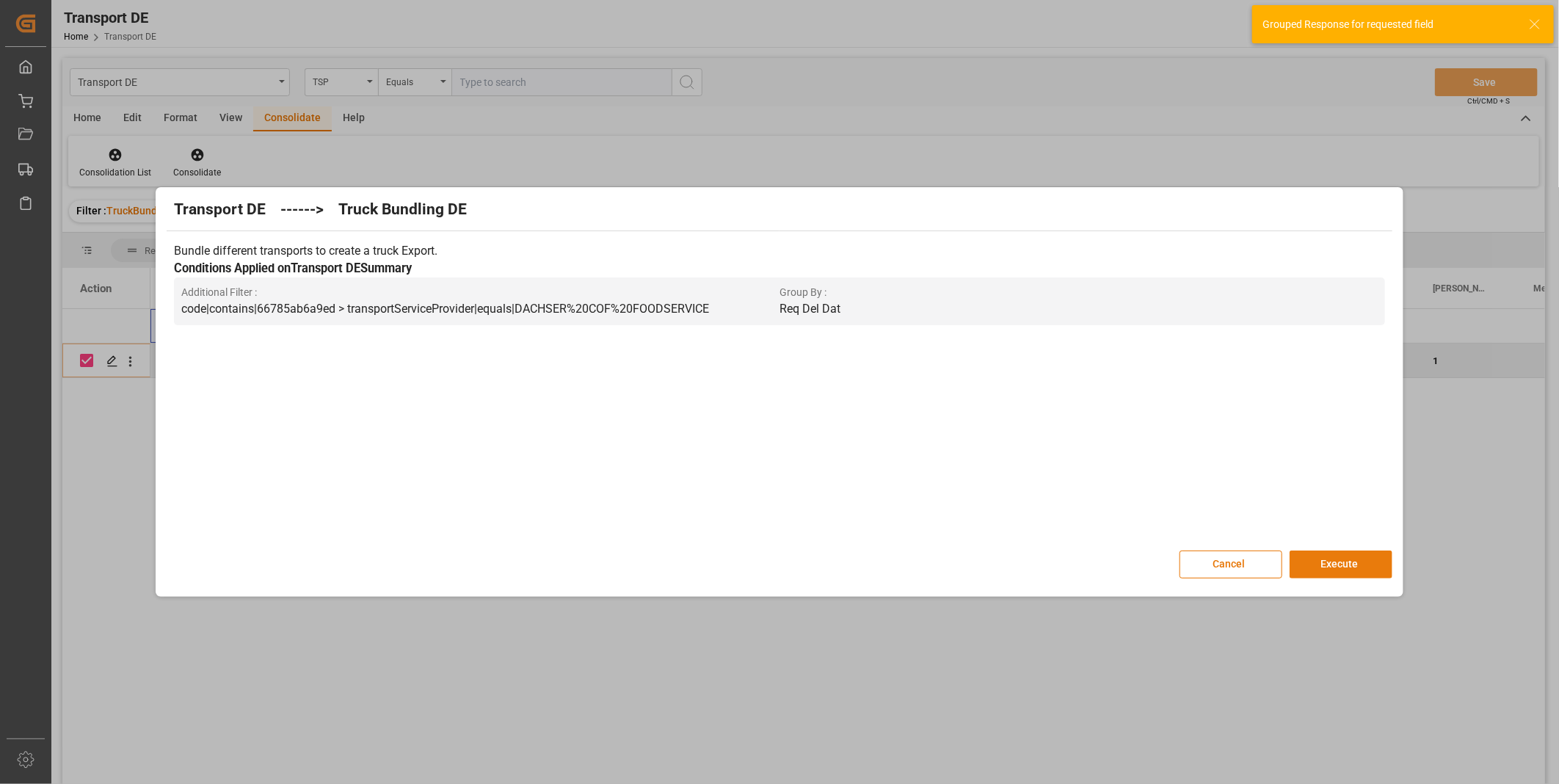
click at [1345, 566] on button "Execute" at bounding box center [1341, 564] width 103 height 28
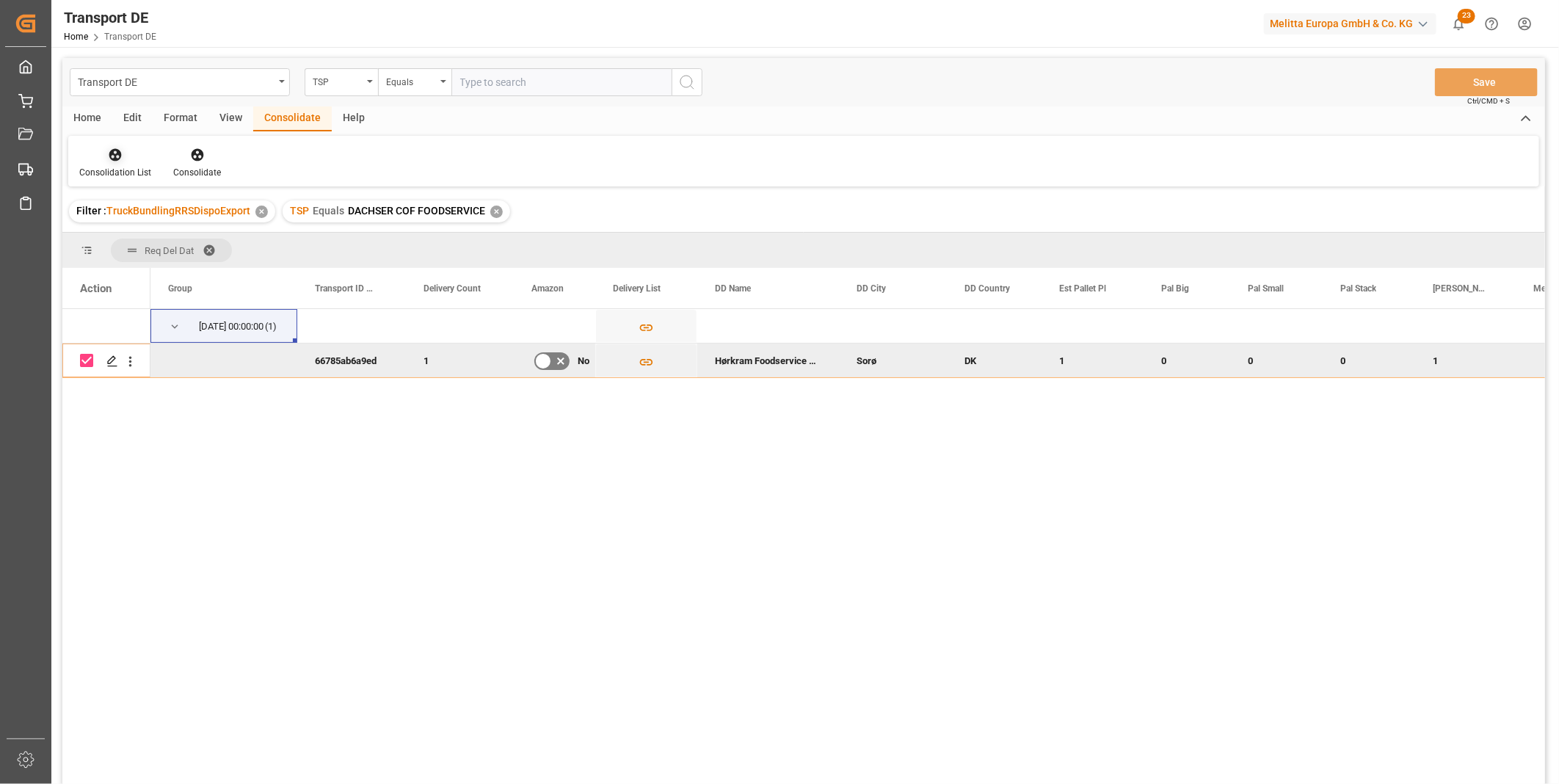
click at [104, 160] on div at bounding box center [115, 154] width 72 height 15
click at [157, 267] on div "Transport DE TSP Equals Save Ctrl/CMD + S Home Edit Format View Consolidate Hel…" at bounding box center [803, 440] width 1483 height 764
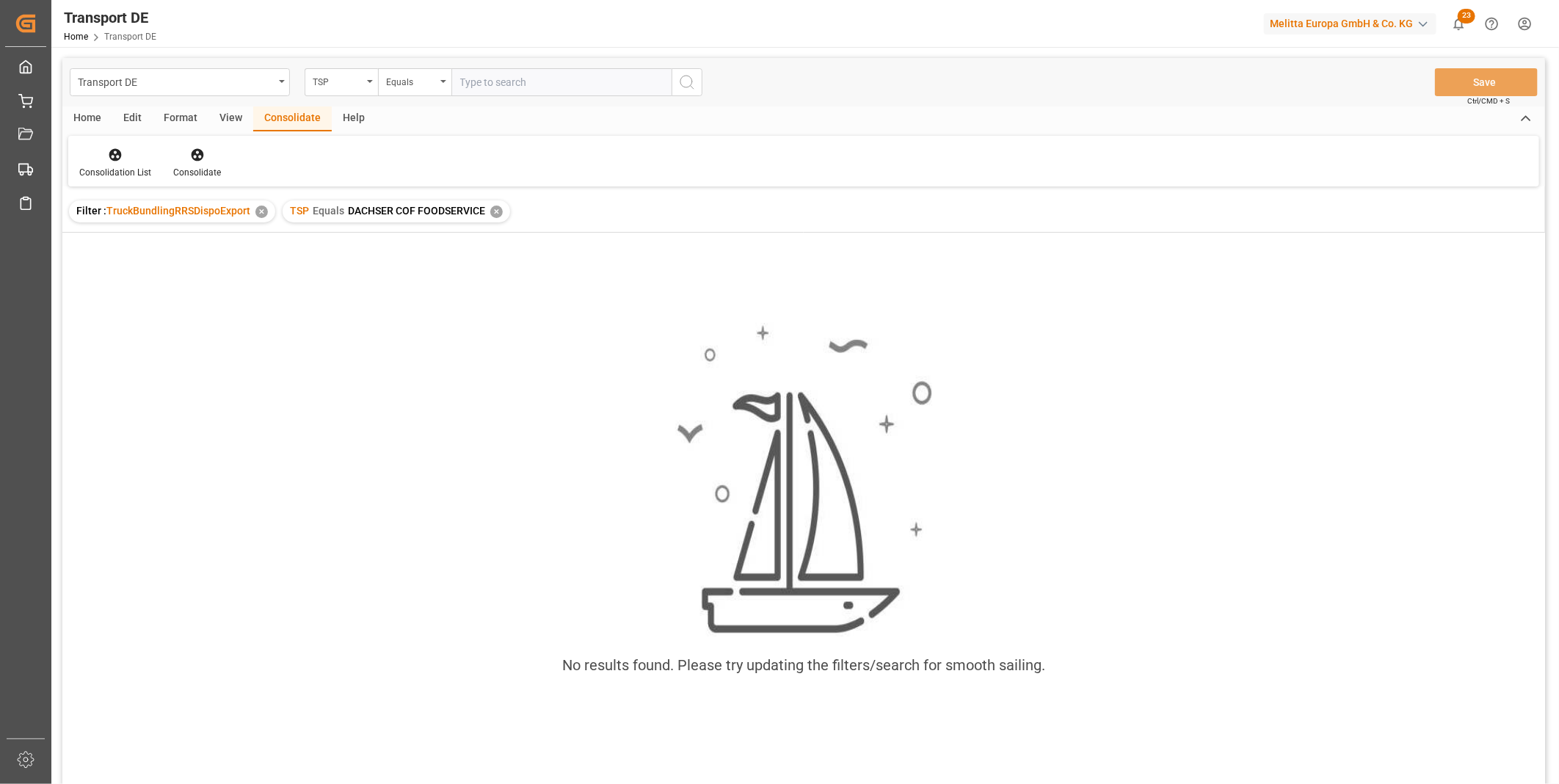
click at [502, 211] on div "TSP Equals DACHSER COF FOODSERVICE ✕" at bounding box center [396, 211] width 227 height 22
click at [495, 211] on div "✕" at bounding box center [497, 212] width 13 height 13
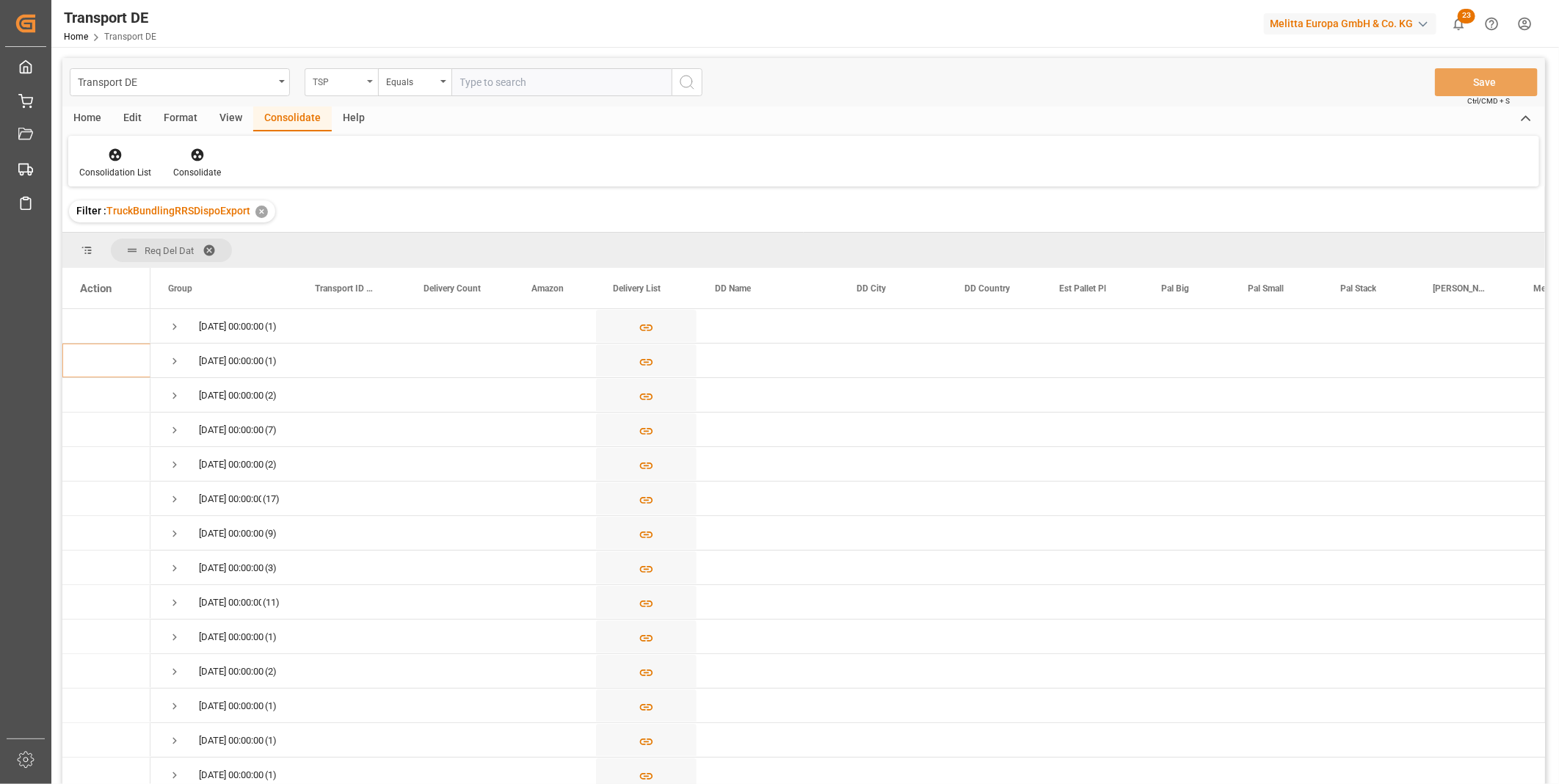
click at [316, 79] on div "TSP" at bounding box center [337, 80] width 50 height 17
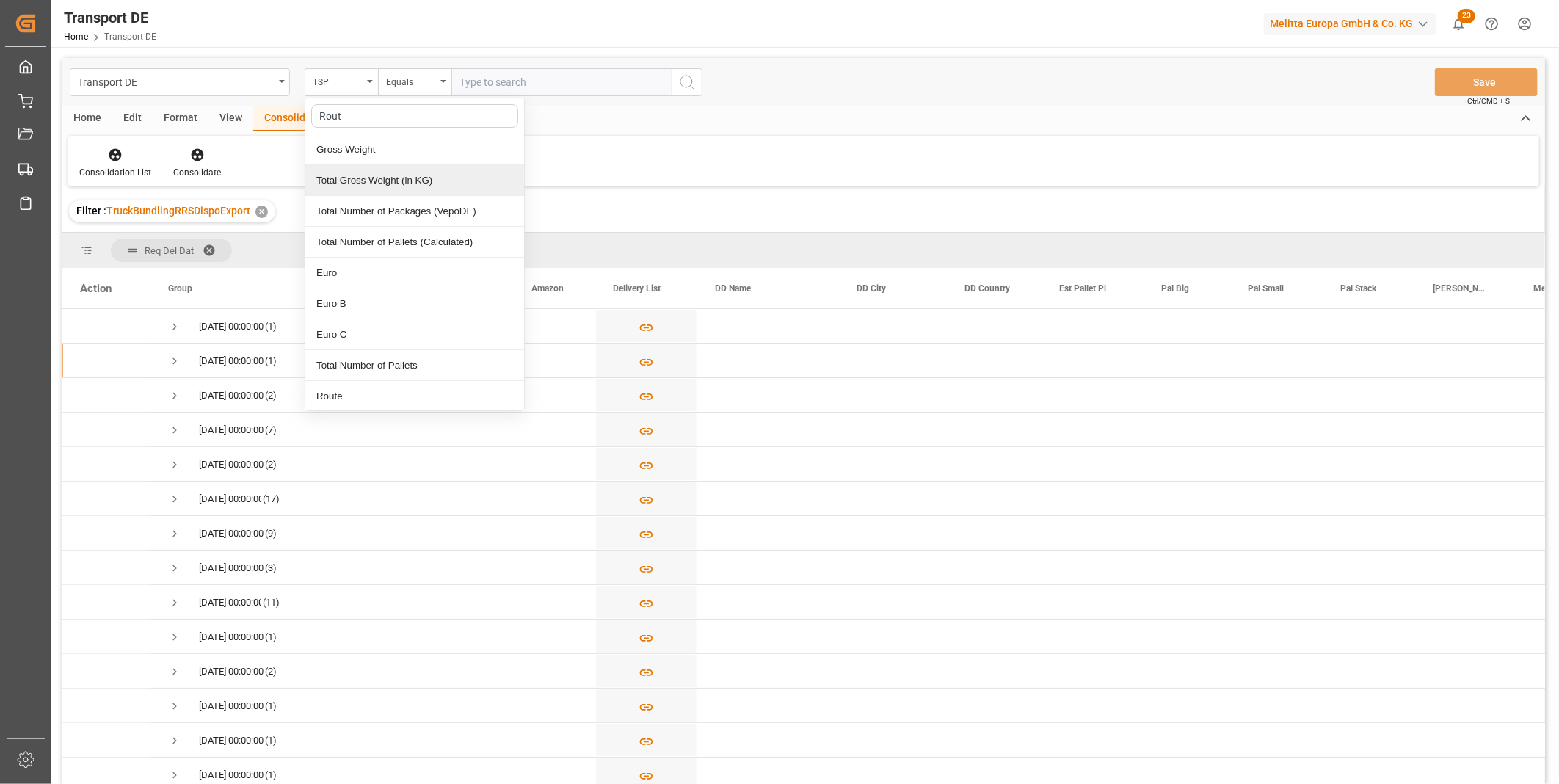
type input "Route"
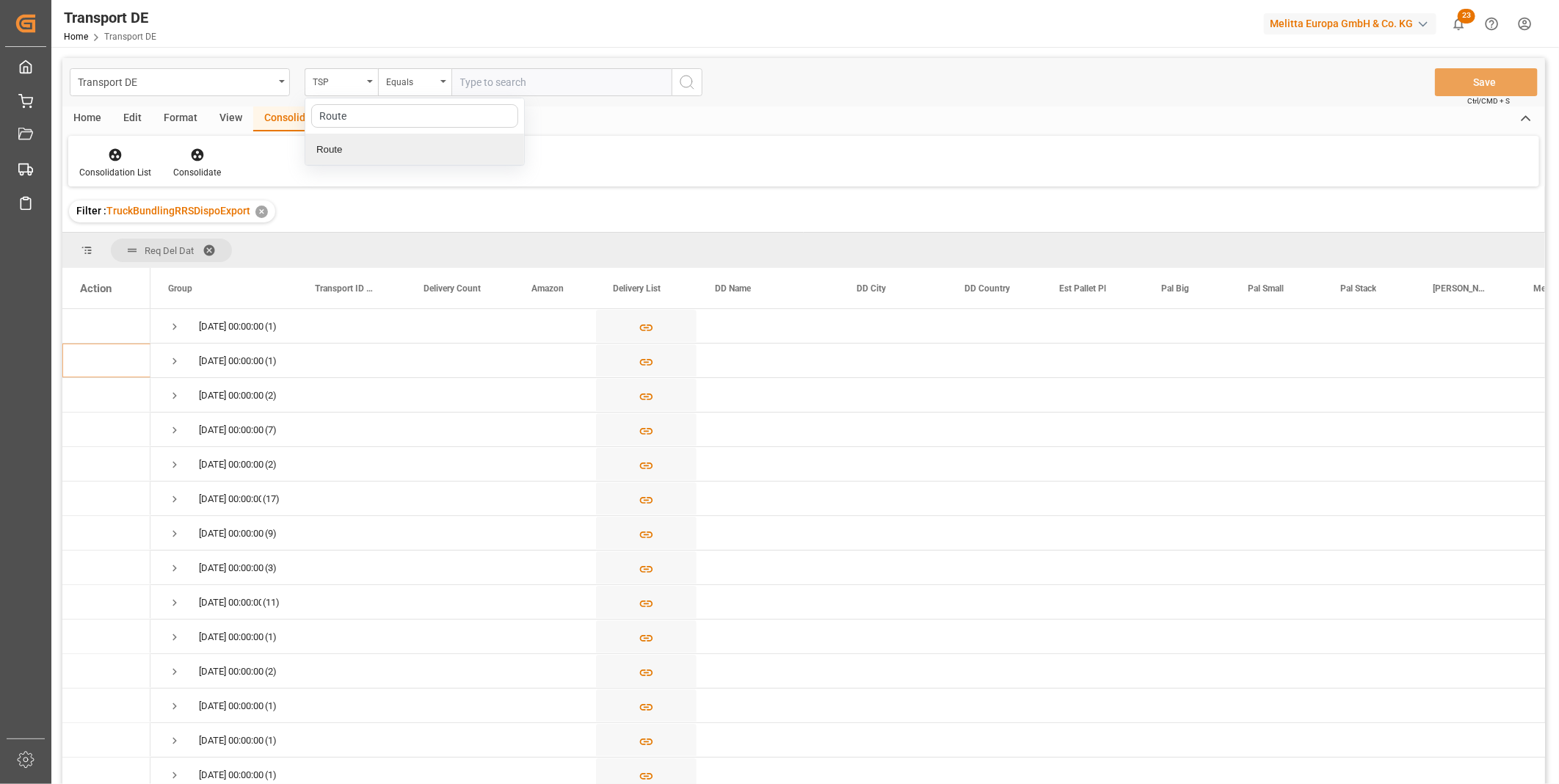
click at [356, 156] on div "Route" at bounding box center [415, 150] width 219 height 31
drag, startPoint x: 392, startPoint y: 99, endPoint x: 407, endPoint y: 83, distance: 21.9
click at [393, 98] on div "Transport DE Route Equals Save Ctrl/CMD + S" at bounding box center [803, 82] width 1483 height 49
click at [407, 83] on div "Equals" at bounding box center [410, 80] width 50 height 17
click at [436, 232] on div "Starts with" at bounding box center [488, 242] width 219 height 31
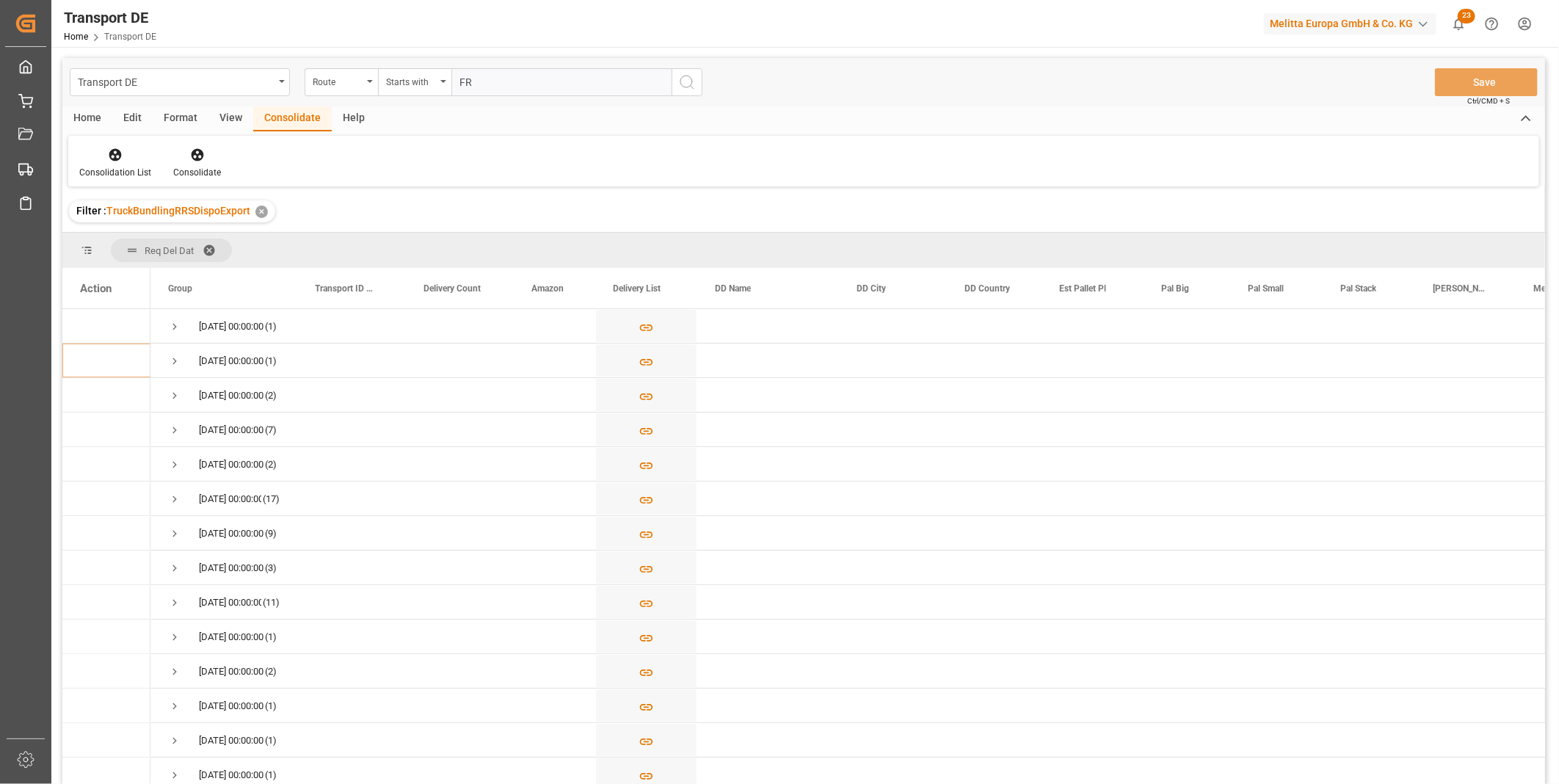
type input "FR"
click at [710, 85] on div "Transport DE Route Starts with FR Save Ctrl/CMD + S" at bounding box center [803, 82] width 1483 height 49
click at [705, 85] on div "Transport DE Route Starts with FR Save Ctrl/CMD + S" at bounding box center [803, 82] width 1483 height 49
click at [702, 85] on div "Transport DE Route Starts with FR Save Ctrl/CMD + S" at bounding box center [803, 82] width 1483 height 49
click at [694, 83] on icon "search button" at bounding box center [687, 82] width 18 height 18
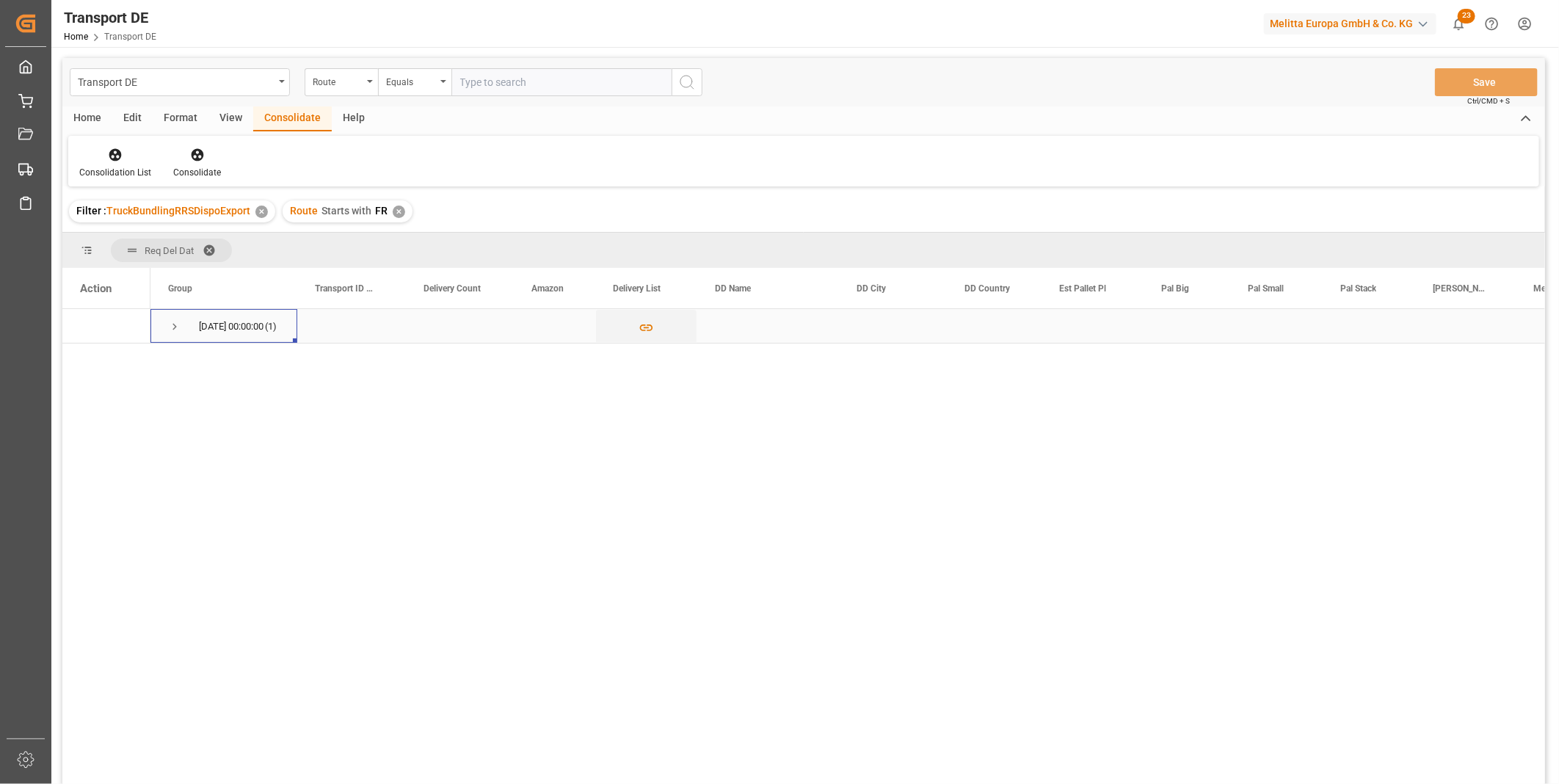
click at [161, 334] on div "14.10.2025 00:00:00 (1)" at bounding box center [224, 325] width 147 height 33
click at [170, 324] on span "Press SPACE to select this row." at bounding box center [174, 326] width 14 height 14
click at [84, 356] on input "Press Space to toggle row selection (unchecked)" at bounding box center [87, 360] width 14 height 14
checkbox input "true"
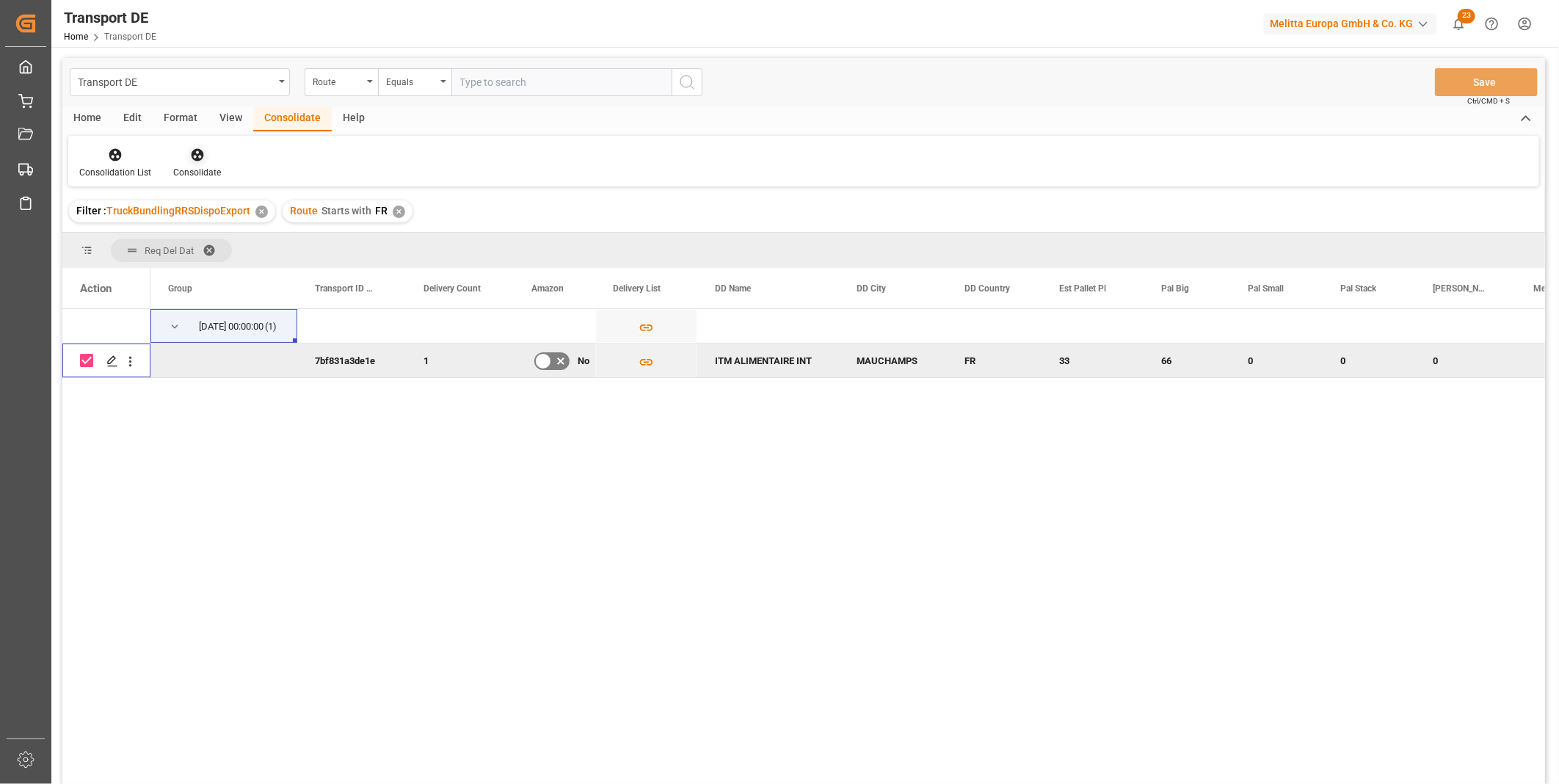
click at [186, 169] on div "Consolidate" at bounding box center [197, 172] width 48 height 14
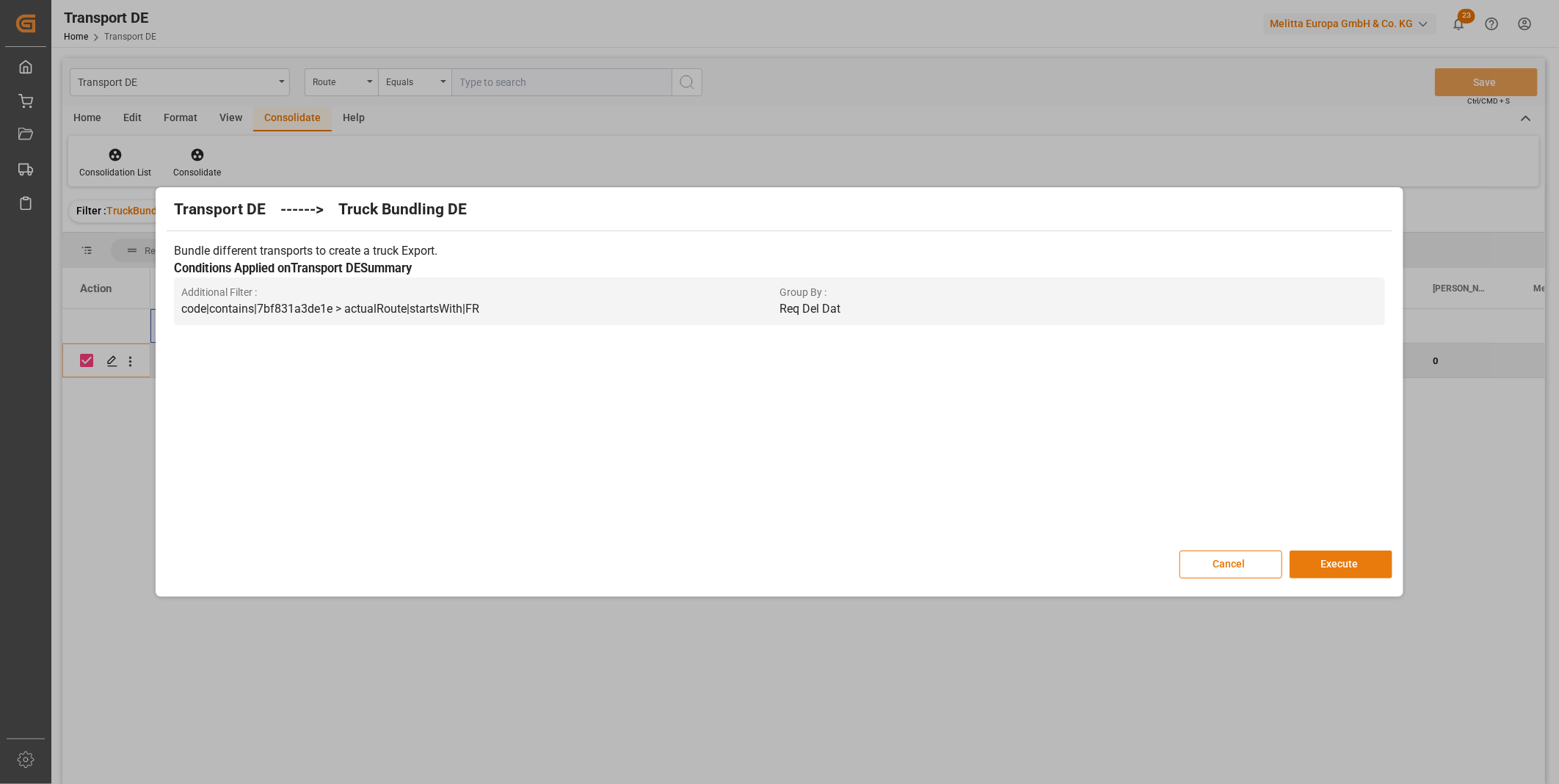
click at [1317, 570] on button "Execute" at bounding box center [1341, 564] width 103 height 28
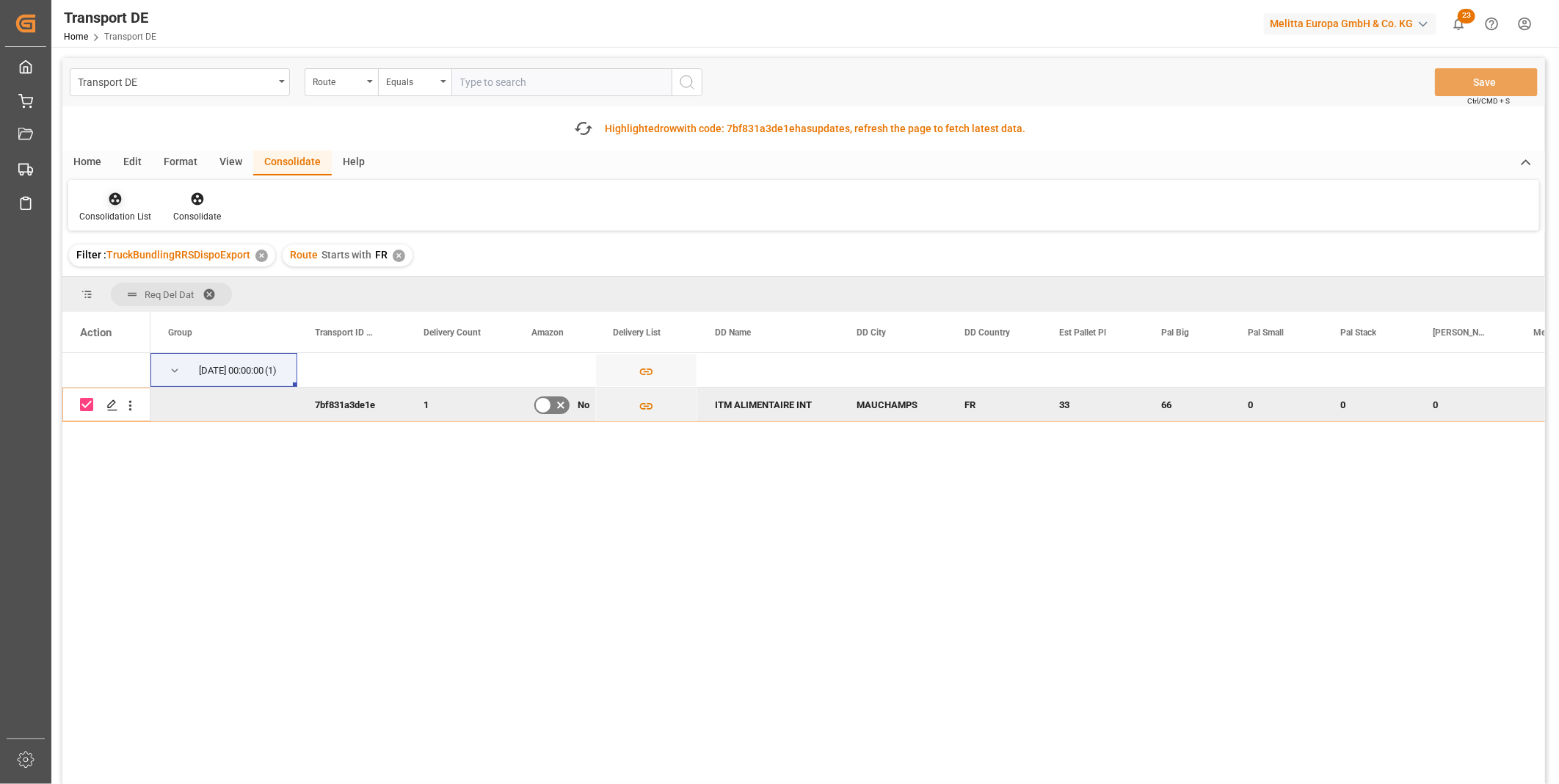
click at [117, 191] on icon at bounding box center [115, 198] width 14 height 14
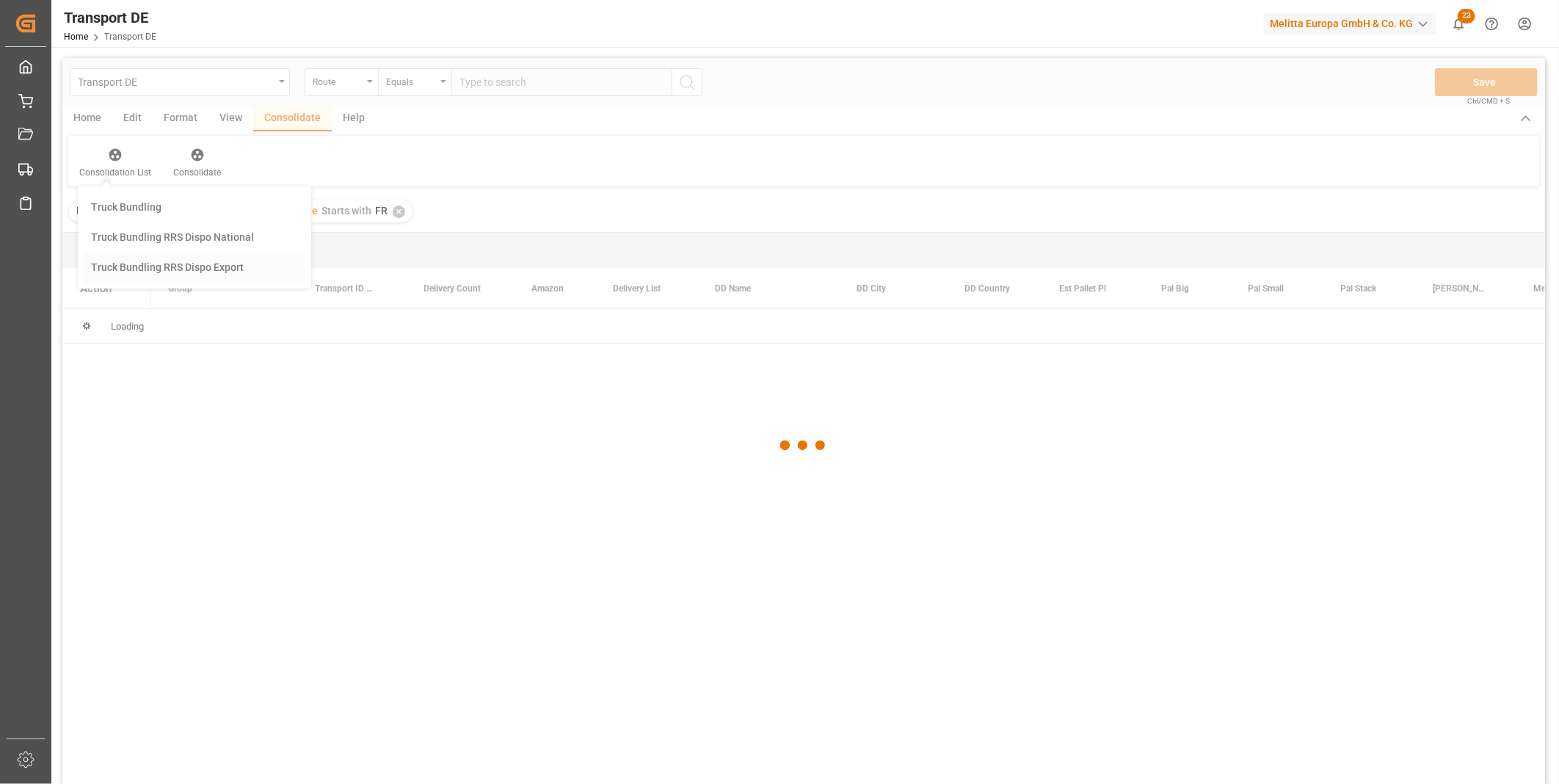
click at [210, 317] on div "Transport DE Route Equals Save Ctrl/CMD + S Home Edit Format View Consolidate H…" at bounding box center [803, 440] width 1483 height 764
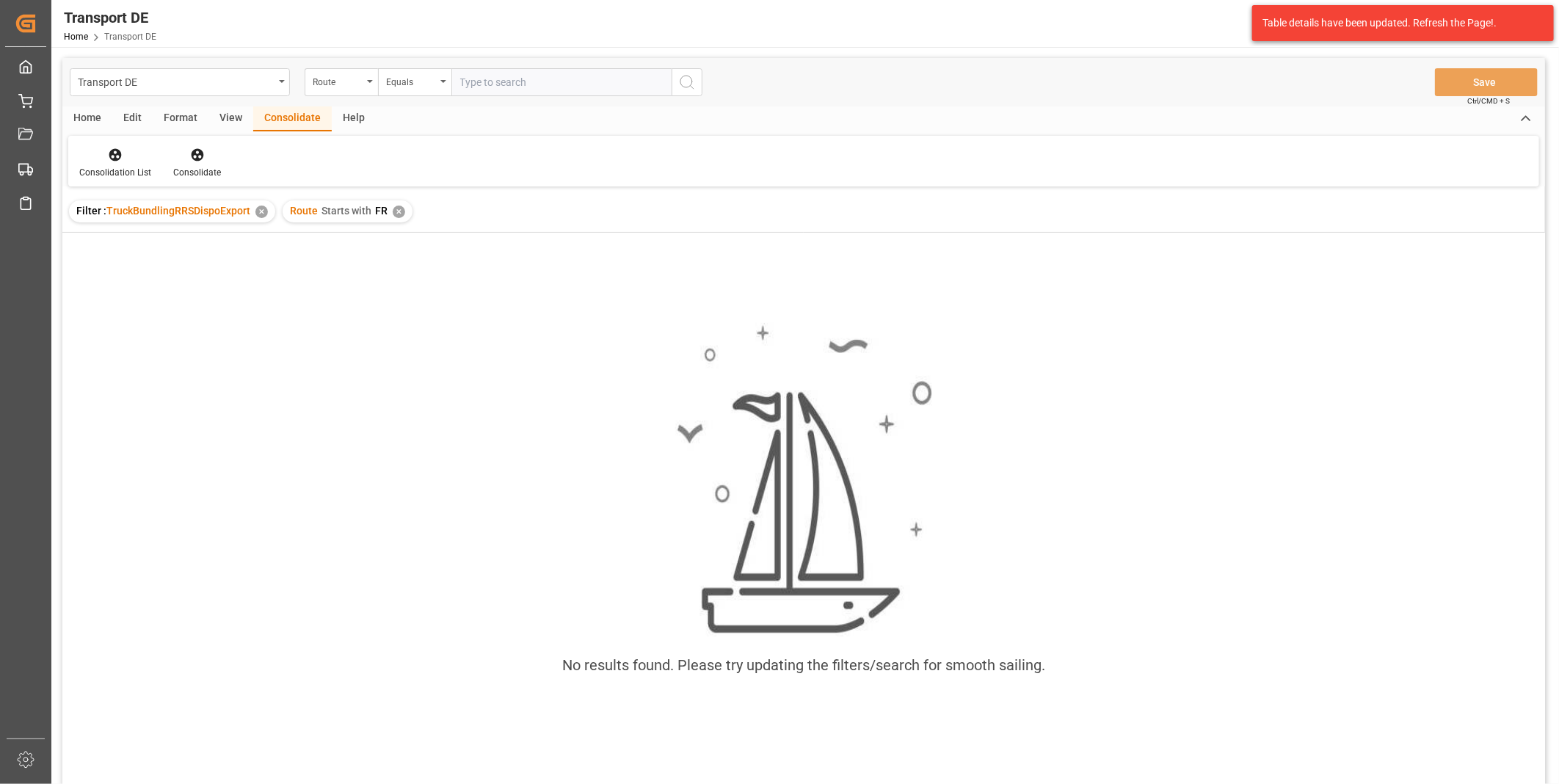
click at [397, 211] on div "✕" at bounding box center [399, 212] width 13 height 13
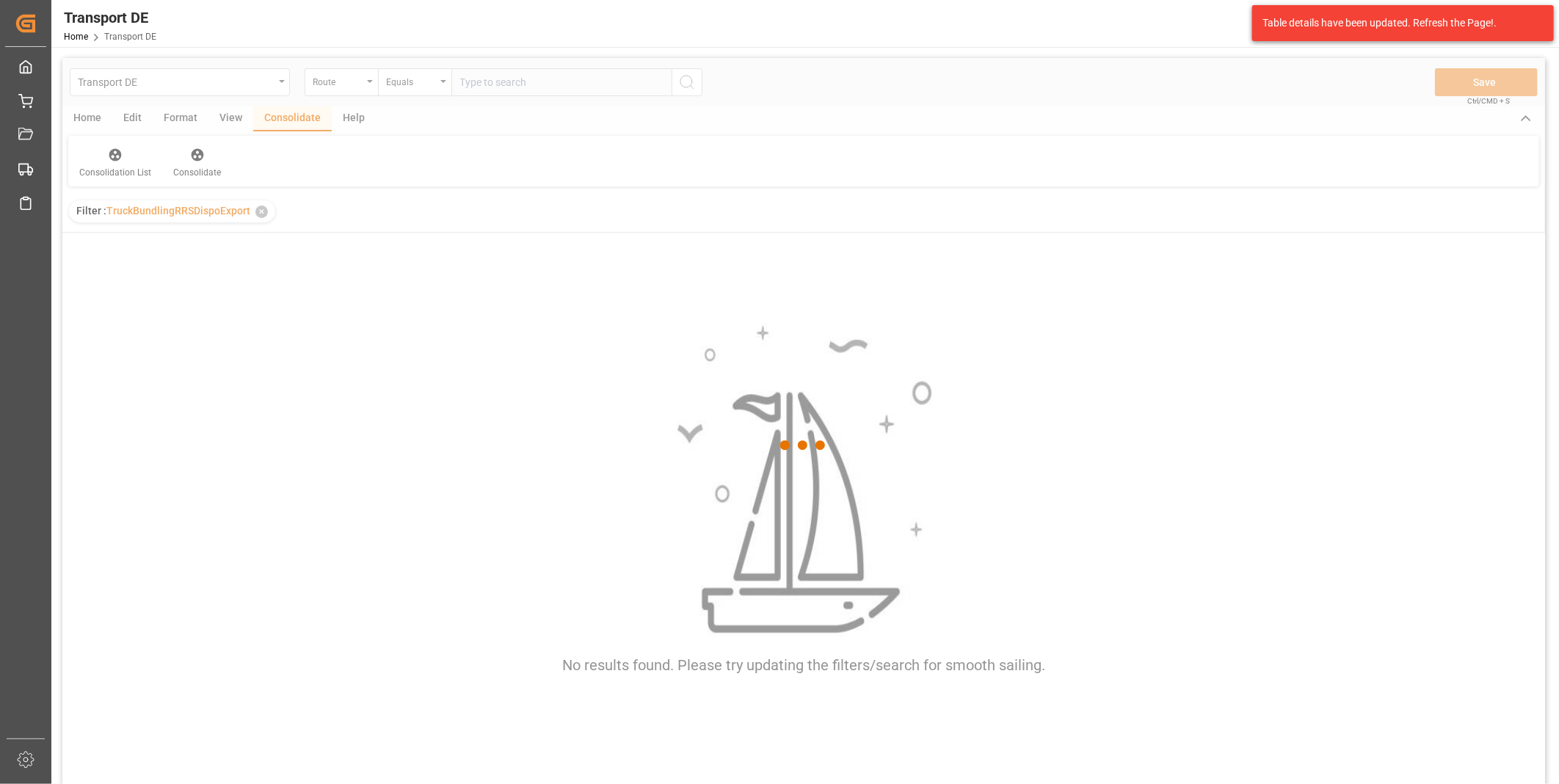
click at [422, 86] on div at bounding box center [803, 445] width 1483 height 775
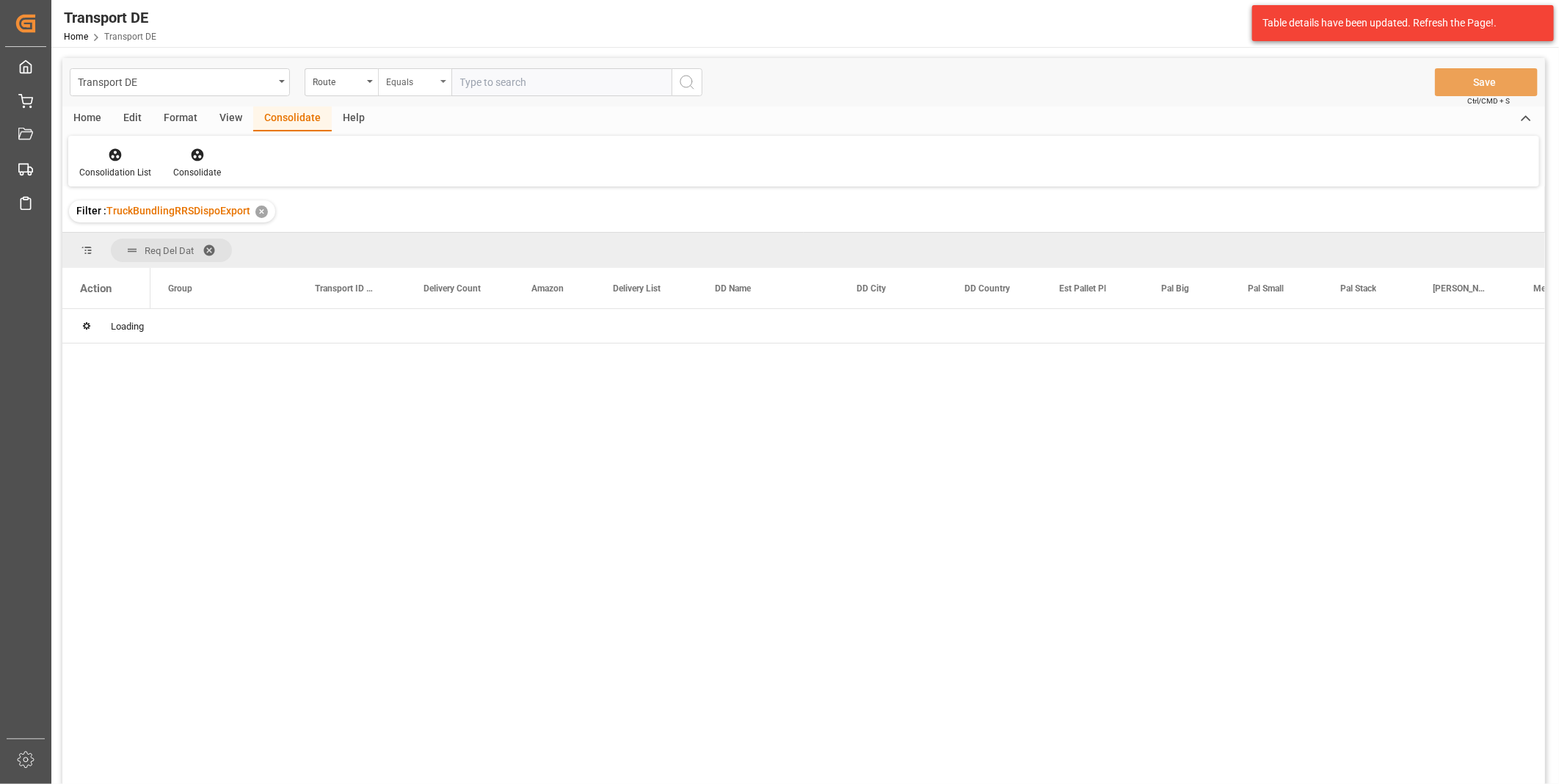
click at [422, 85] on div "Equals" at bounding box center [410, 80] width 50 height 17
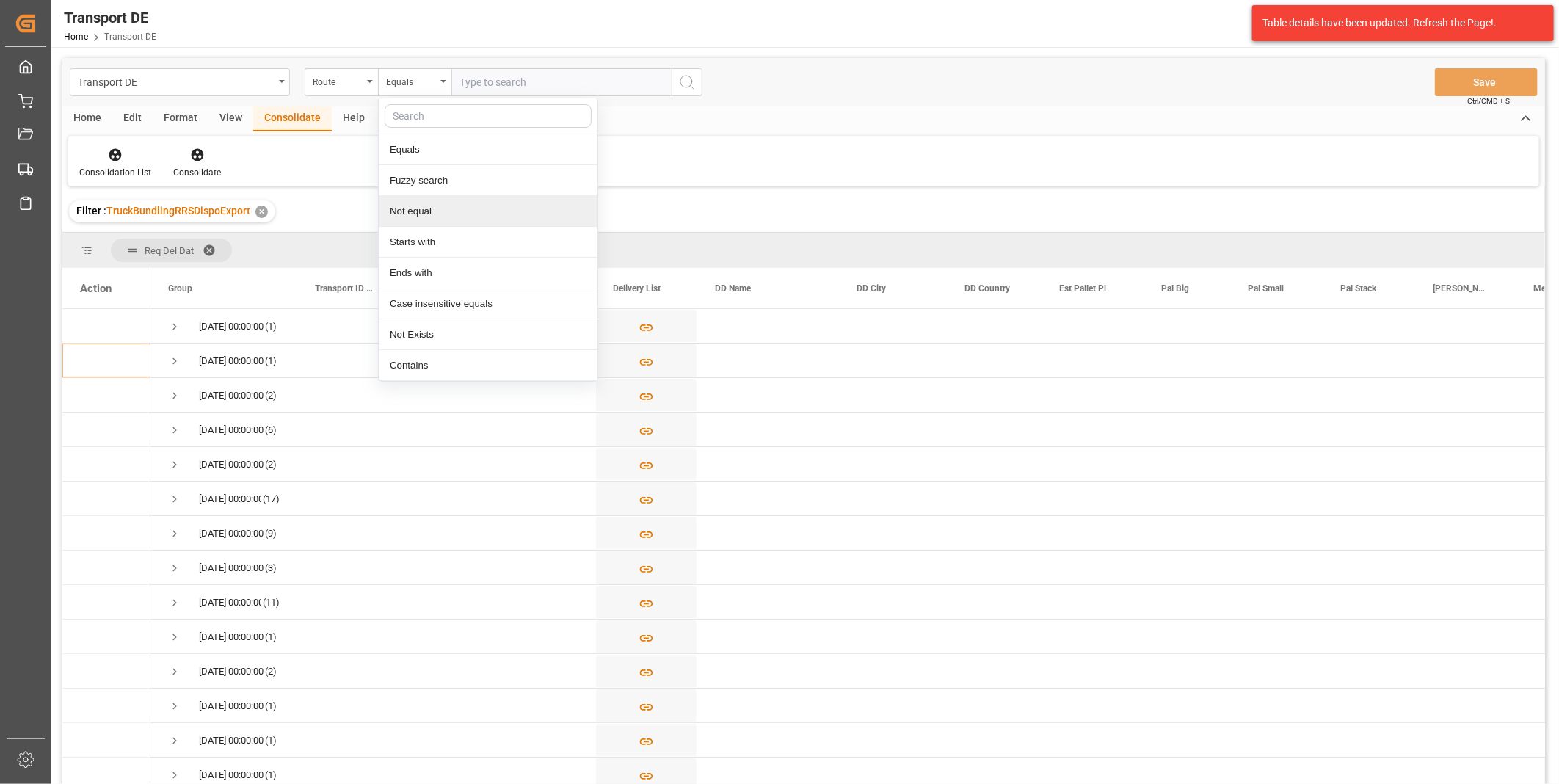
drag, startPoint x: 424, startPoint y: 215, endPoint x: 422, endPoint y: 229, distance: 14.1
click at [422, 223] on div "Not equal" at bounding box center [488, 211] width 219 height 31
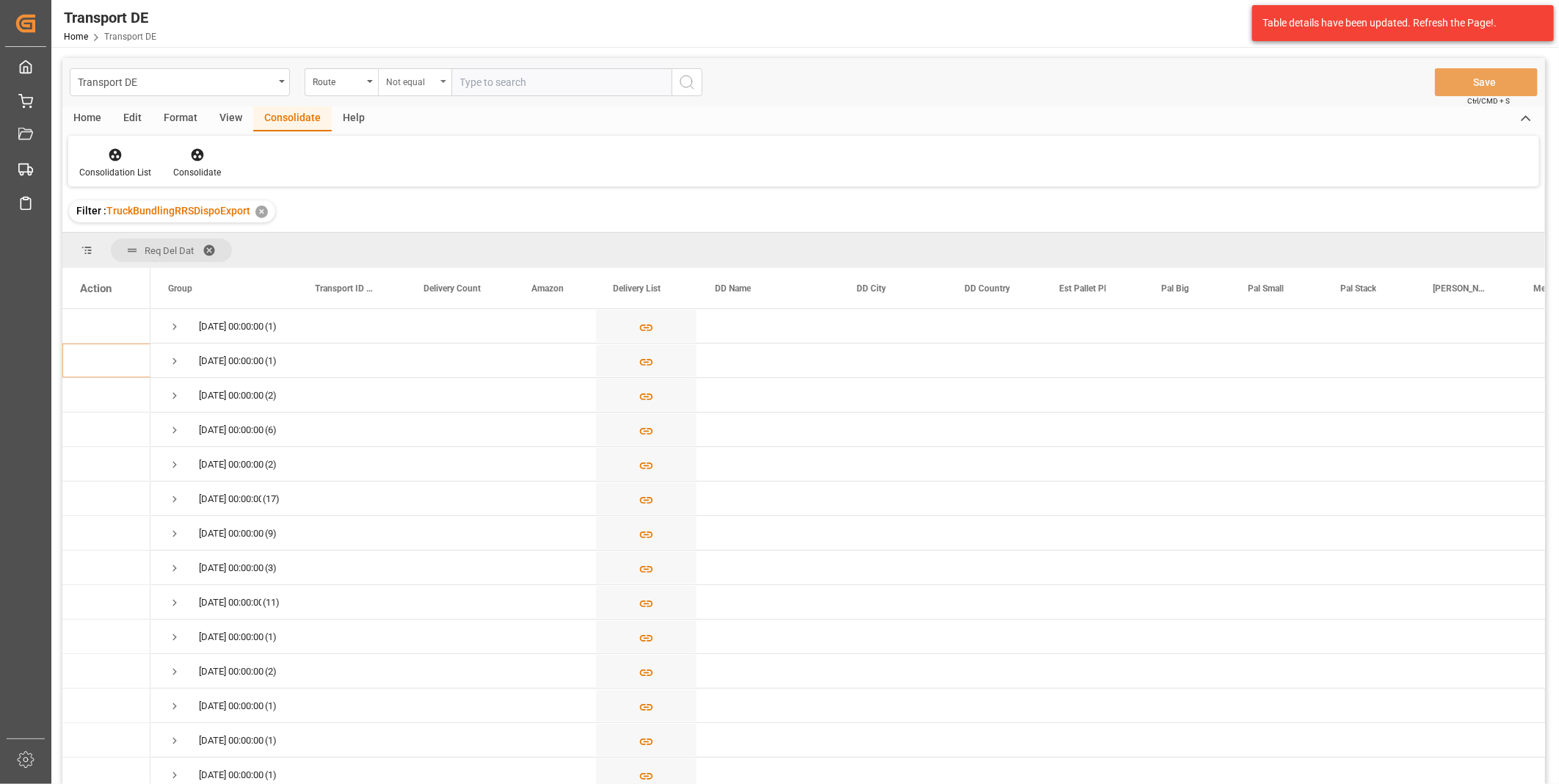
drag, startPoint x: 436, startPoint y: 61, endPoint x: 436, endPoint y: 69, distance: 8.0
click at [436, 61] on div "Transport DE Route Not equal Save Ctrl/CMD + S" at bounding box center [803, 82] width 1483 height 49
click at [436, 71] on div "Not equal" at bounding box center [414, 82] width 73 height 28
click at [420, 246] on div "Starts with" at bounding box center [488, 242] width 219 height 31
type input "240"
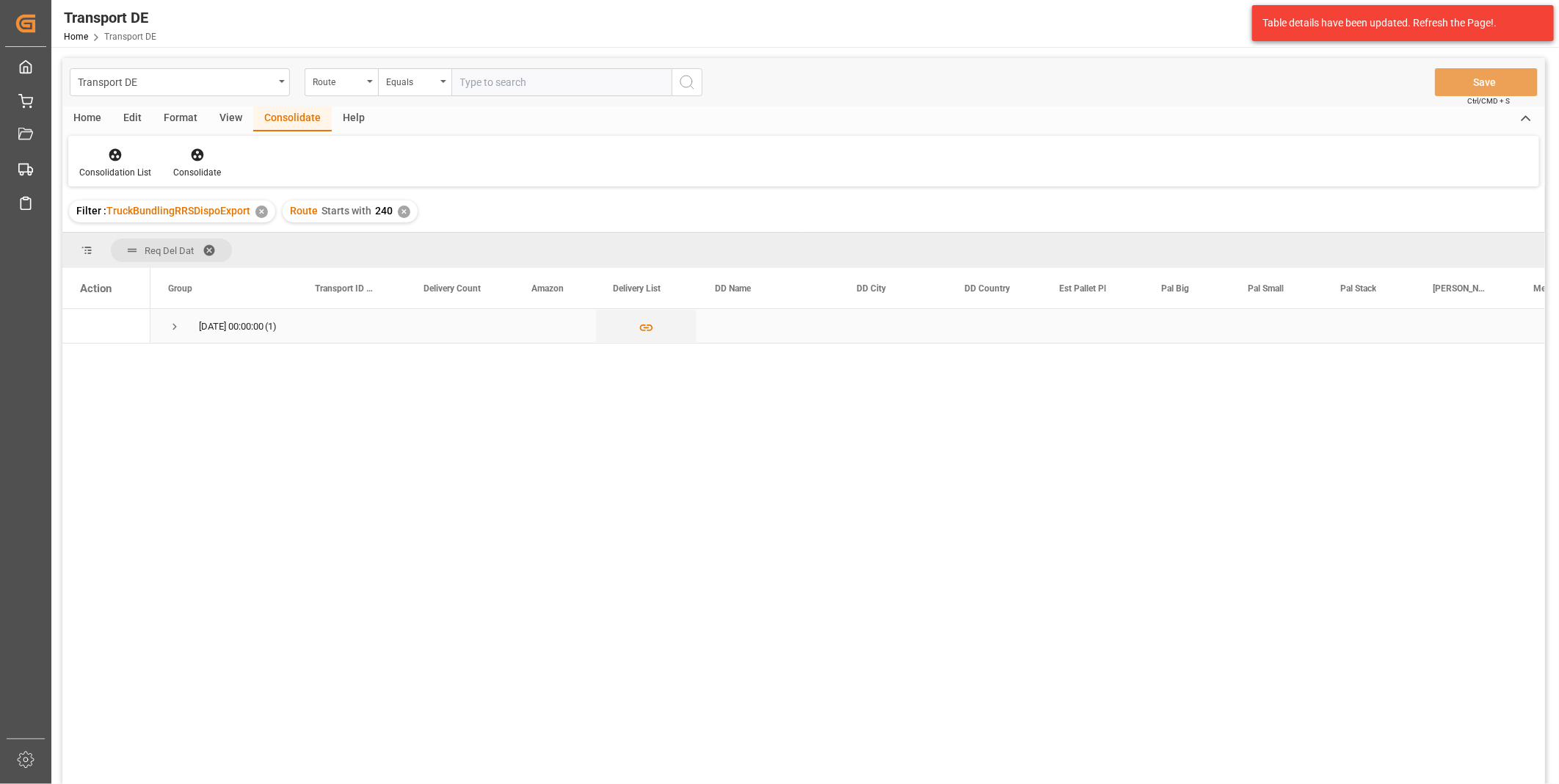
click at [173, 327] on span "Press SPACE to select this row." at bounding box center [174, 326] width 14 height 14
click at [86, 360] on input "Press Space to toggle row selection (unchecked)" at bounding box center [87, 360] width 14 height 14
checkbox input "true"
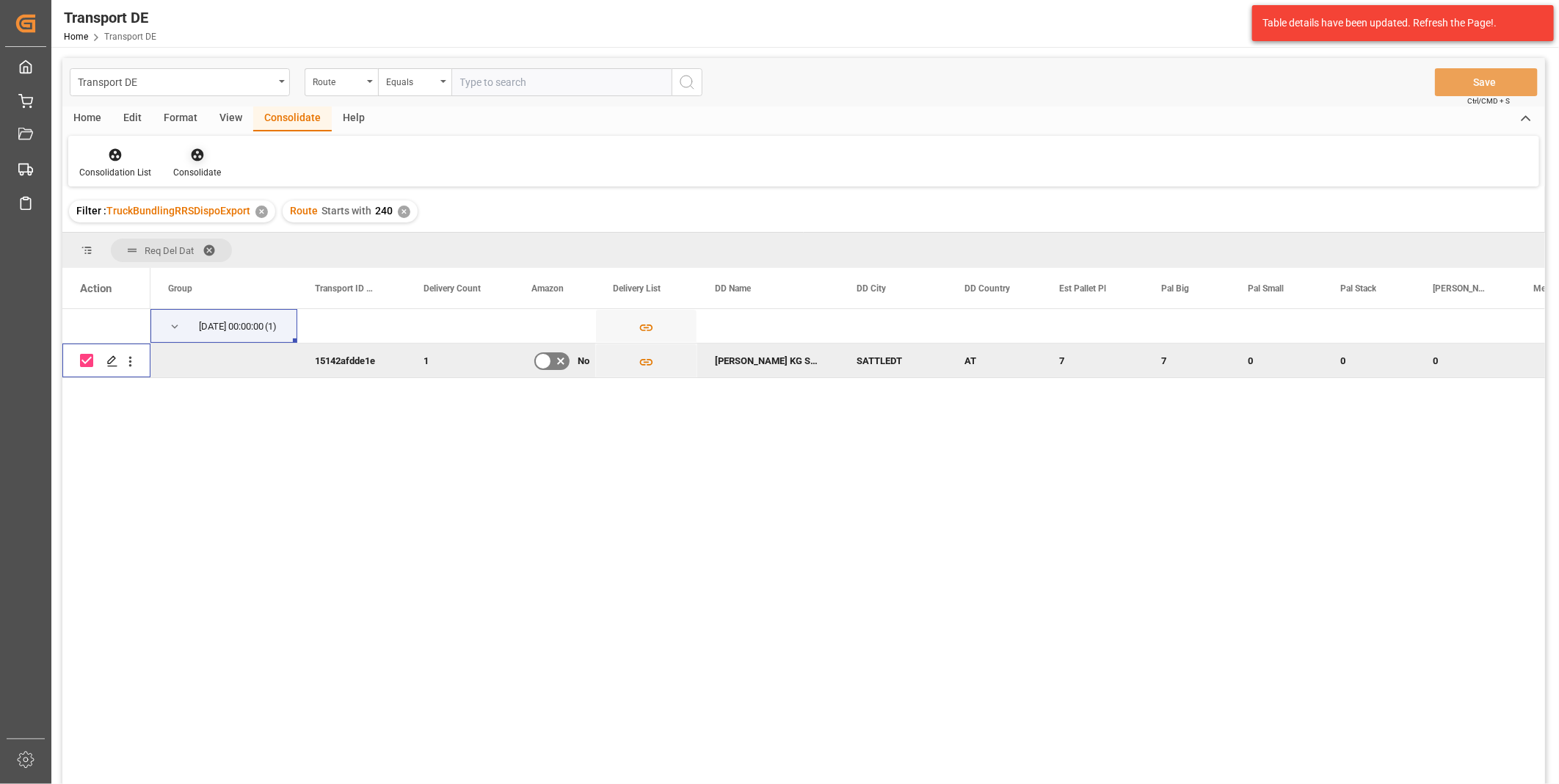
click at [184, 160] on div at bounding box center [197, 154] width 48 height 15
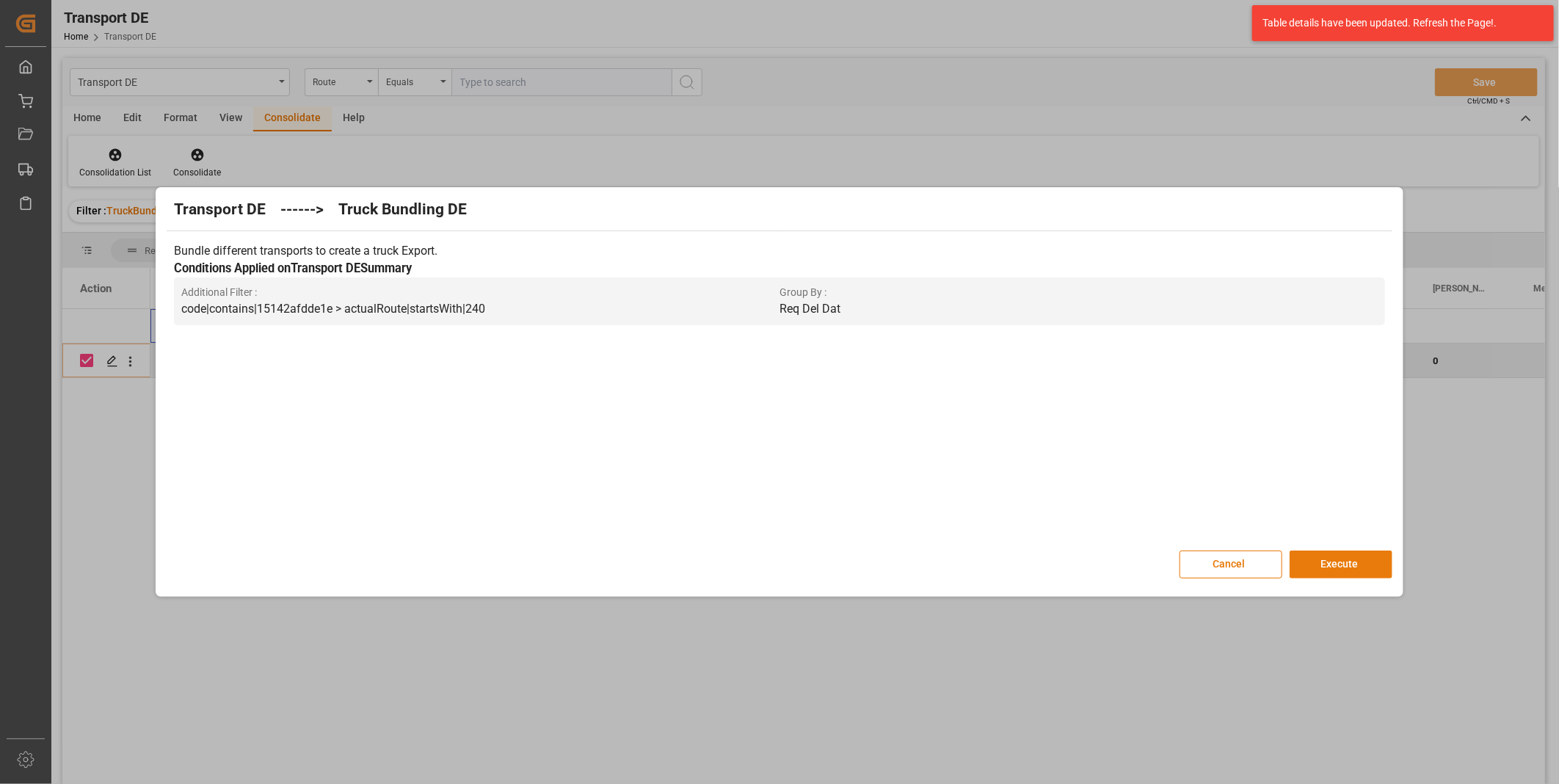
click at [1319, 563] on button "Execute" at bounding box center [1341, 564] width 103 height 28
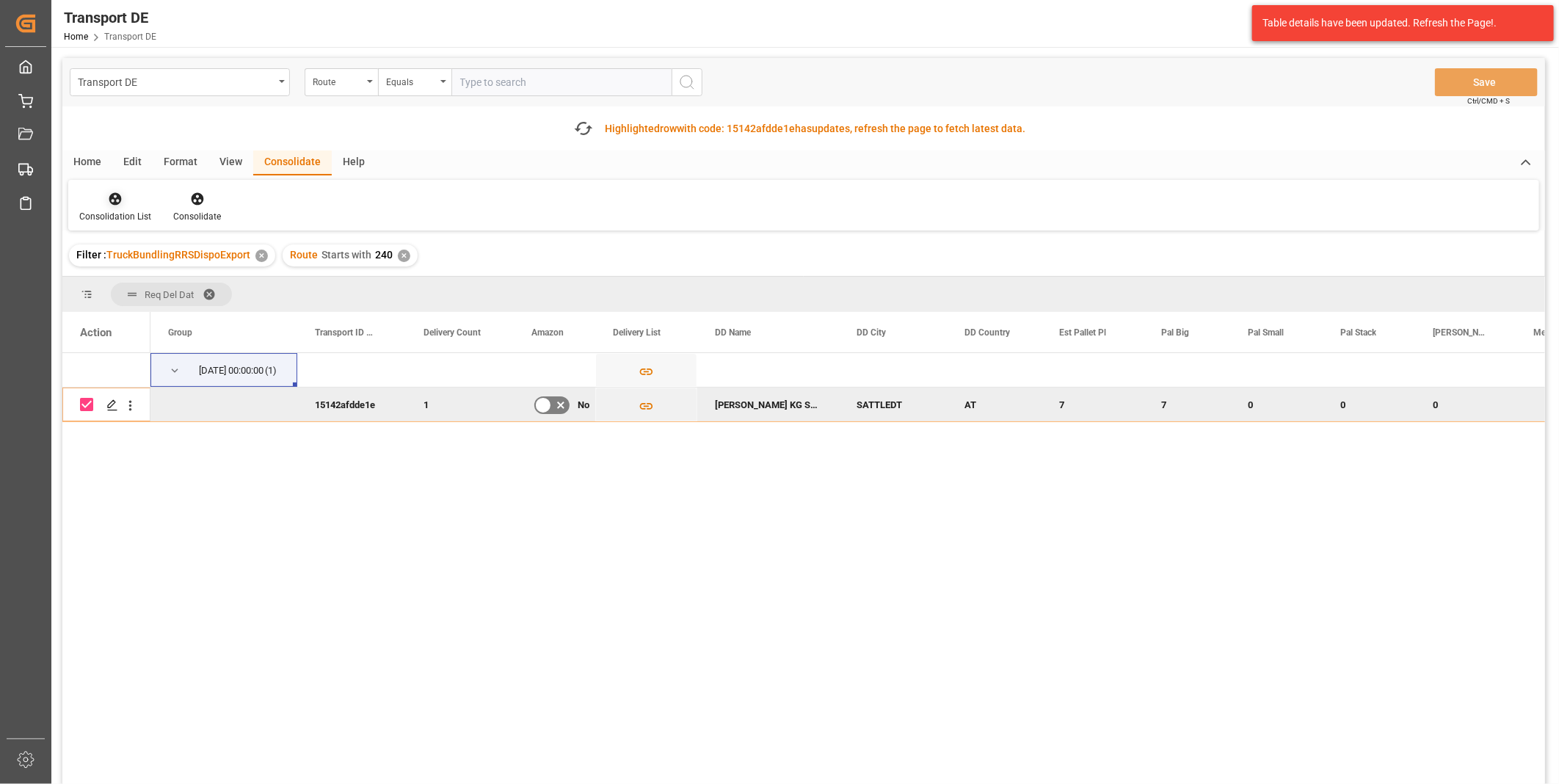
drag, startPoint x: 128, startPoint y: 203, endPoint x: 124, endPoint y: 214, distance: 11.7
click at [127, 203] on div at bounding box center [115, 198] width 72 height 15
click at [134, 314] on div "Transport DE Route Equals Save Ctrl/CMD + S Fetch latest updates Highlighted ro…" at bounding box center [803, 461] width 1483 height 808
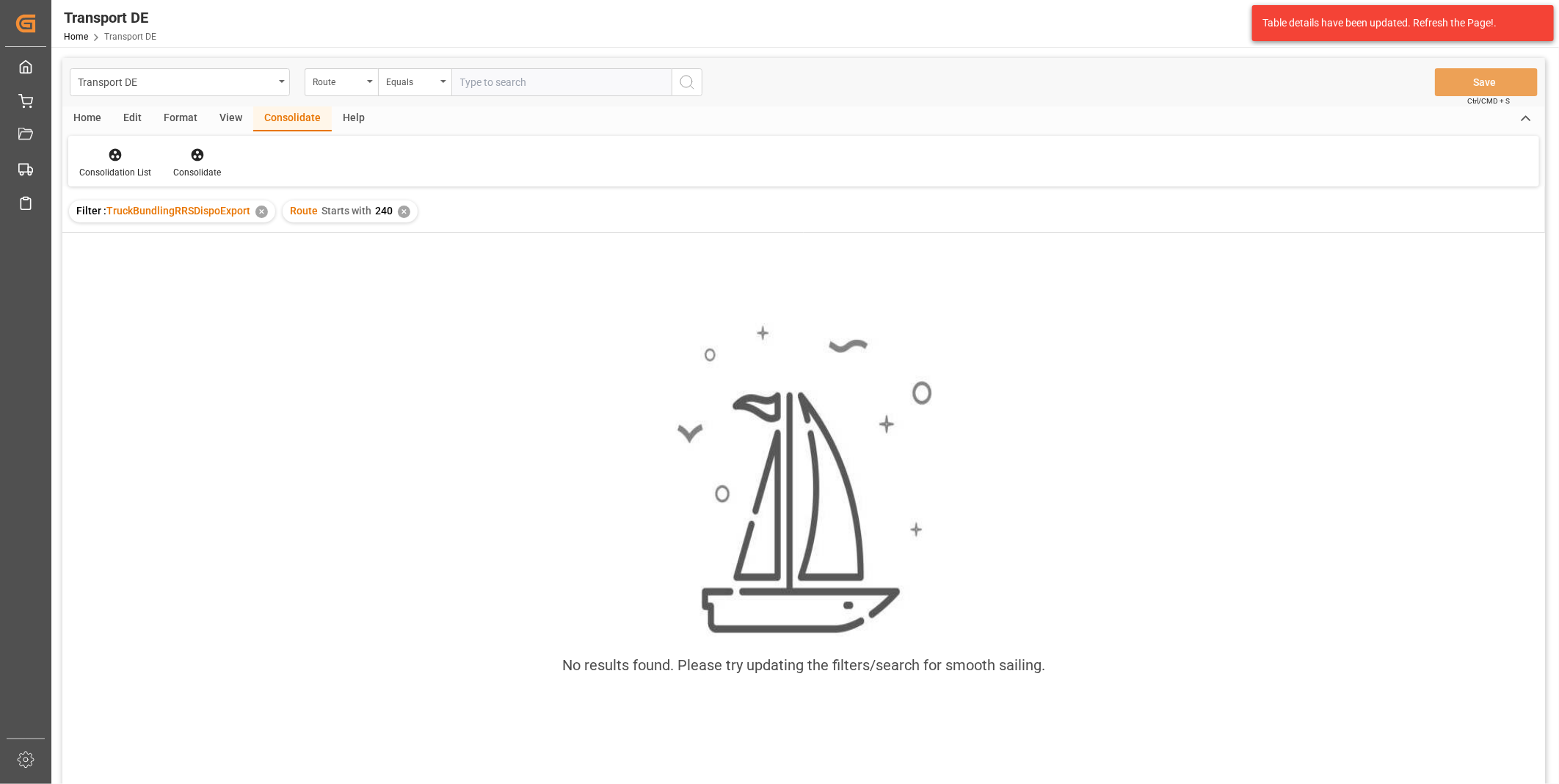
click at [401, 211] on div "✕" at bounding box center [404, 212] width 13 height 13
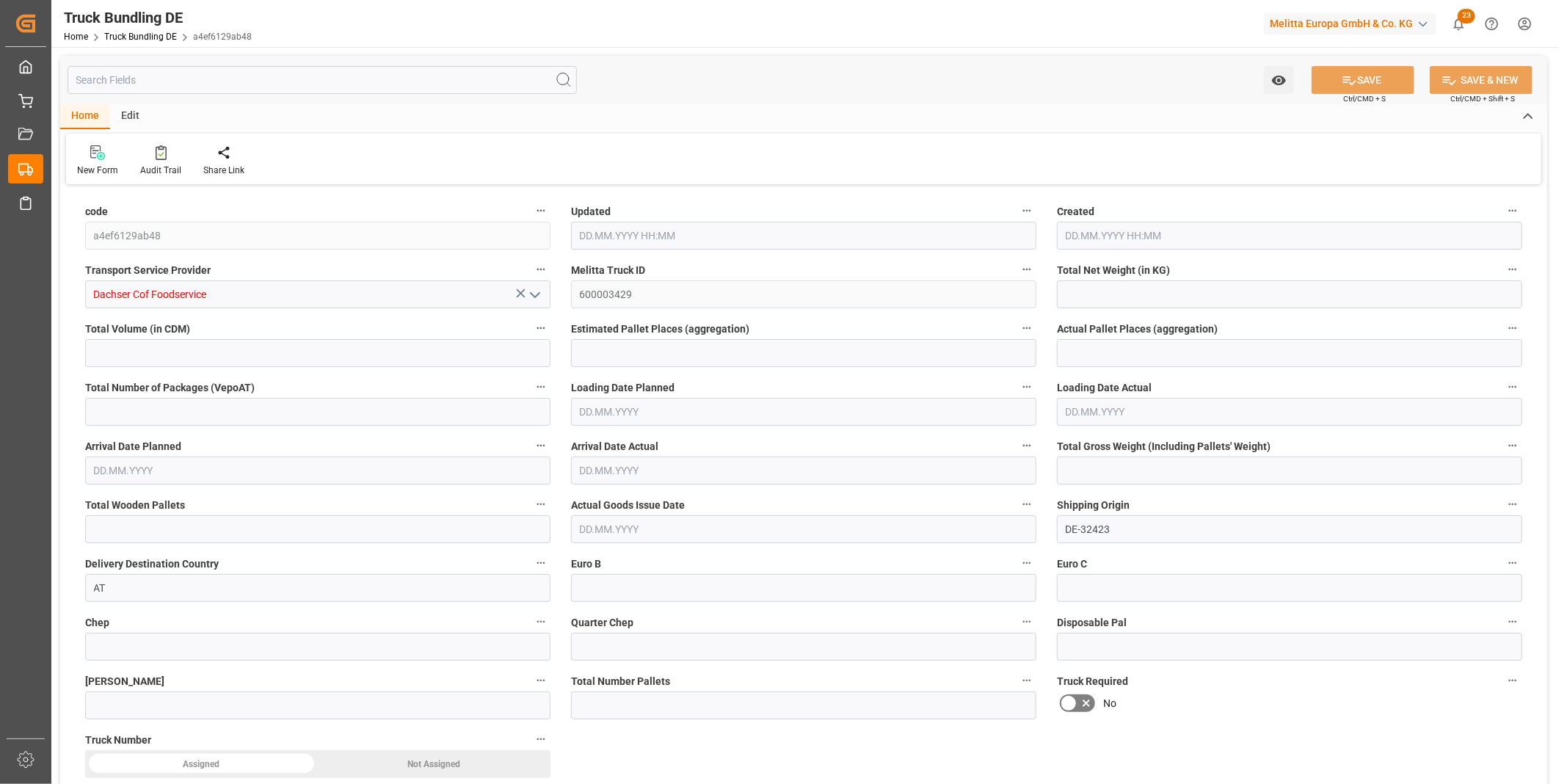
type input "456.12"
type input "1655.34"
type input "1"
type input "0"
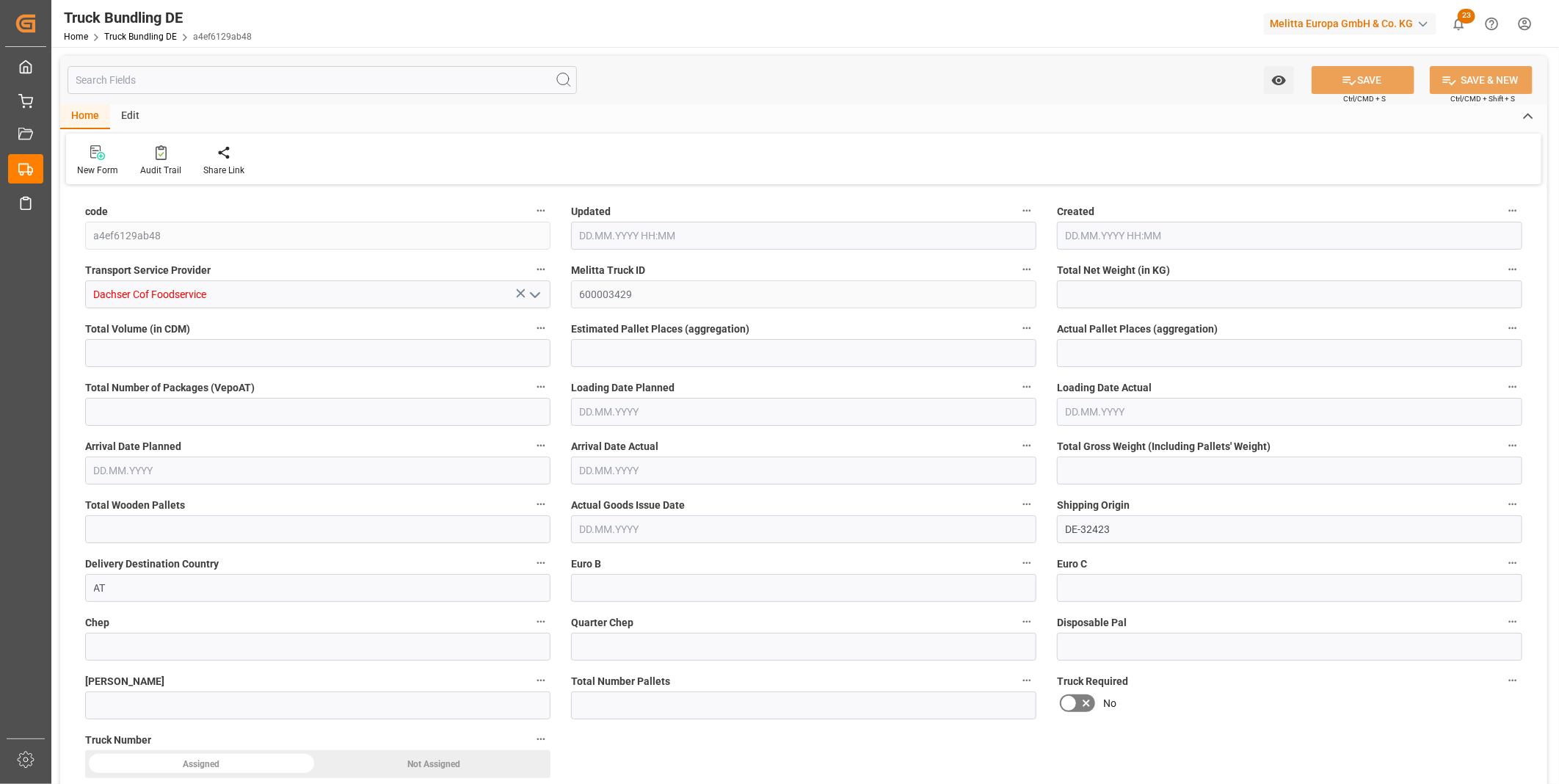
type input "592"
type input "2"
type input "0"
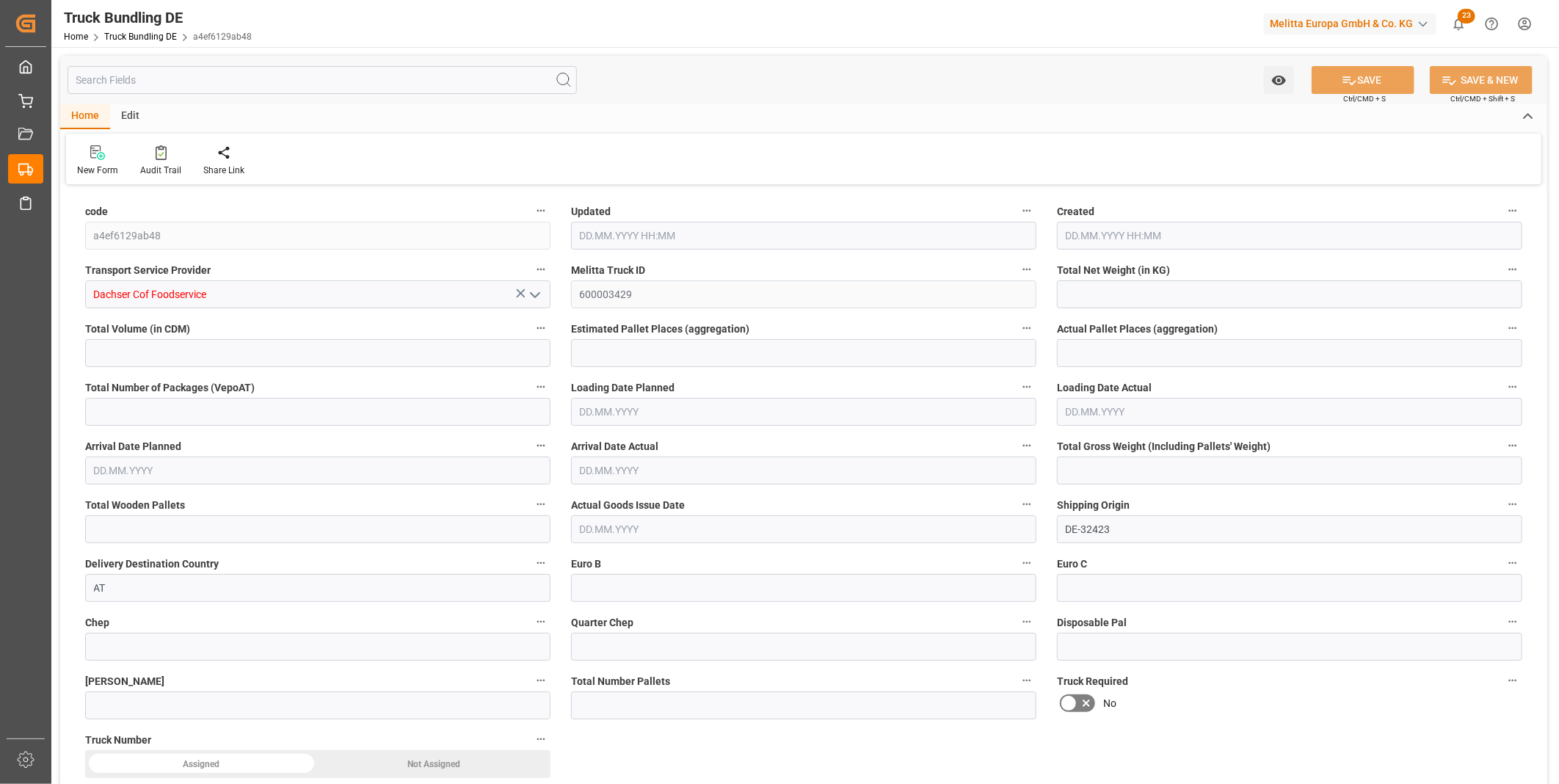
type input "0"
type input "10.10.2025 08:48"
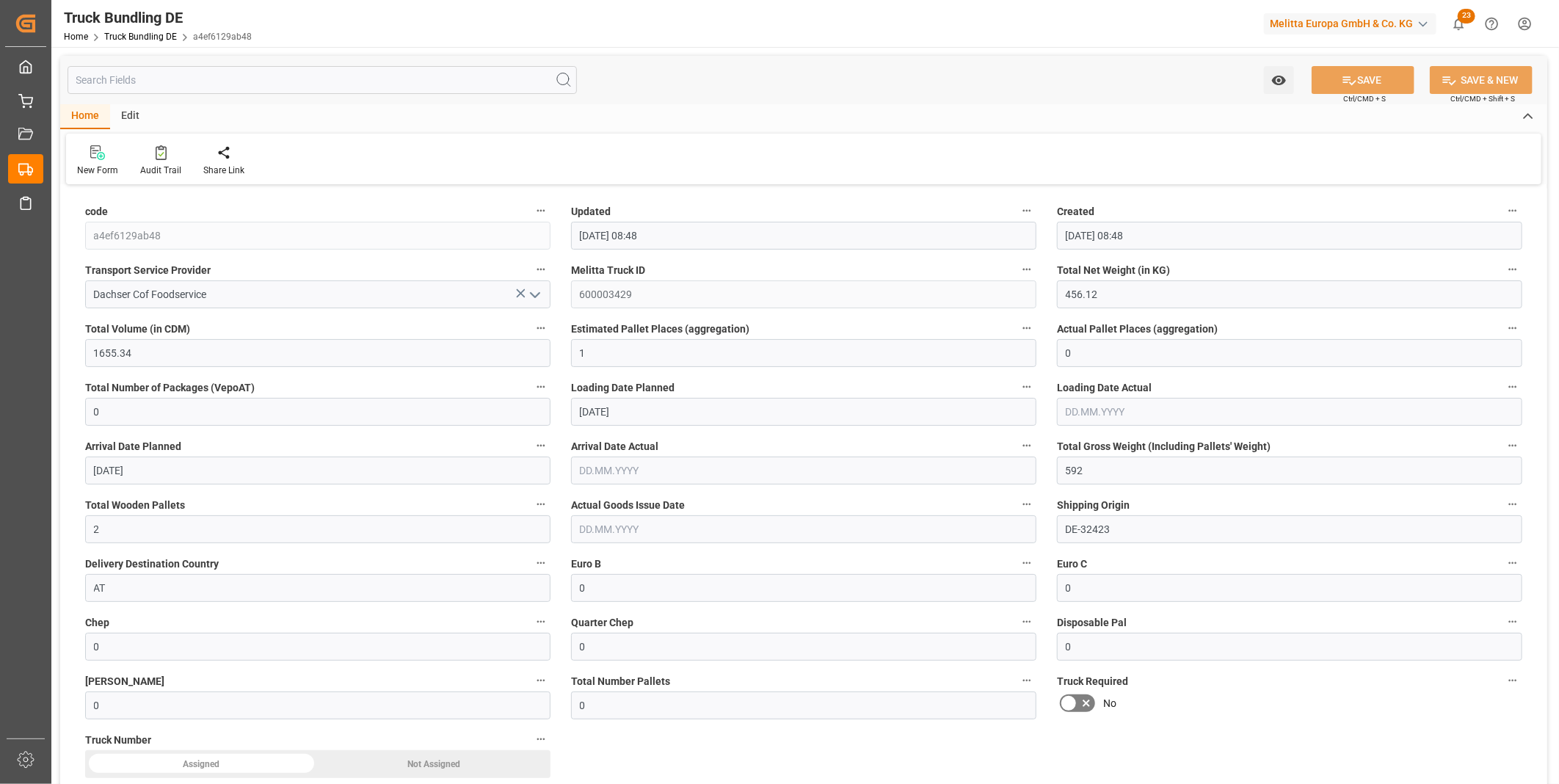
type input "10.10.2025 08:48"
type input "06.10.2025"
type input "07.10.2025"
type input "10.10.2025"
type input "1276.571"
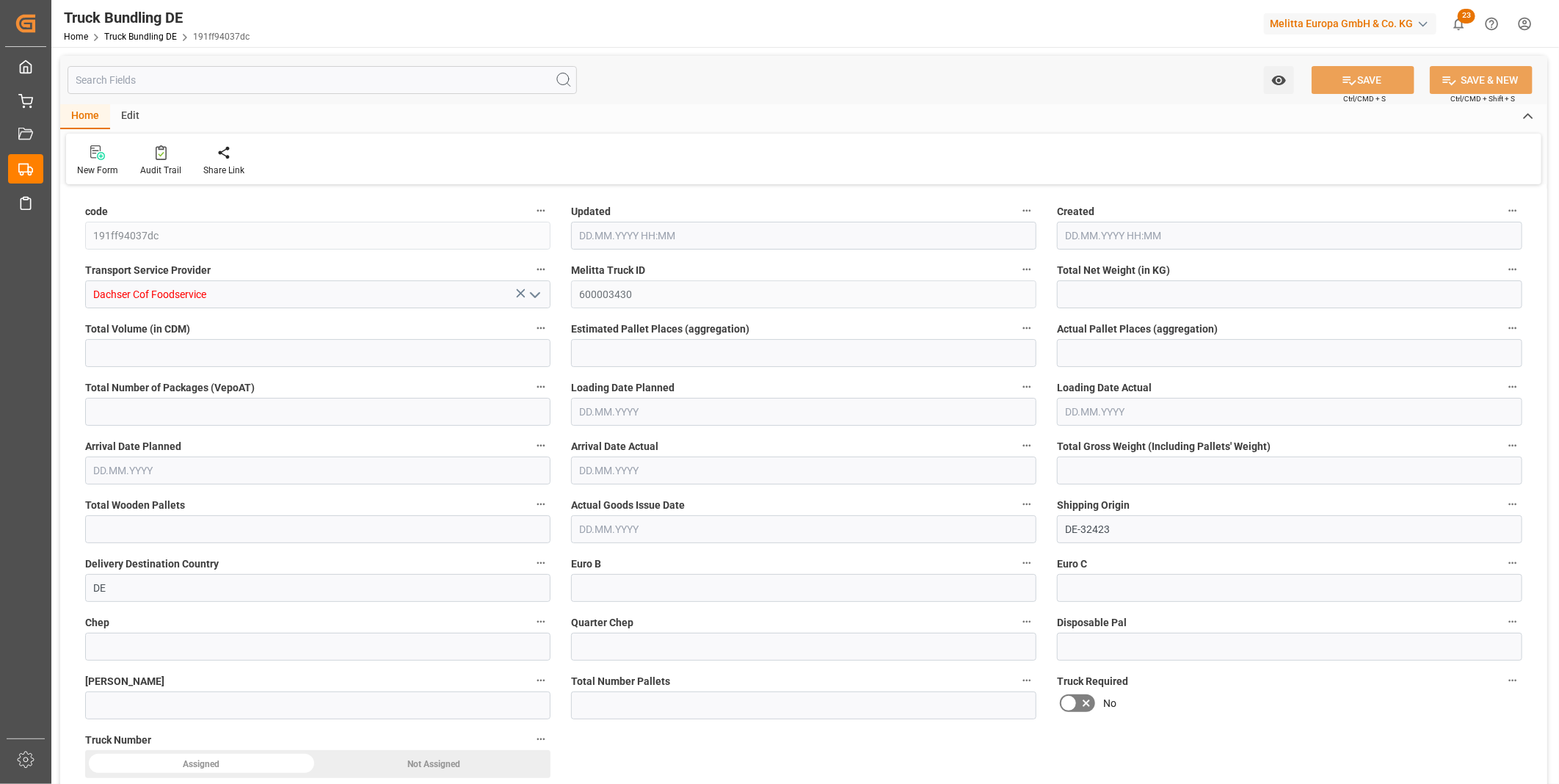
type input "5539.55"
type input "4"
type input "0"
type input "1680.043"
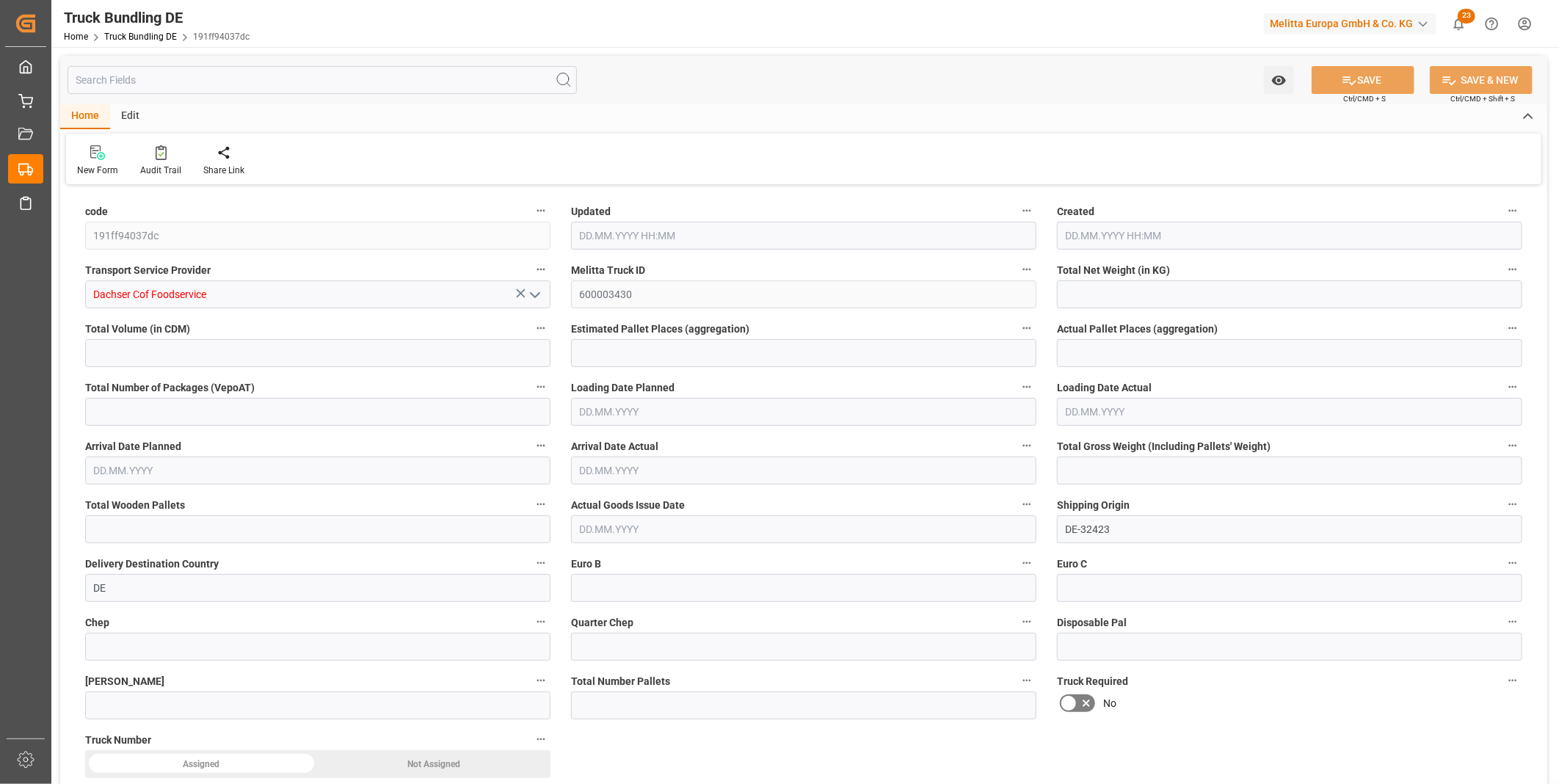
type input "6"
type input "0"
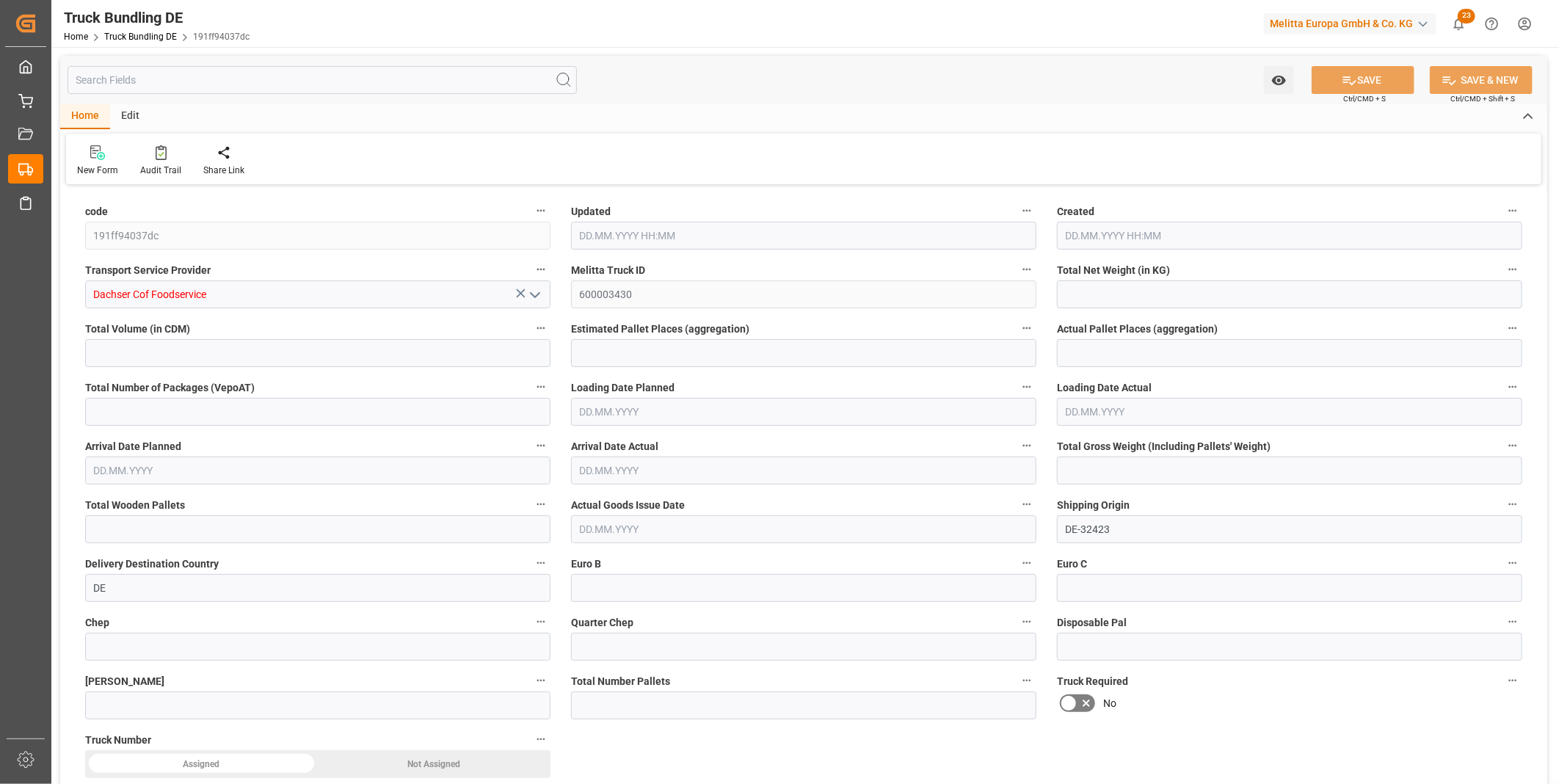
type input "0"
type input "1483.776"
type input "11501.28"
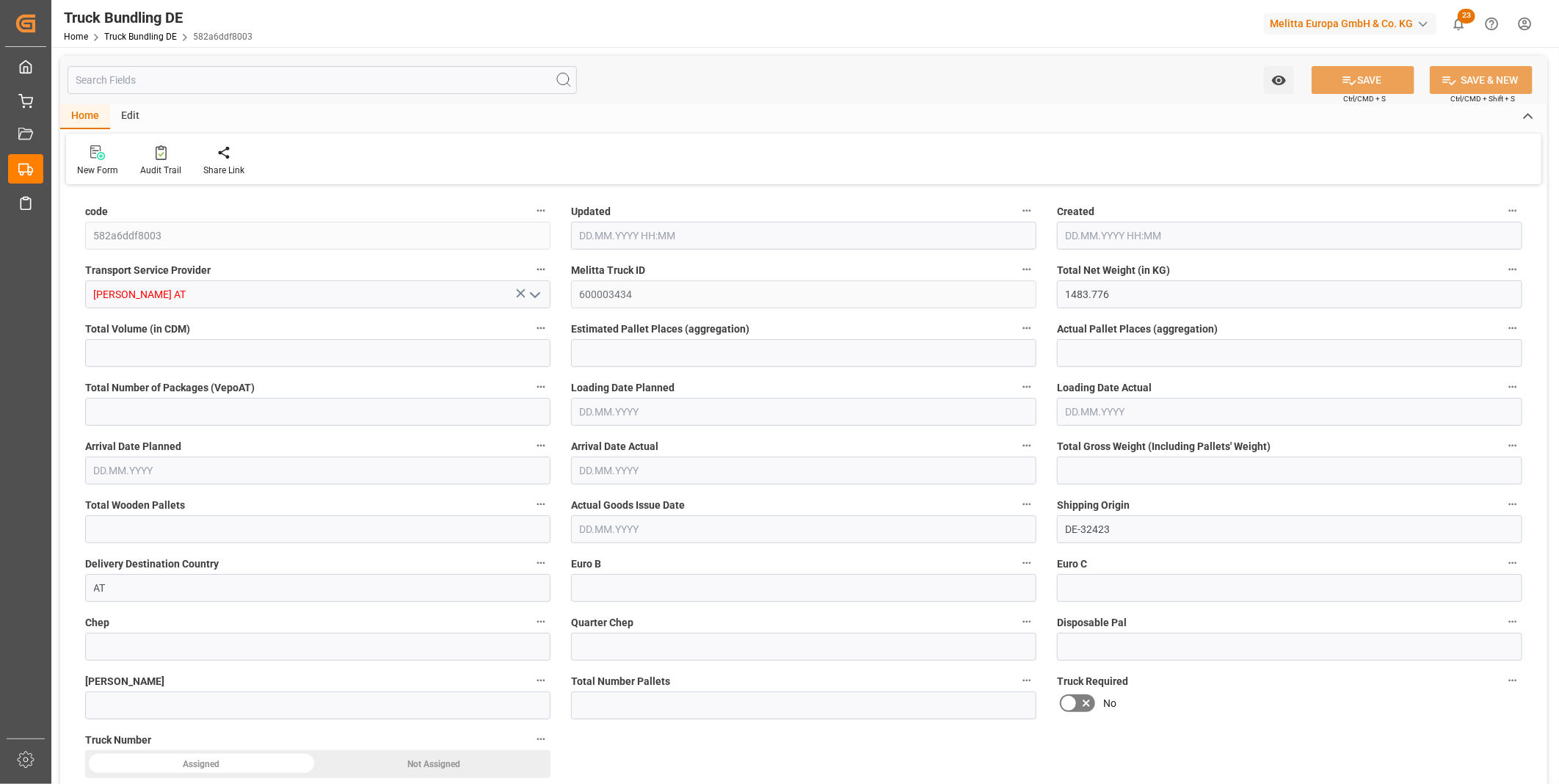
type input "7"
type input "0"
type input "2023"
type input "7"
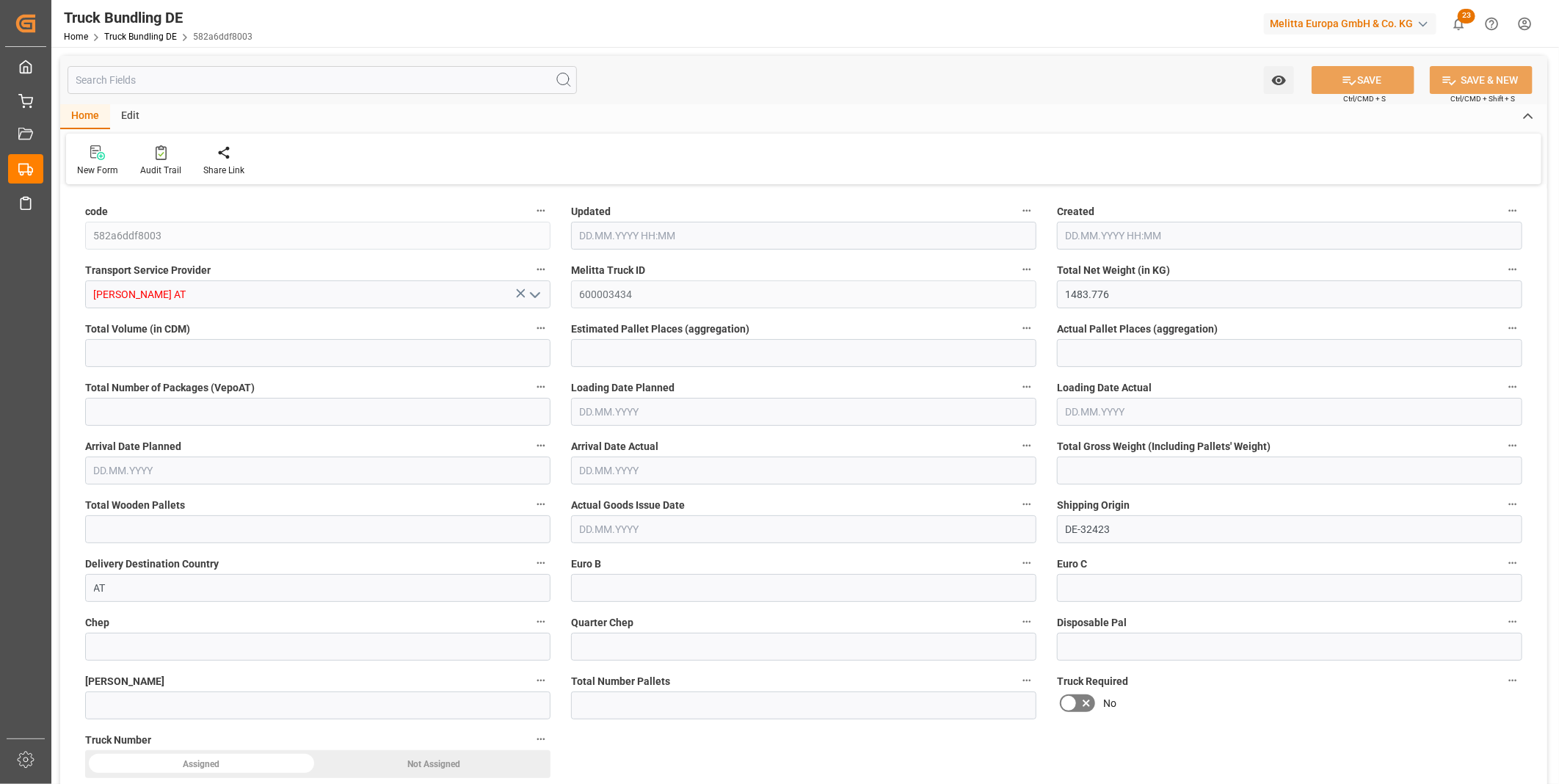
type input "0"
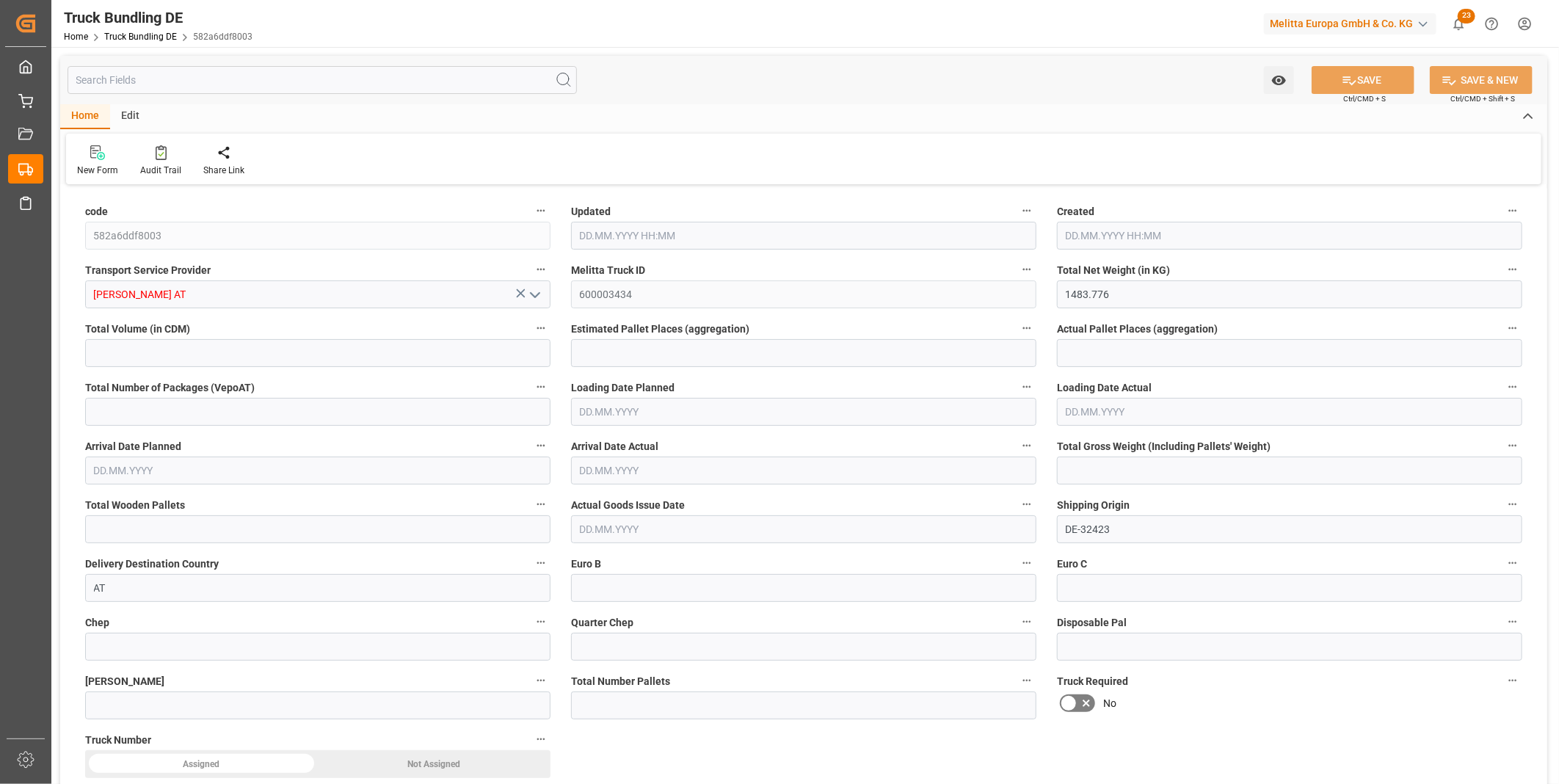
type input "0"
type input "[DATE] 09:10"
type input "[DATE]"
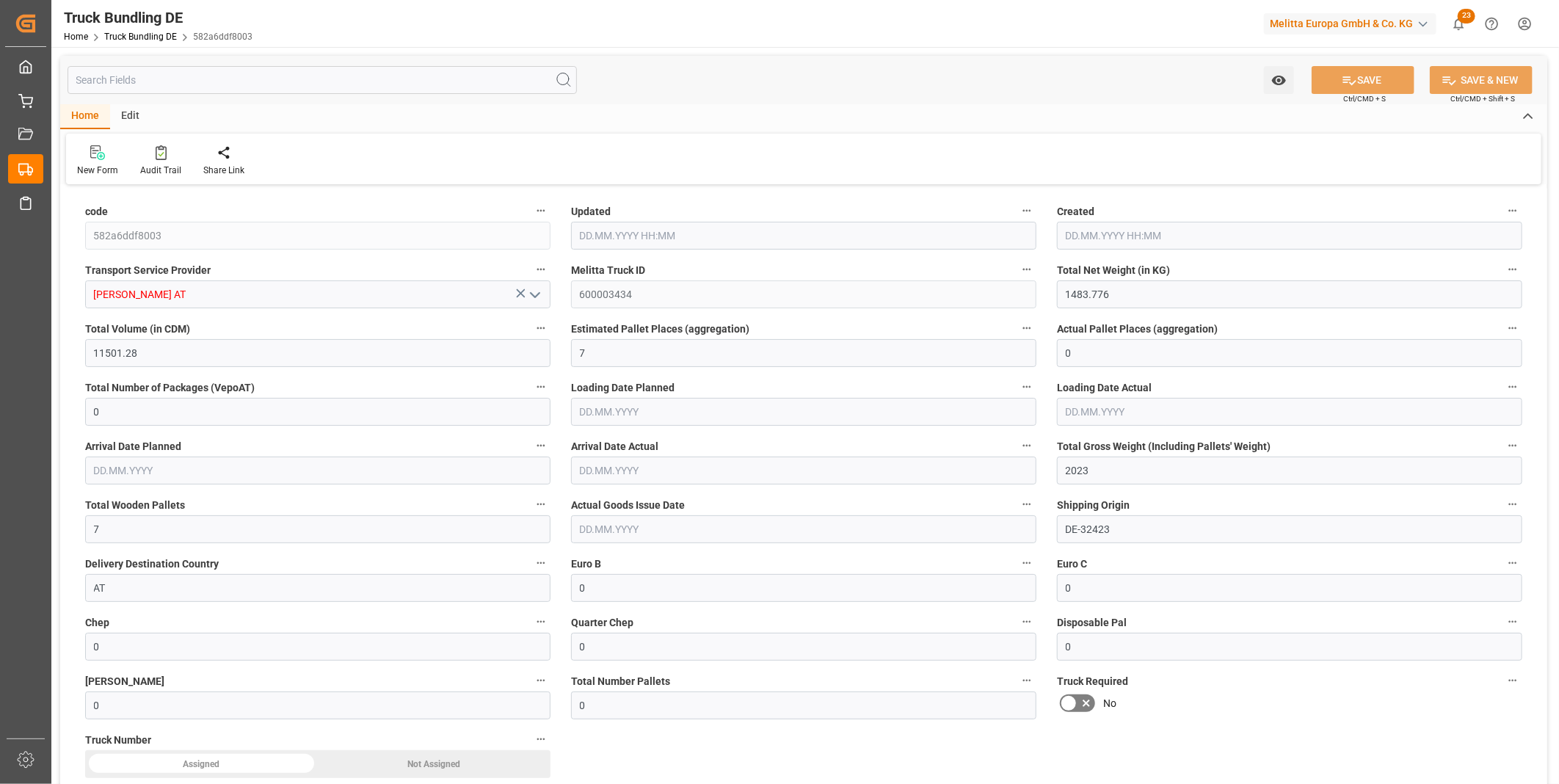
type input "[DATE]"
click at [805, 77] on div "Watch Option SAVE Ctrl/CMD + S SAVE & NEW Ctrl/CMD + Shift + S" at bounding box center [803, 80] width 1487 height 49
click at [365, 152] on div "New Form Audit Trail Share Link" at bounding box center [803, 159] width 1475 height 50
